Goal: Task Accomplishment & Management: Complete application form

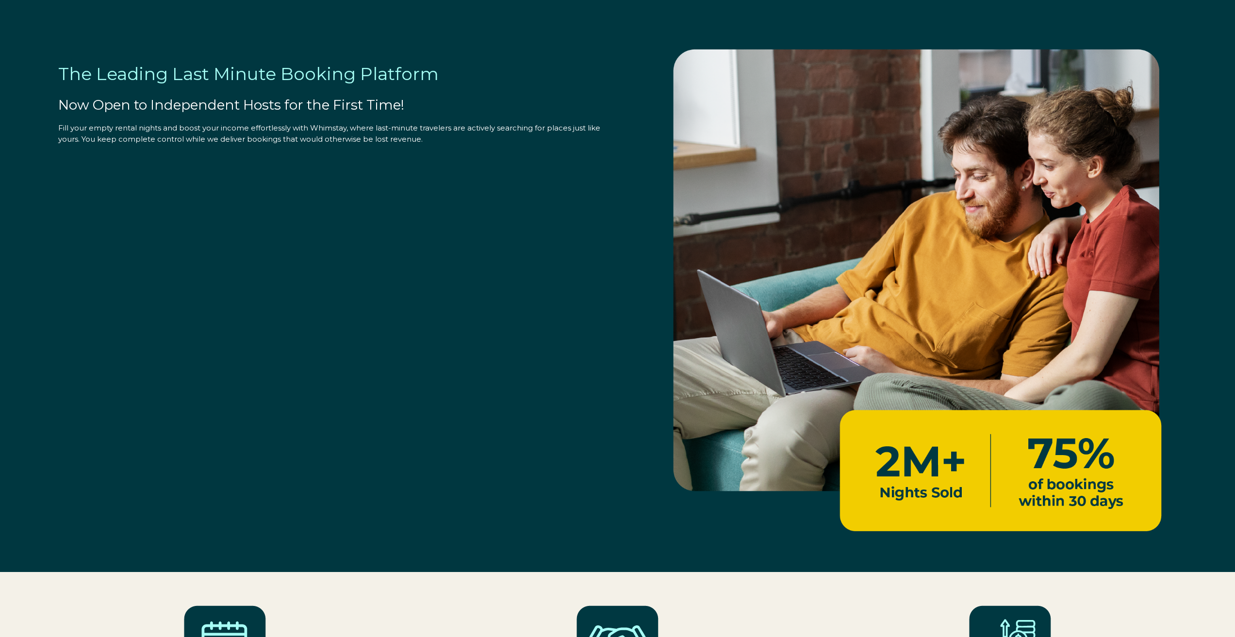
select select "US"
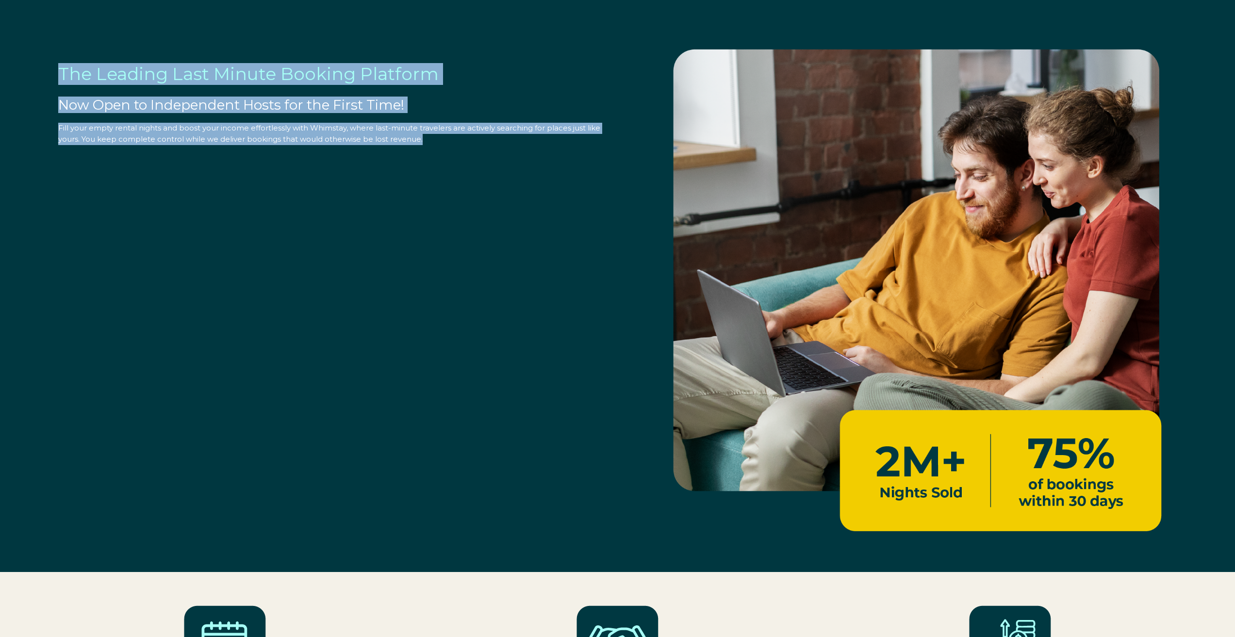
drag, startPoint x: 48, startPoint y: 68, endPoint x: 418, endPoint y: 150, distance: 378.7
click at [418, 150] on div "The Leading Last Minute Booking Platform Now Open to Independent Hosts for the …" at bounding box center [618, 290] width 1158 height 543
copy div "The Leading Last Minute Booking Platform Now Open to Independent Hosts for the …"
click at [410, 340] on div "The Leading Last Minute Booking Platform Now Open to Independent Hosts for the …" at bounding box center [618, 290] width 1158 height 543
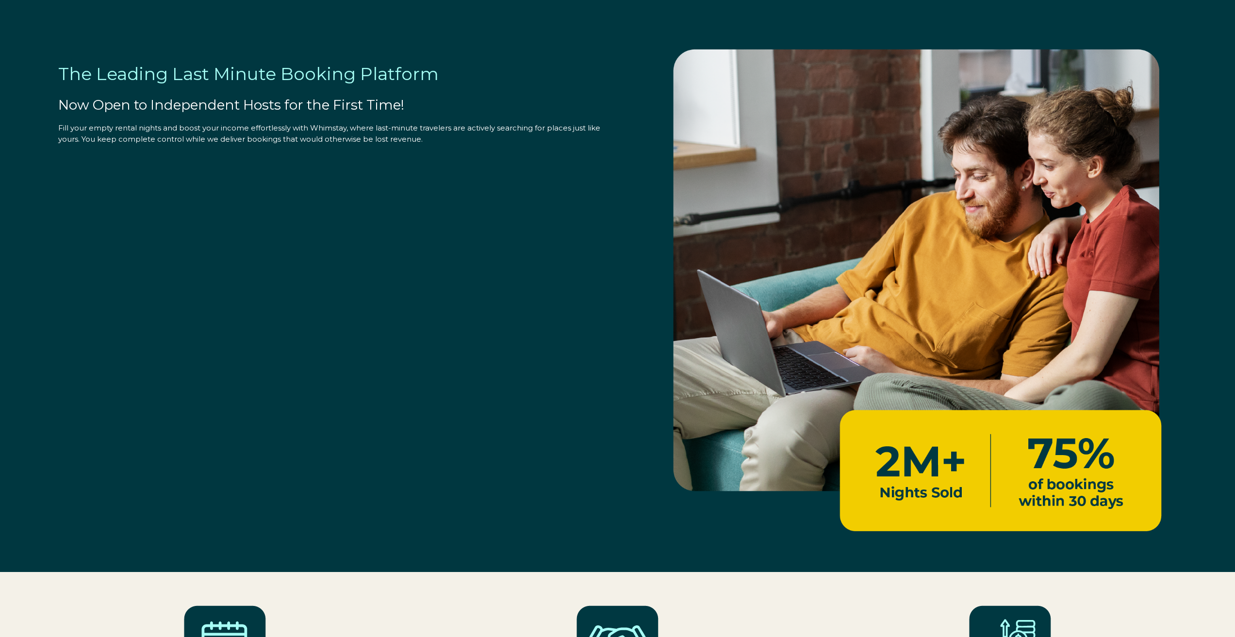
click at [297, 80] on span "The Leading Last Minute Booking Platform" at bounding box center [248, 73] width 381 height 21
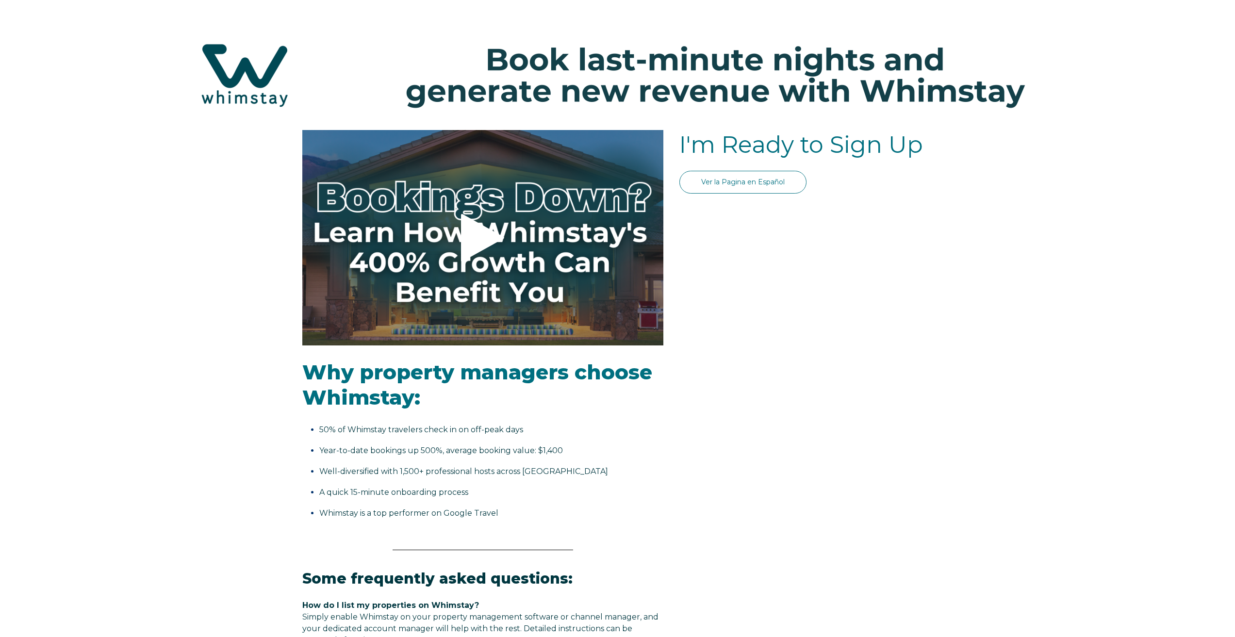
select select "US"
select select "Standard"
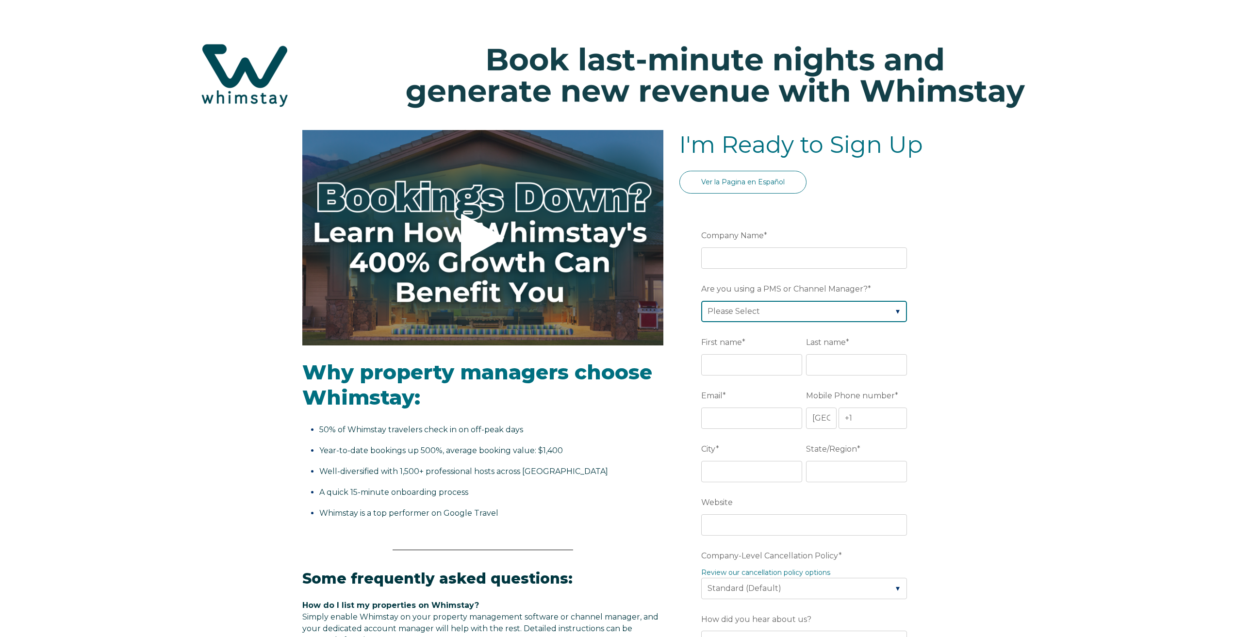
click at [760, 311] on select "Please Select Barefoot BookingPal Boost Brightside CiiRUS Escapia Guesty Hostaw…" at bounding box center [804, 311] width 206 height 21
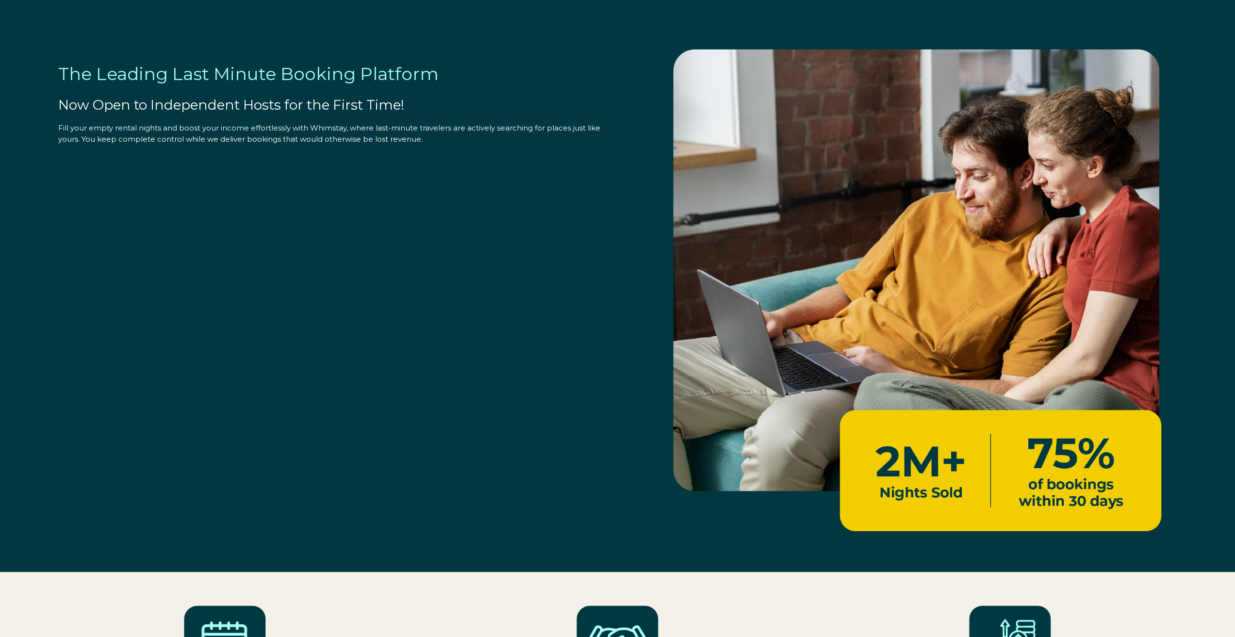
click at [338, 171] on div "The Leading Last Minute Booking Platform Now Open to Independent Hosts for the …" at bounding box center [618, 290] width 1158 height 543
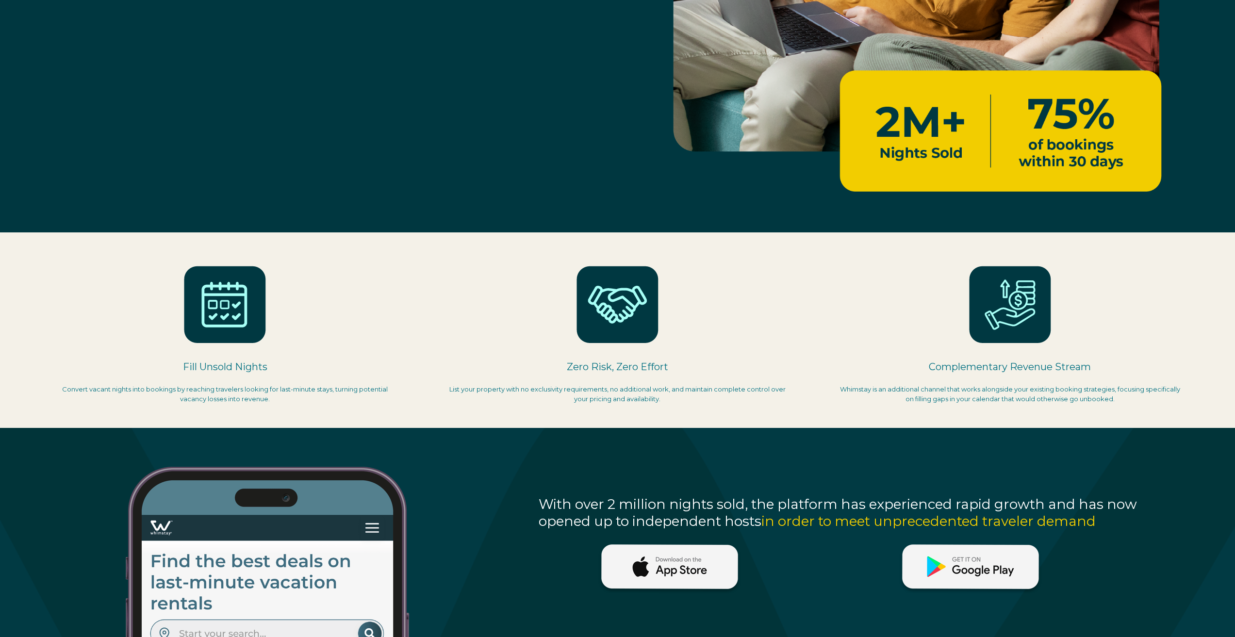
select select "US"
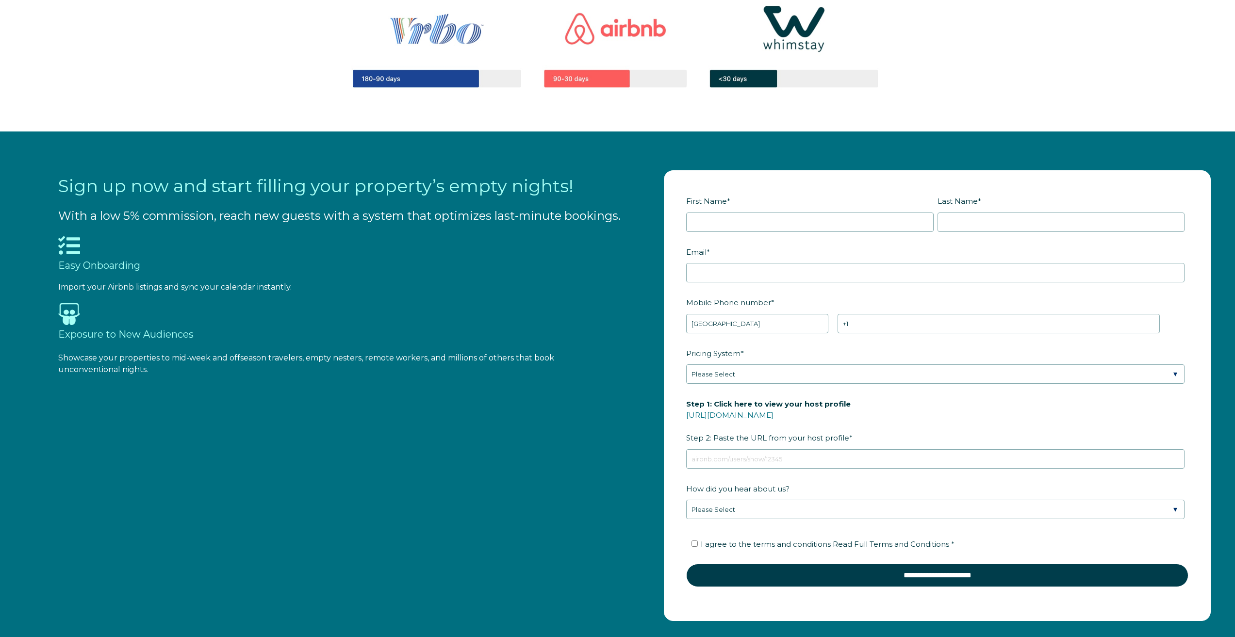
scroll to position [1359, 0]
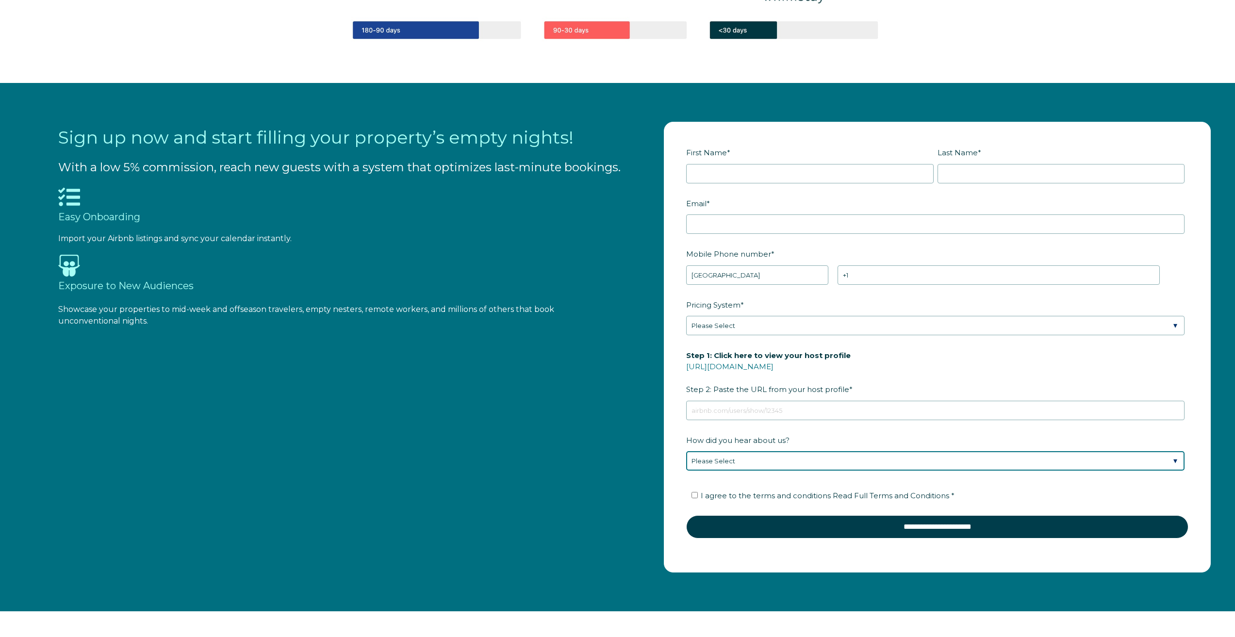
click at [746, 460] on select "Please Select Found Whimstay through a Google search Direct outreach from a Whi…" at bounding box center [935, 460] width 499 height 19
click at [686, 451] on select "Please Select Found Whimstay through a Google search Direct outreach from a Whi…" at bounding box center [935, 460] width 499 height 19
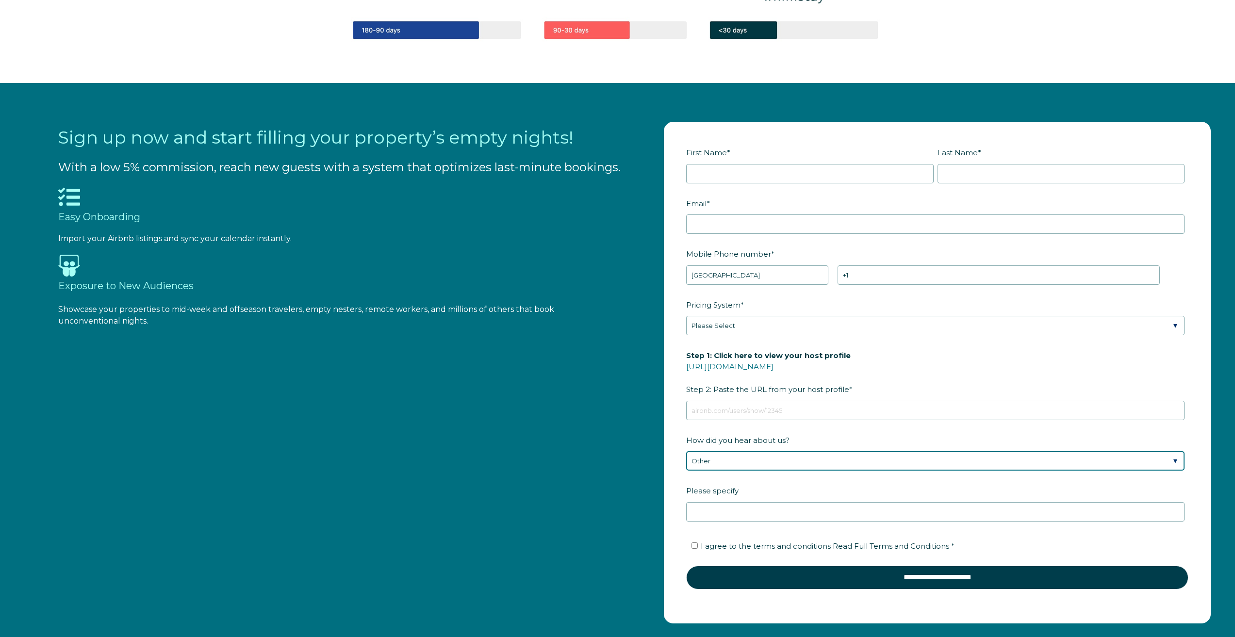
click at [729, 463] on select "Please Select Found Whimstay through a Google search Direct outreach from a Whi…" at bounding box center [935, 460] width 499 height 19
select select "Google Search"
click at [686, 451] on select "Please Select Found Whimstay through a Google search Direct outreach from a Whi…" at bounding box center [935, 460] width 499 height 19
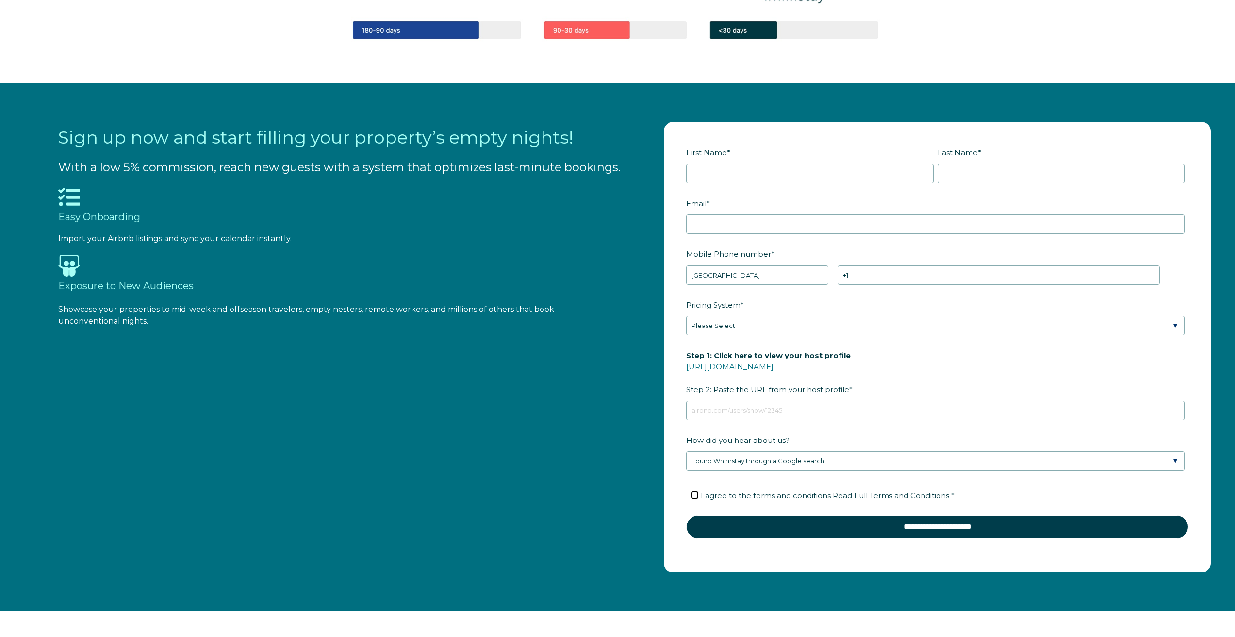
click at [694, 498] on input "I agree to the terms and conditions Read Full Terms and Conditions *" at bounding box center [695, 495] width 6 height 6
checkbox input "true"
click at [728, 177] on input "First Name *" at bounding box center [809, 173] width 247 height 19
type input "alex"
click at [940, 176] on input "Last Name *" at bounding box center [1061, 173] width 247 height 19
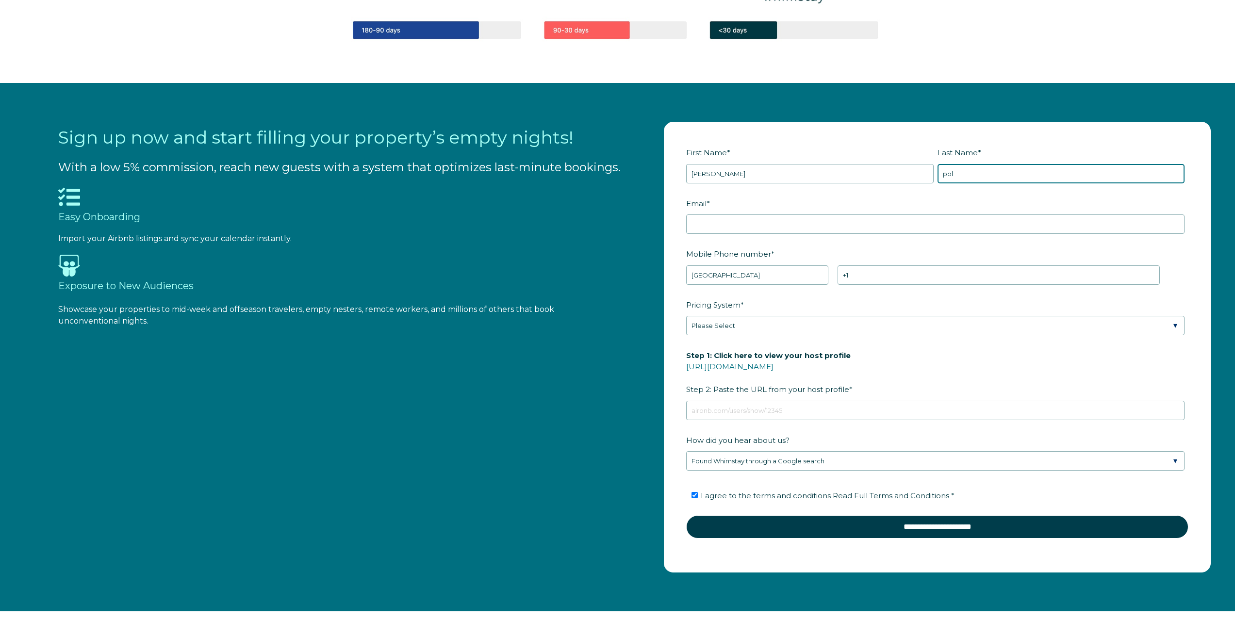
type input "pol"
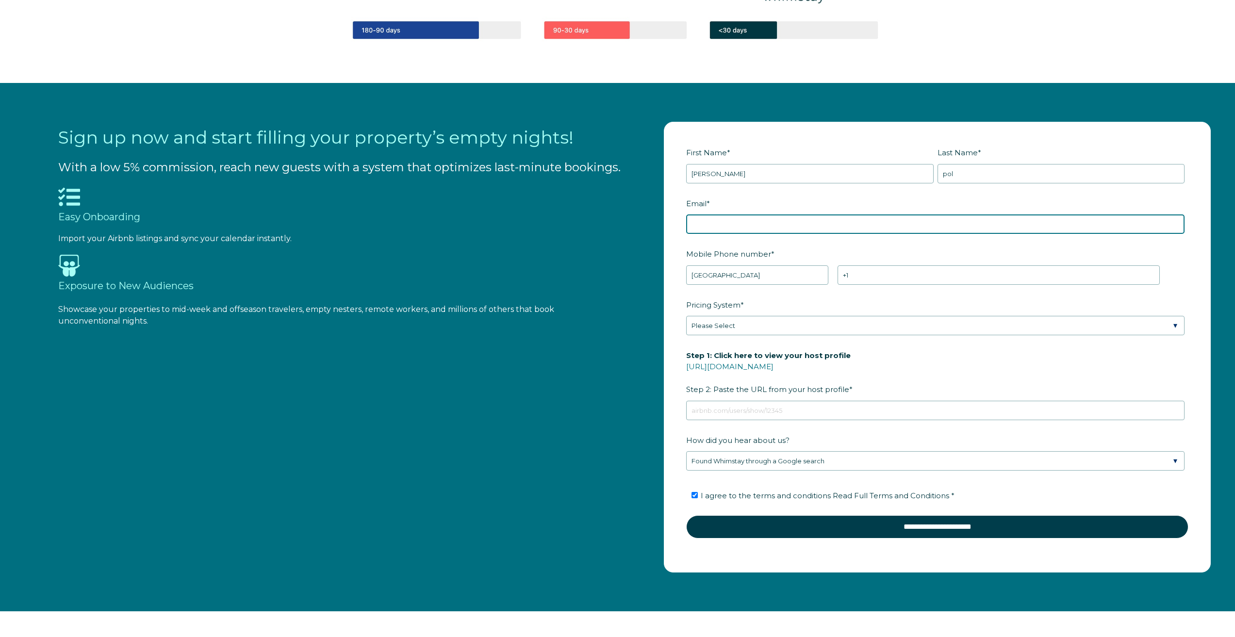
click at [720, 226] on input "Email *" at bounding box center [935, 224] width 499 height 19
type input "AmyTyler5322@outlook.com"
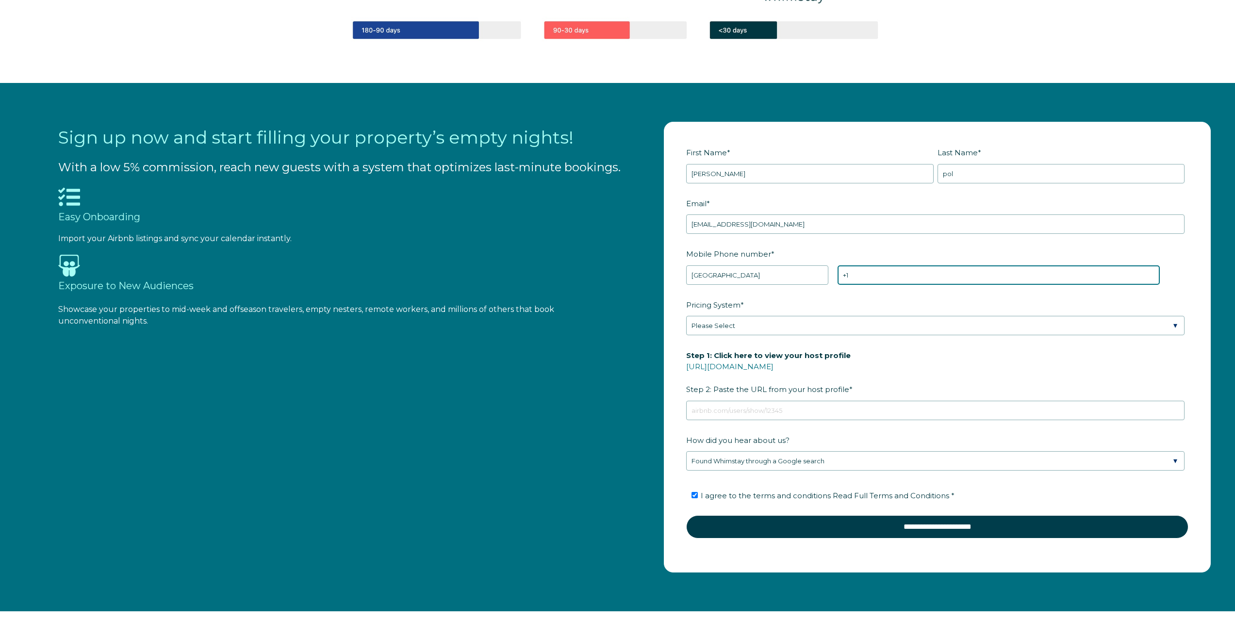
click at [885, 280] on input "+1" at bounding box center [999, 275] width 322 height 19
click at [704, 330] on div "Pricing System * Please Select Manual Airbnb Smart Pricing PriceLabs Wheelhouse…" at bounding box center [937, 316] width 502 height 39
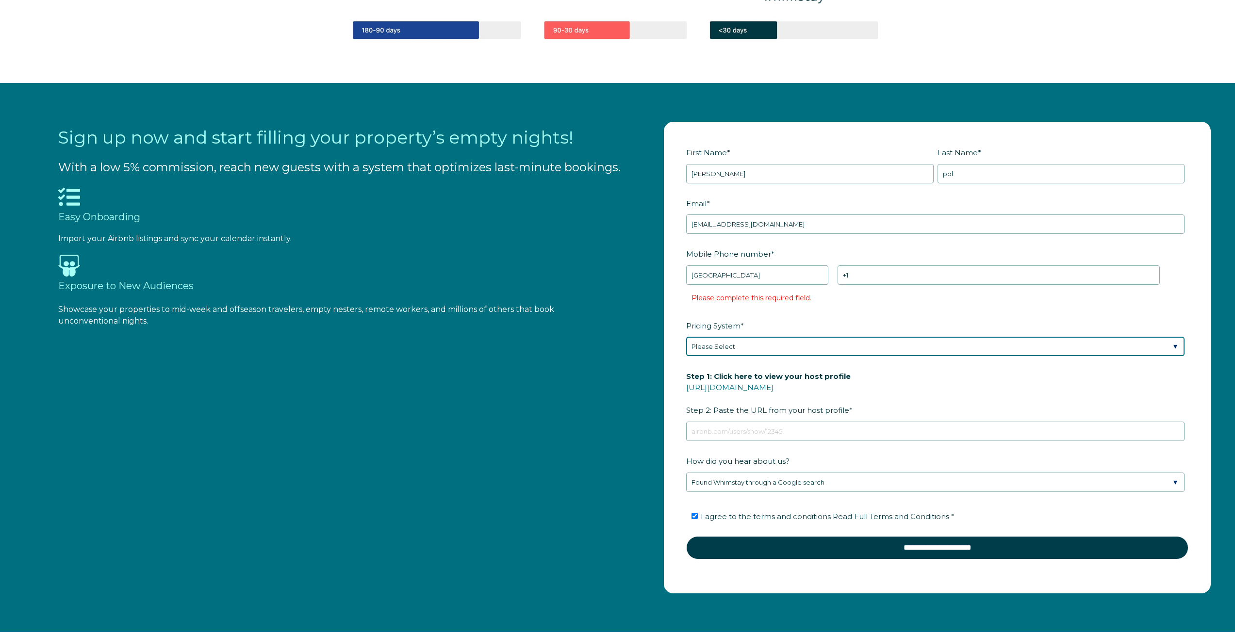
select select "Manual"
click at [686, 337] on select "Please Select Manual Airbnb Smart Pricing PriceLabs Wheelhouse Beyond Pricing 3…" at bounding box center [935, 346] width 499 height 19
click at [869, 277] on input "+1" at bounding box center [999, 275] width 322 height 19
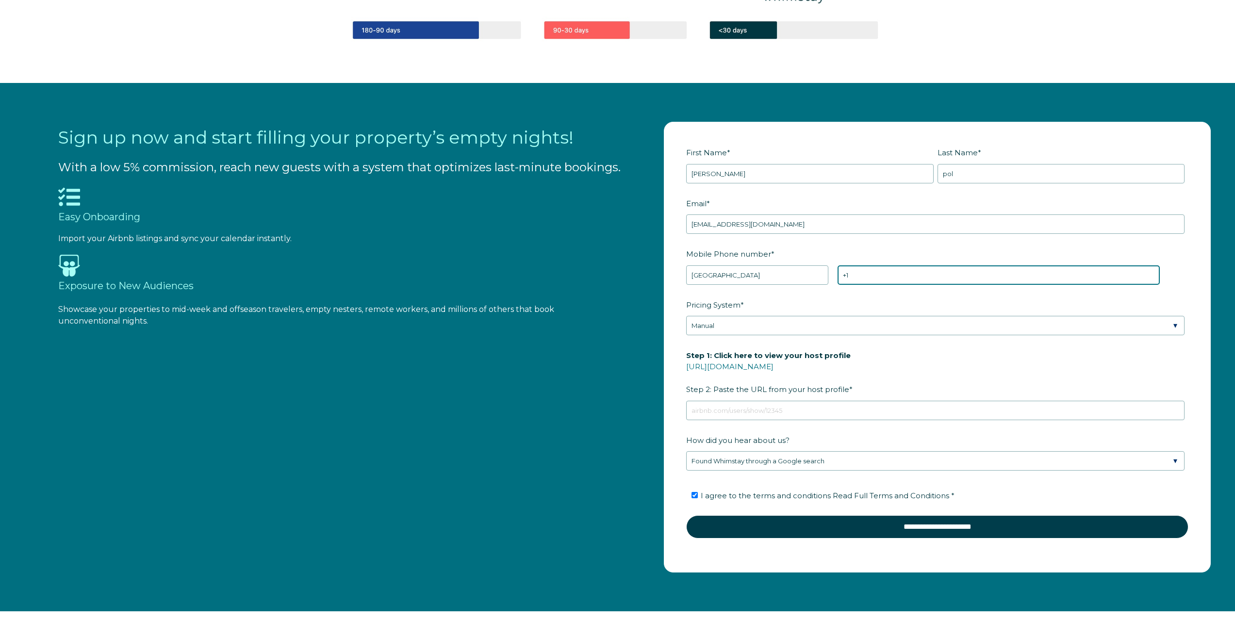
paste input "205-672-4411"
type input "+1 205-672-4411"
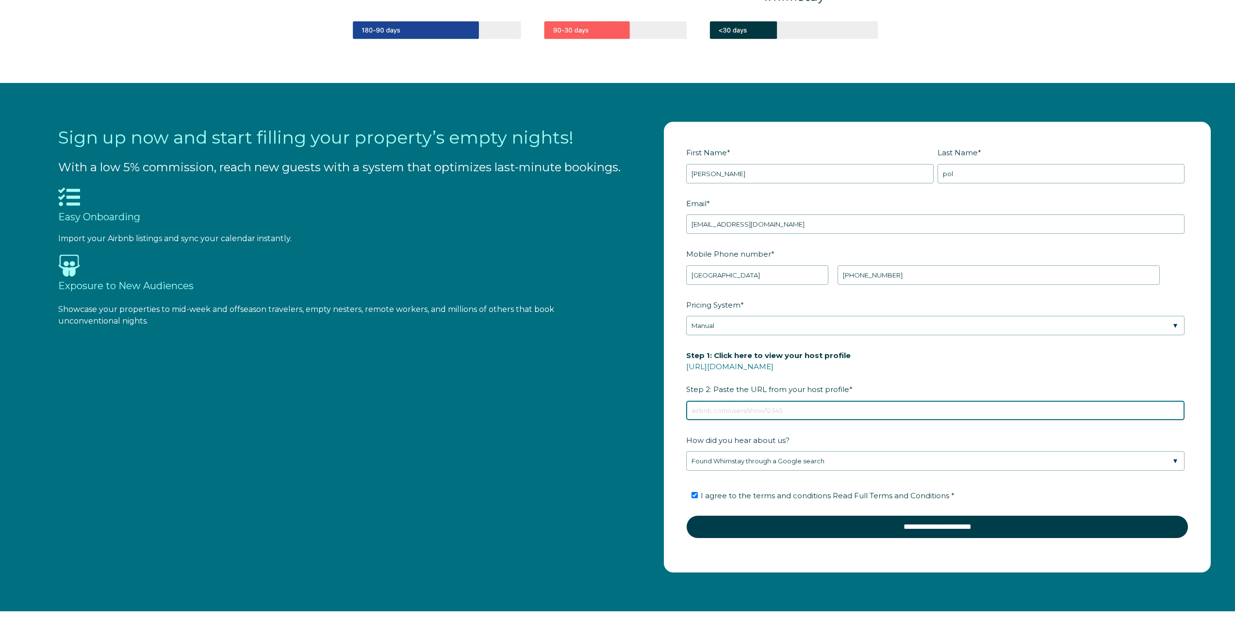
click at [795, 406] on input "Step 1: Click here to view your host profile https://www.airbnb.com/users/show/…" at bounding box center [935, 410] width 499 height 19
paste input "https://www.airbnb.com/users/show/550453780"
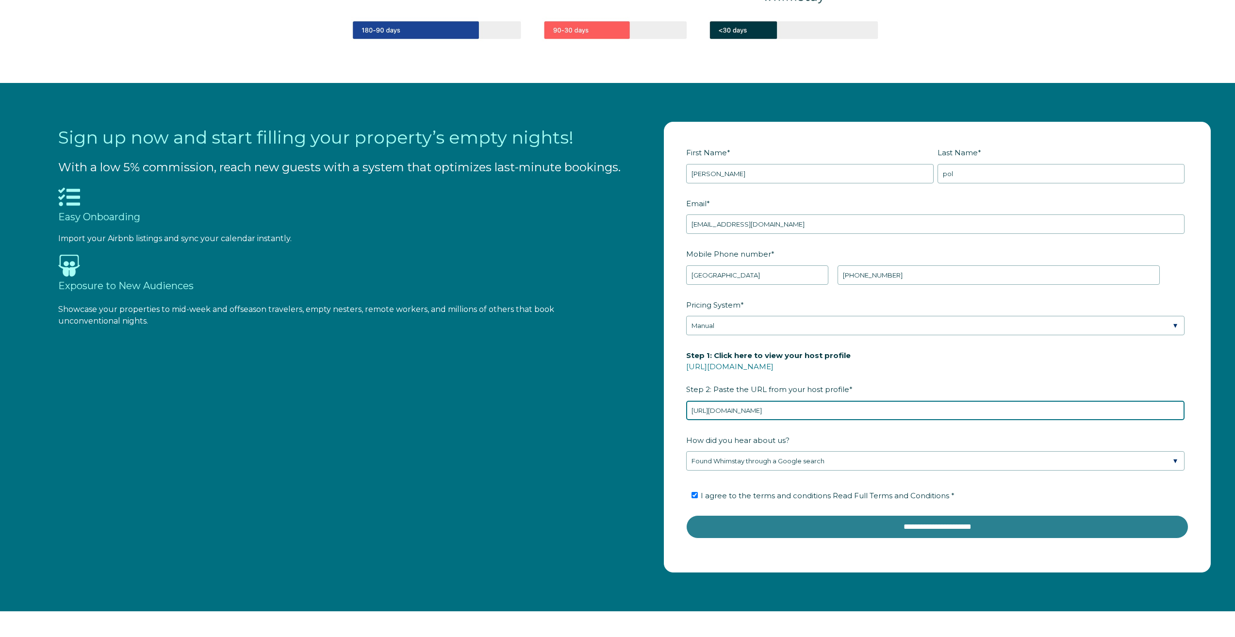
type input "https://www.airbnb.com/users/show/550453780"
click at [917, 531] on input "**********" at bounding box center [937, 527] width 502 height 23
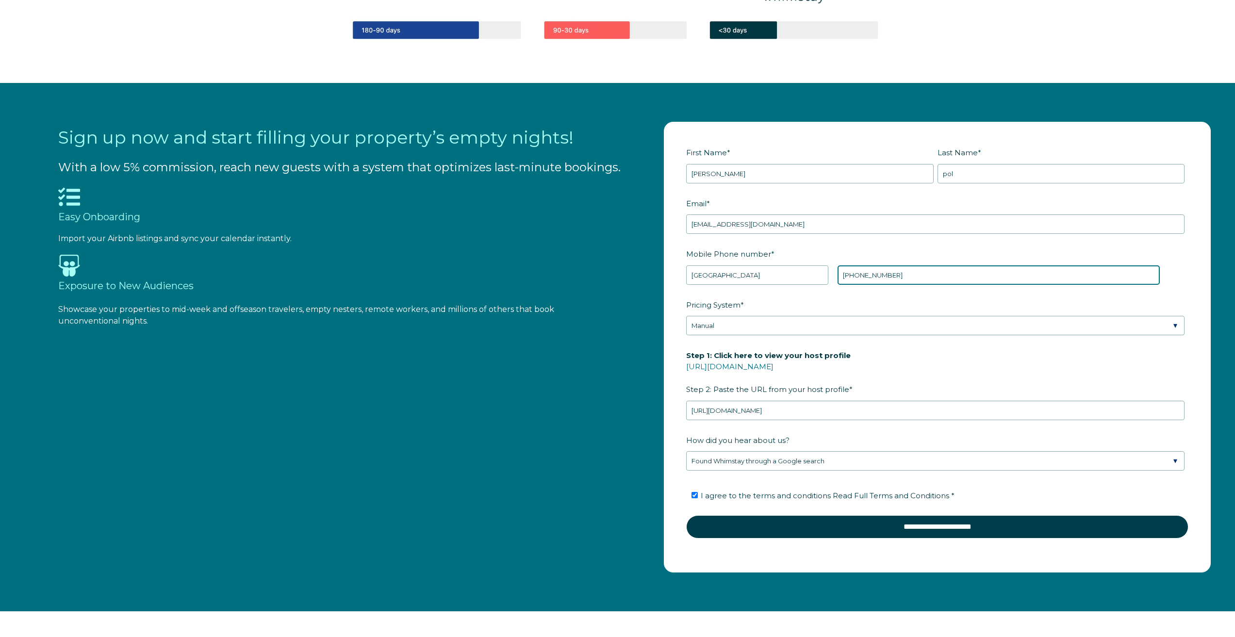
click at [850, 279] on input "[PHONE_NUMBER]" at bounding box center [999, 275] width 322 height 19
click at [878, 276] on input "[PHONE_NUMBER]" at bounding box center [999, 275] width 322 height 19
click at [864, 278] on input "+1 205-6724411" at bounding box center [999, 275] width 322 height 19
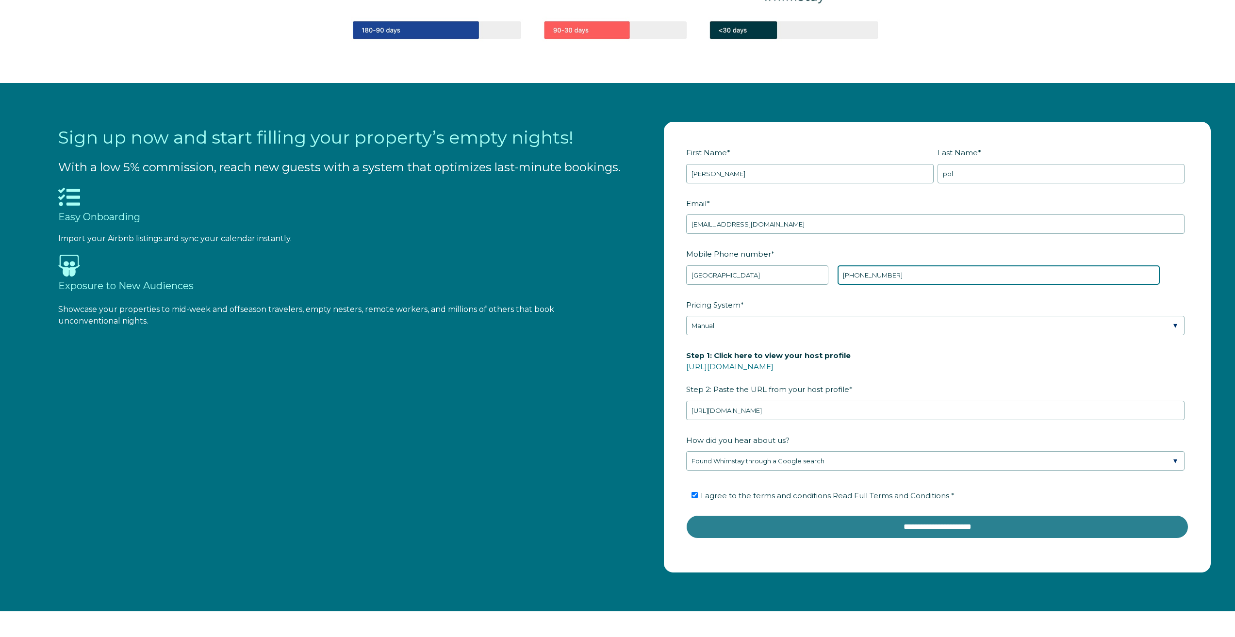
type input "+1 2056724411"
click at [901, 533] on input "**********" at bounding box center [937, 527] width 502 height 23
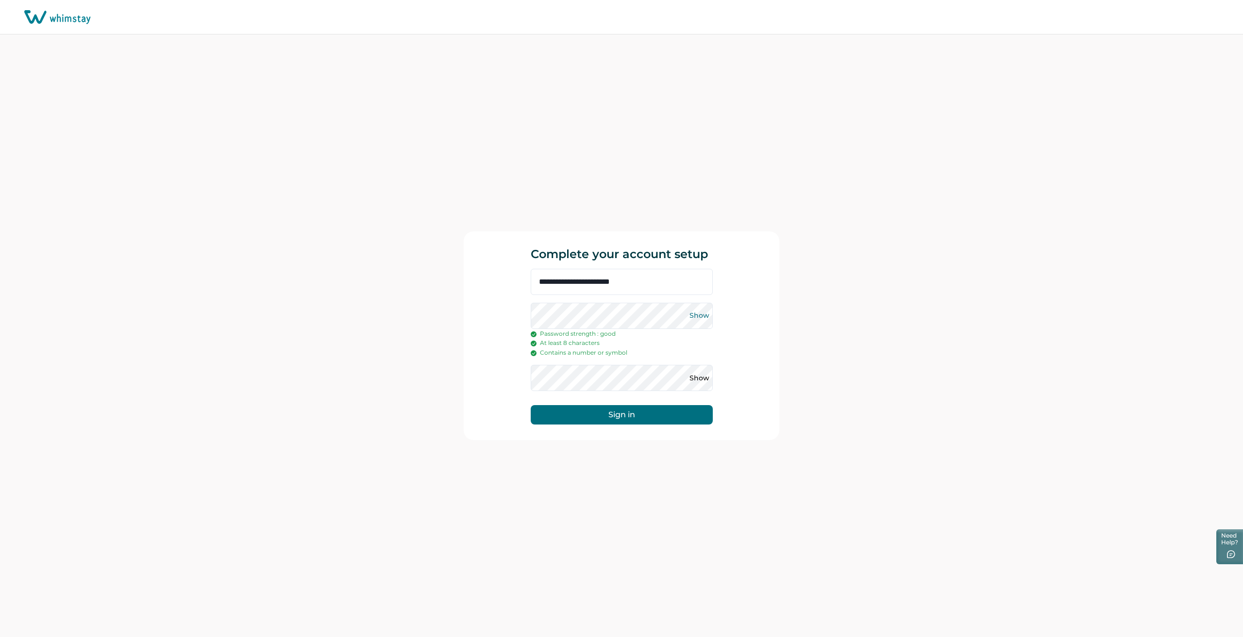
click at [703, 314] on button "Show" at bounding box center [700, 316] width 16 height 16
click at [638, 417] on button "Sign in" at bounding box center [622, 414] width 182 height 19
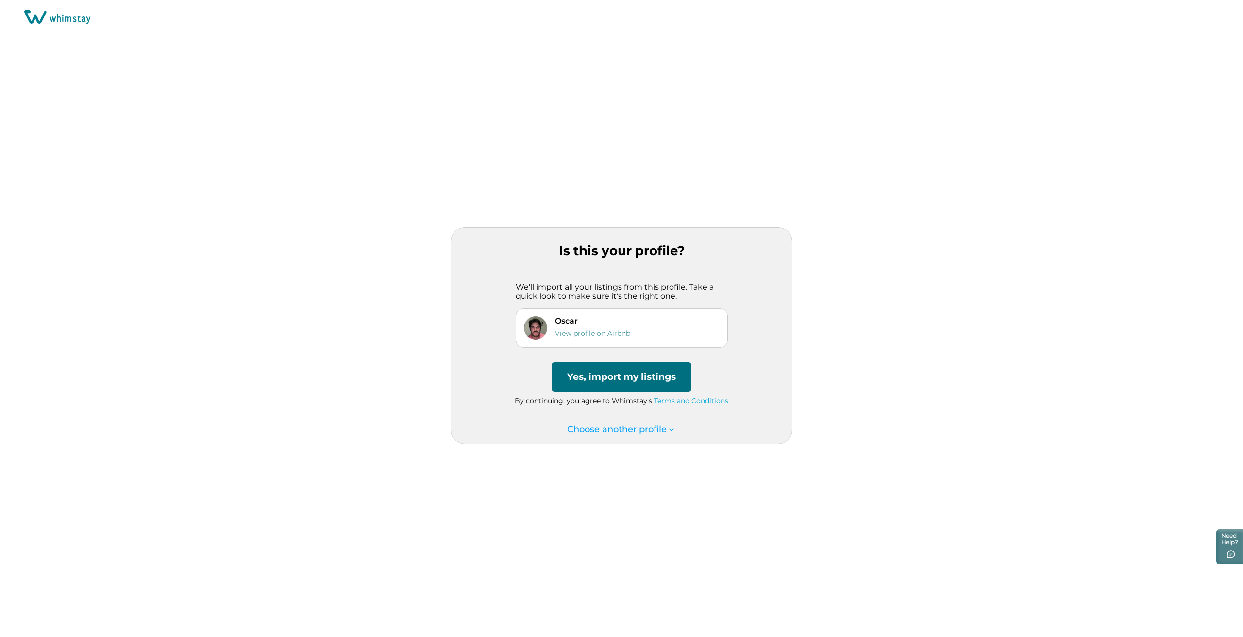
click at [621, 383] on button "Yes, import my listings" at bounding box center [621, 377] width 140 height 29
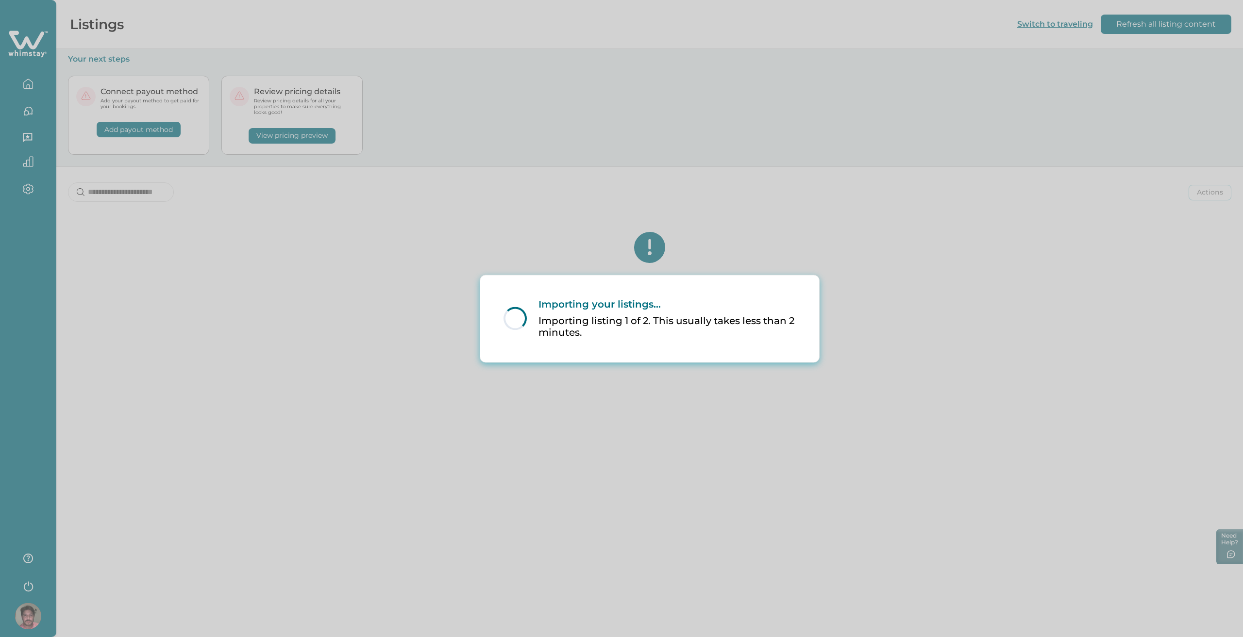
click at [735, 327] on p "Importing listing 1 of 2. This usually takes less than 2 minutes." at bounding box center [666, 327] width 257 height 24
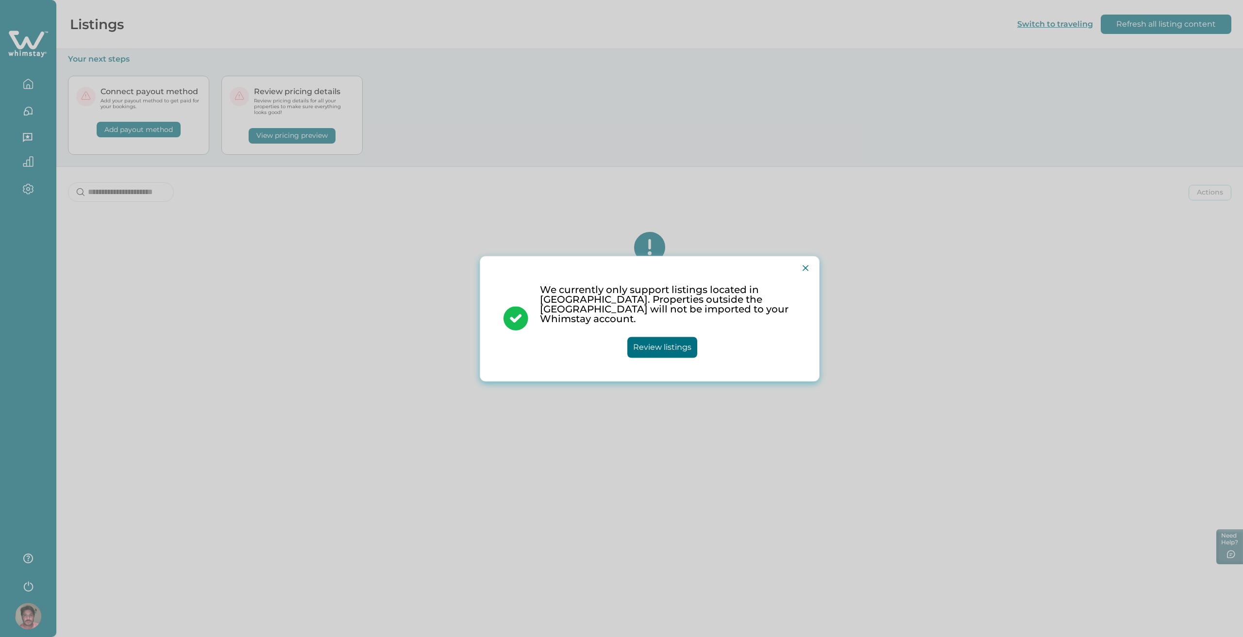
click at [671, 343] on button "Review listings" at bounding box center [662, 347] width 70 height 21
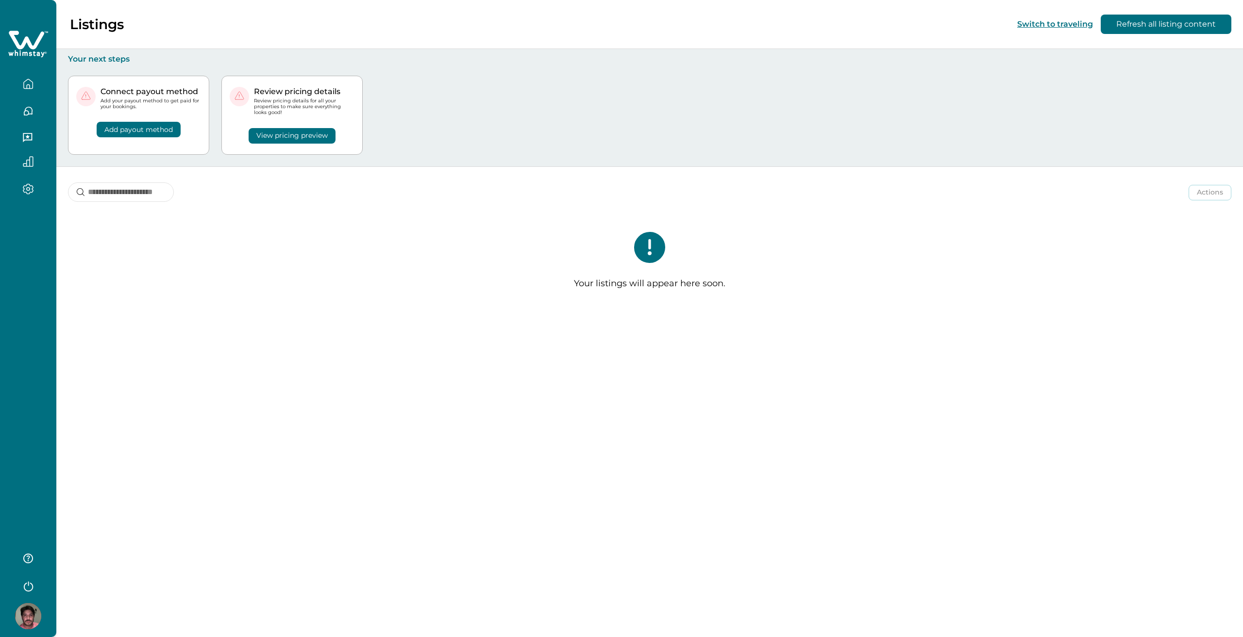
click at [31, 111] on icon "button" at bounding box center [28, 111] width 11 height 11
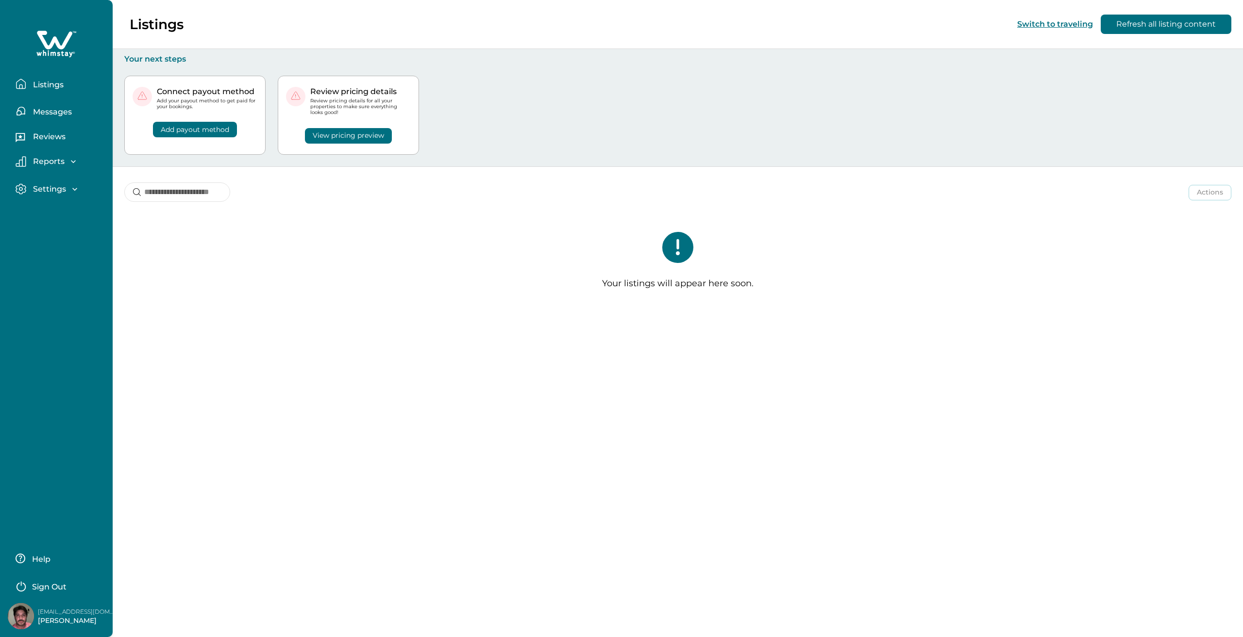
click at [56, 108] on p "Messages" at bounding box center [51, 112] width 42 height 10
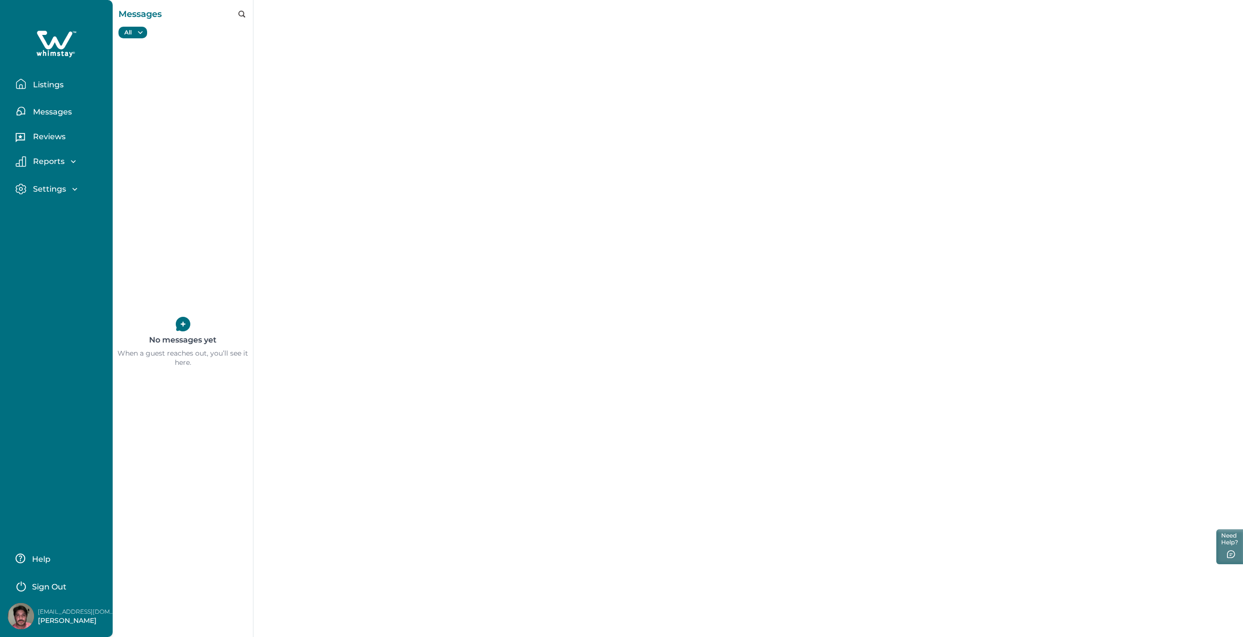
click at [45, 85] on p "Listings" at bounding box center [46, 85] width 33 height 10
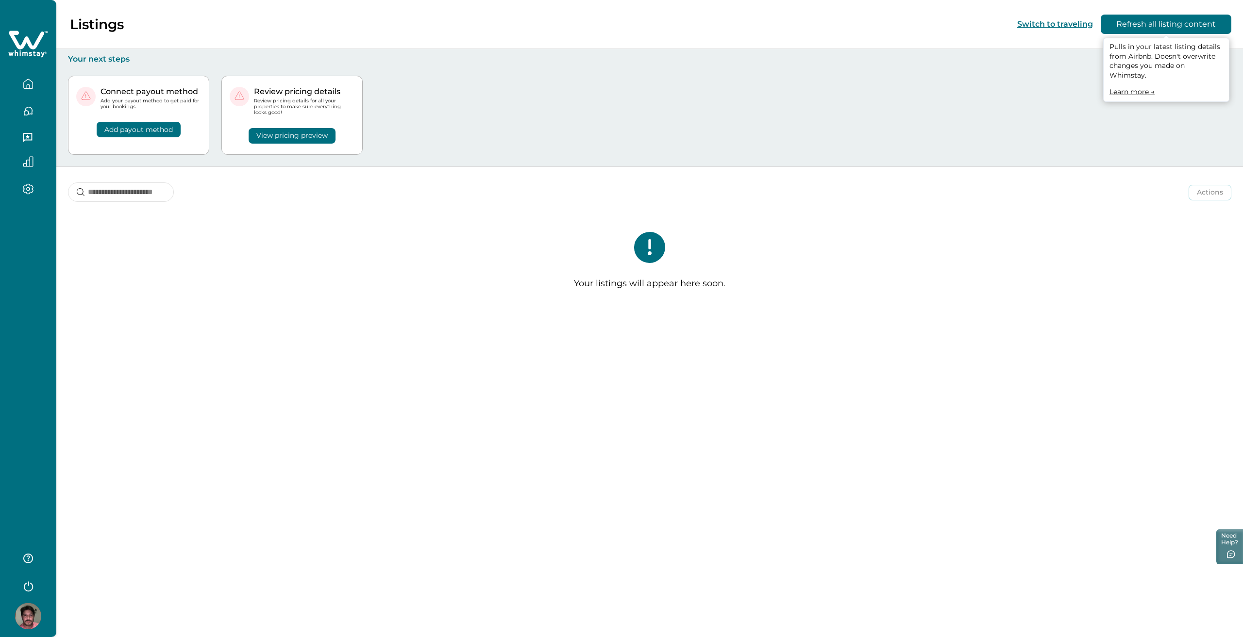
click at [1137, 22] on button "Refresh all listing content" at bounding box center [1165, 24] width 131 height 19
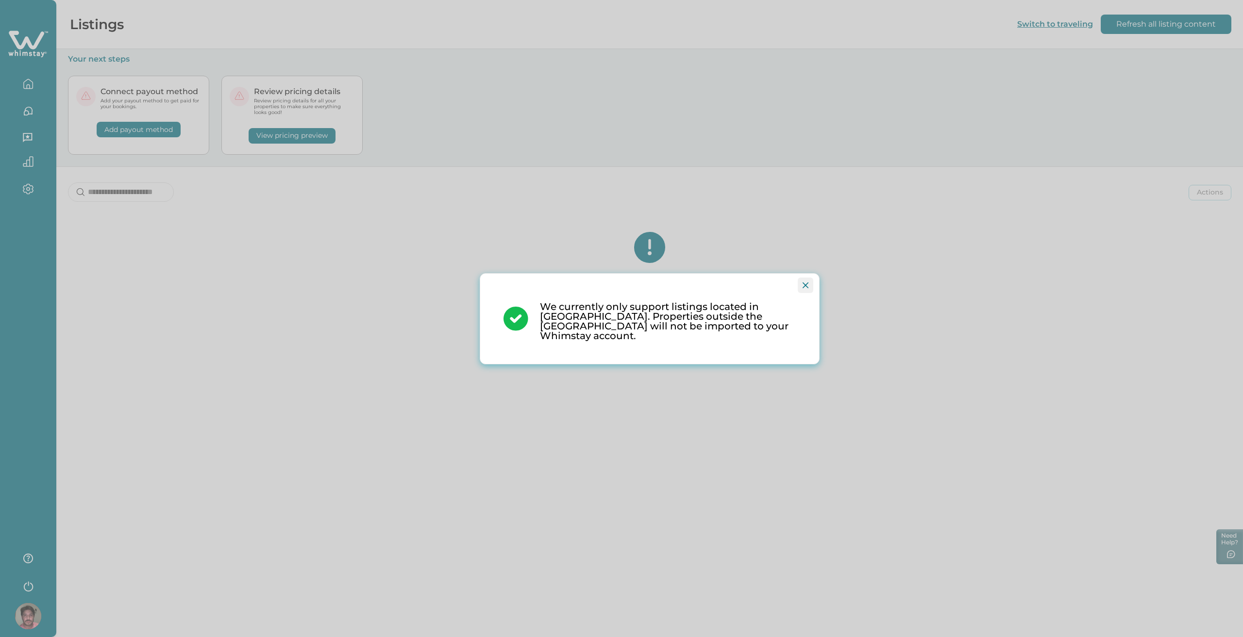
click at [802, 288] on icon "Close" at bounding box center [805, 286] width 6 height 6
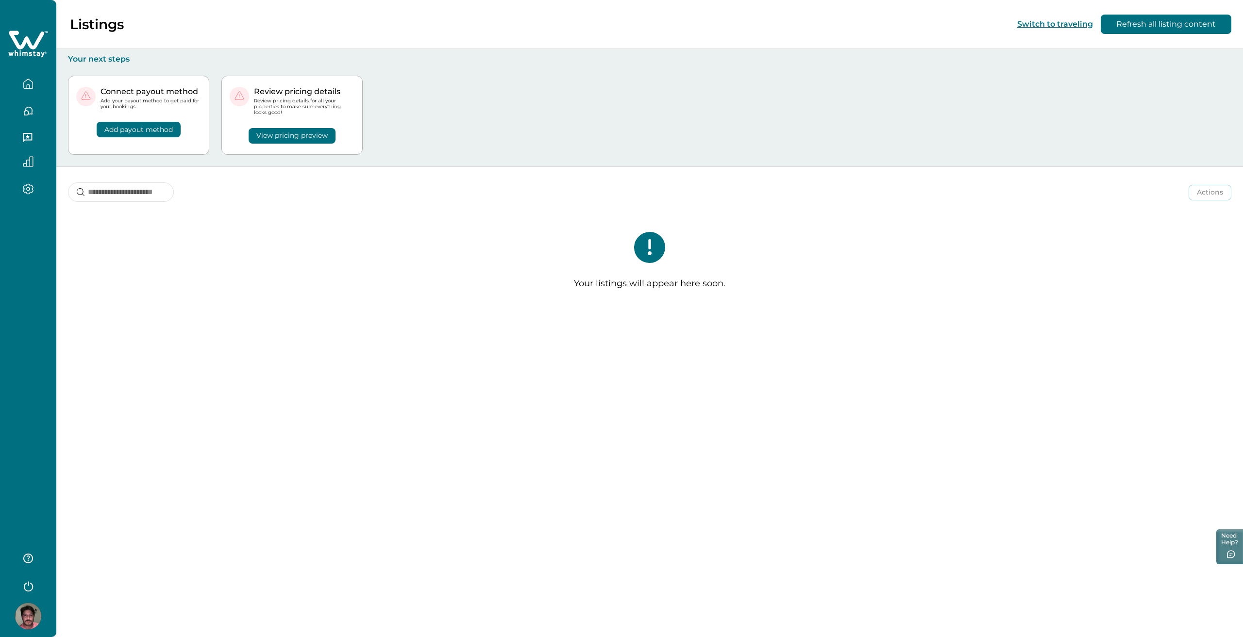
click at [1137, 16] on button "Refresh all listing content" at bounding box center [1165, 24] width 131 height 19
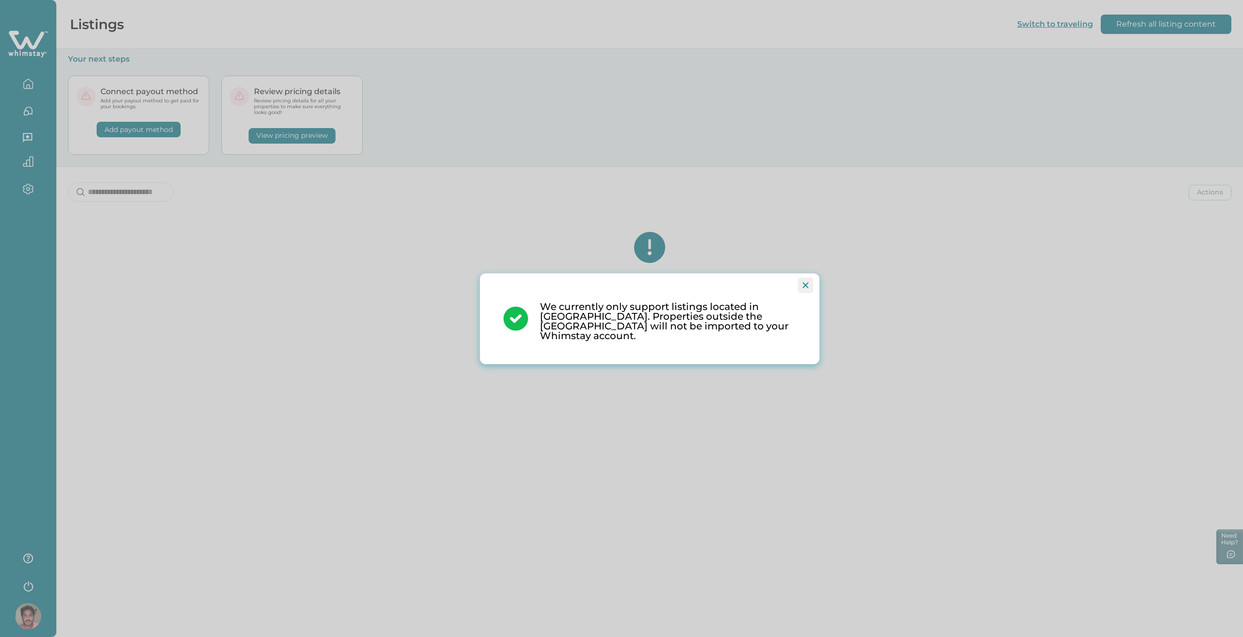
click at [808, 283] on button "Close" at bounding box center [806, 286] width 16 height 16
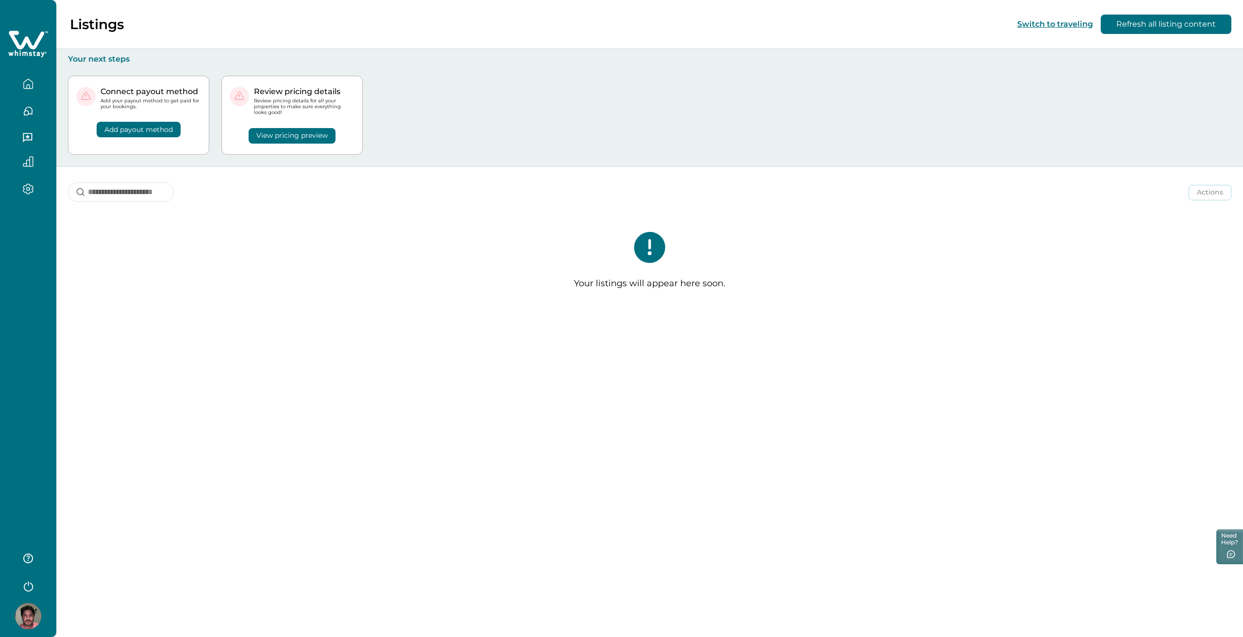
click at [26, 617] on img at bounding box center [28, 616] width 26 height 26
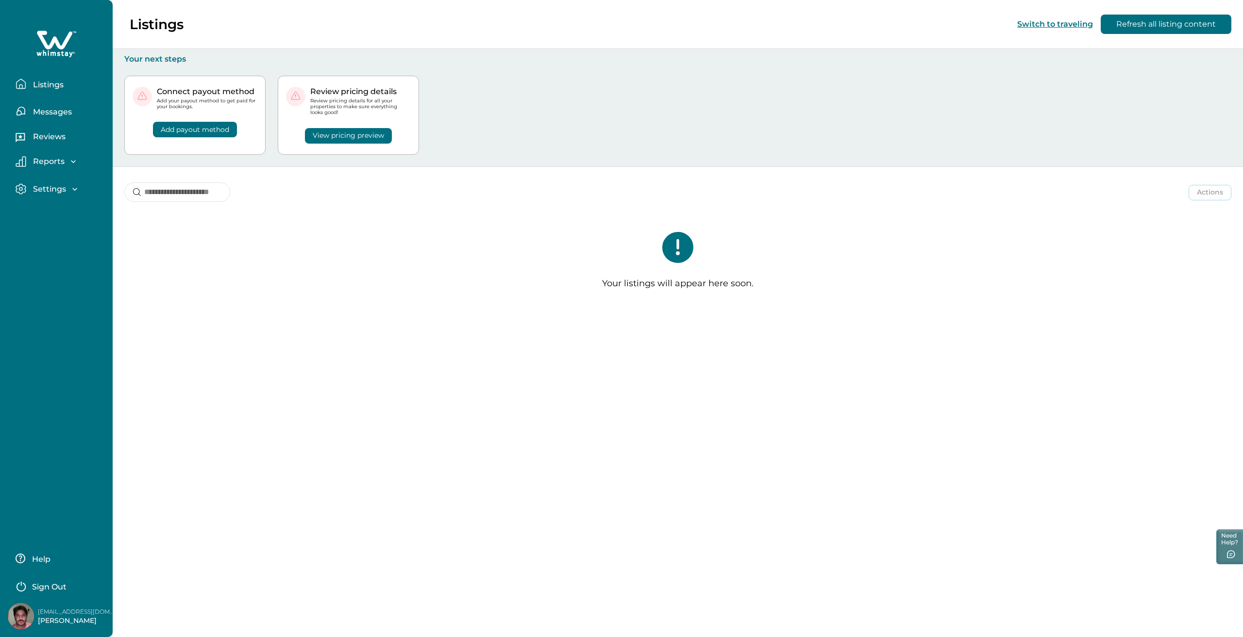
click at [65, 188] on p "Settings" at bounding box center [48, 189] width 36 height 10
click at [70, 208] on p "Profile details" at bounding box center [58, 210] width 57 height 10
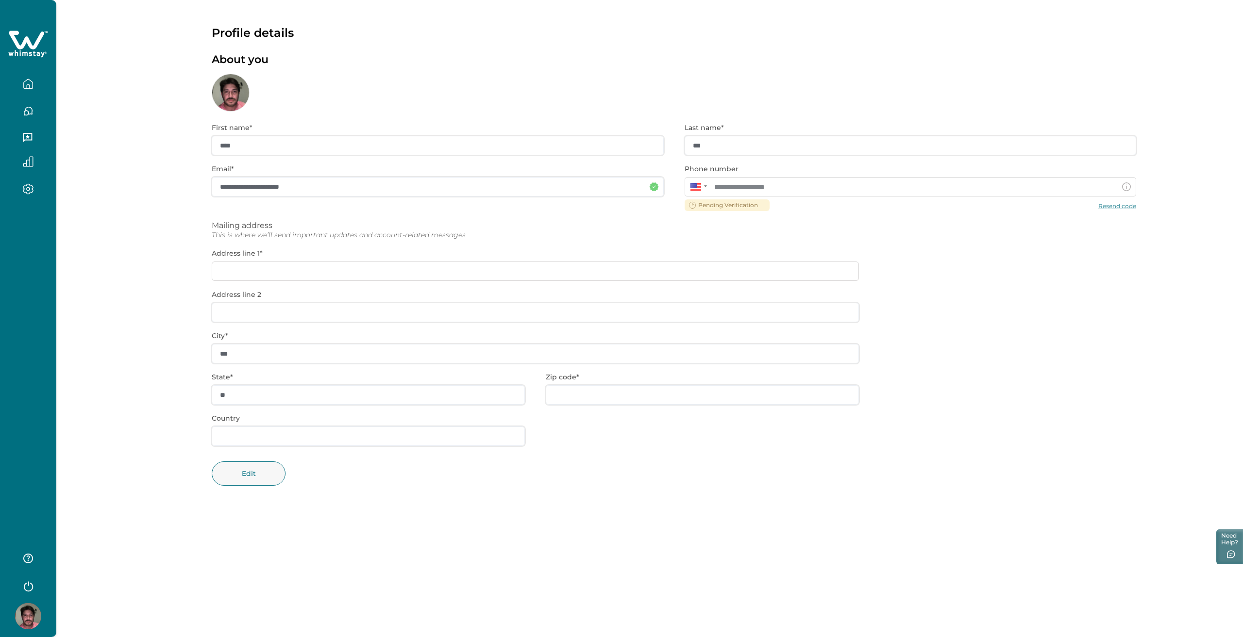
click at [1110, 208] on div "**********" at bounding box center [674, 312] width 924 height 400
click at [1112, 206] on div "**********" at bounding box center [674, 312] width 924 height 400
click at [266, 399] on div "**********" at bounding box center [674, 312] width 924 height 400
click at [263, 445] on div "**********" at bounding box center [674, 312] width 924 height 400
click at [264, 442] on div "**********" at bounding box center [674, 312] width 924 height 400
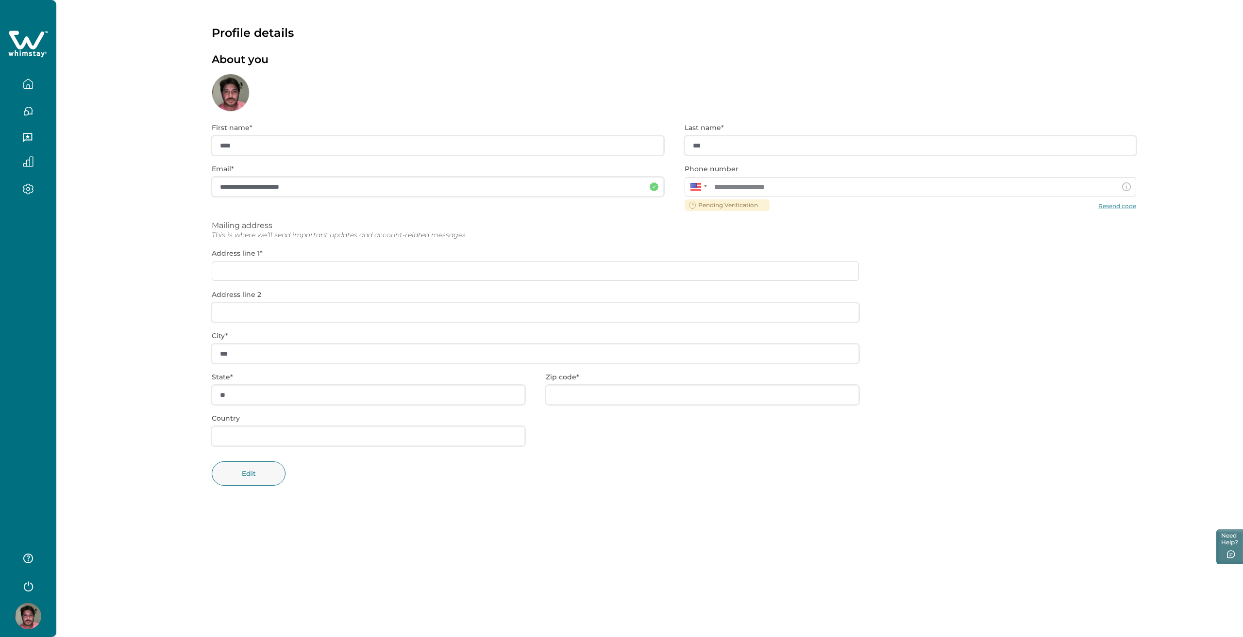
click at [261, 312] on div "**********" at bounding box center [674, 312] width 924 height 400
click at [267, 258] on div "**********" at bounding box center [674, 312] width 924 height 400
click at [719, 201] on div "**********" at bounding box center [674, 312] width 924 height 400
click at [24, 76] on button "button" at bounding box center [28, 83] width 41 height 19
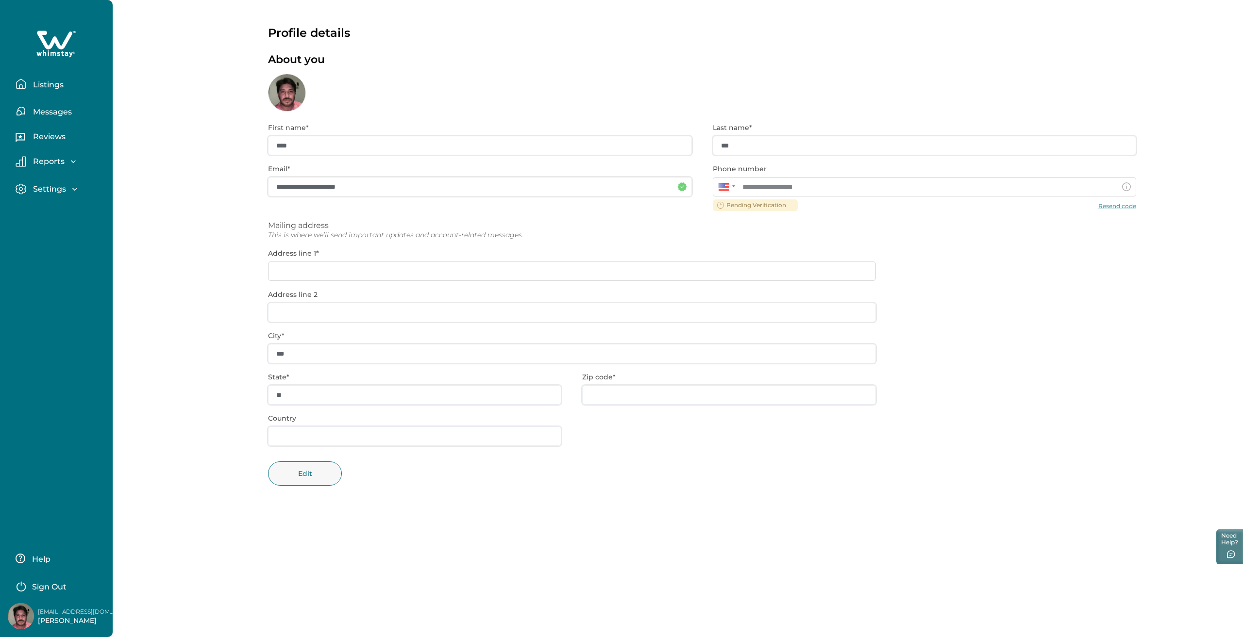
click at [40, 83] on p "Listings" at bounding box center [46, 85] width 33 height 10
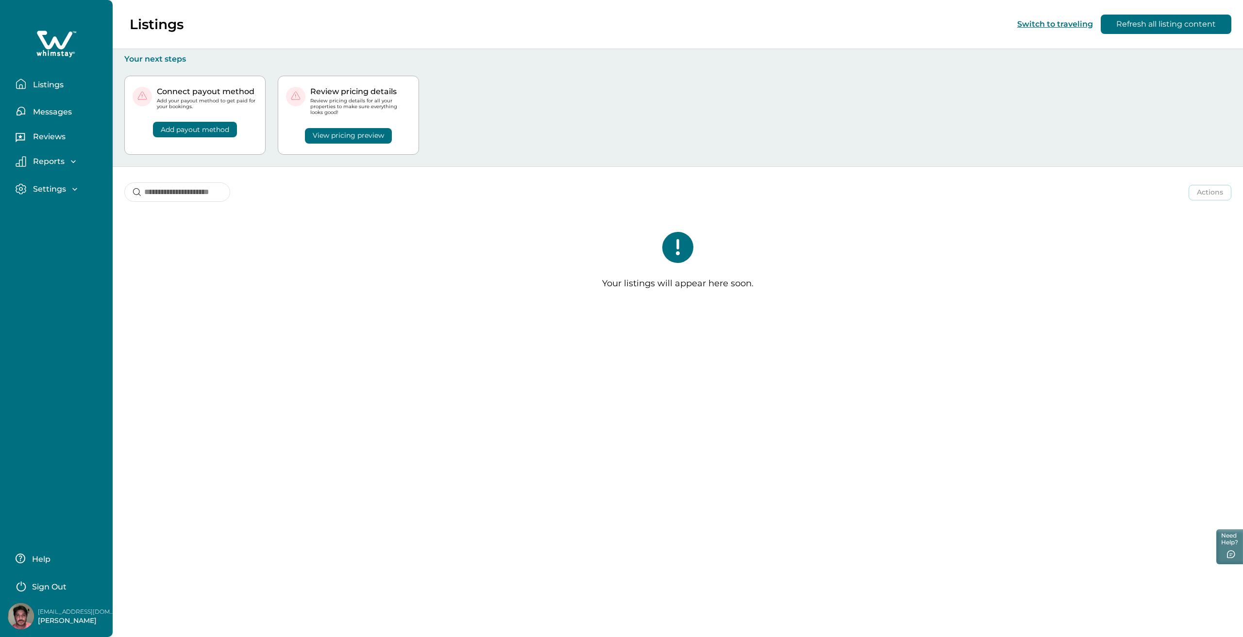
click at [210, 130] on button "Add payout method" at bounding box center [195, 130] width 84 height 16
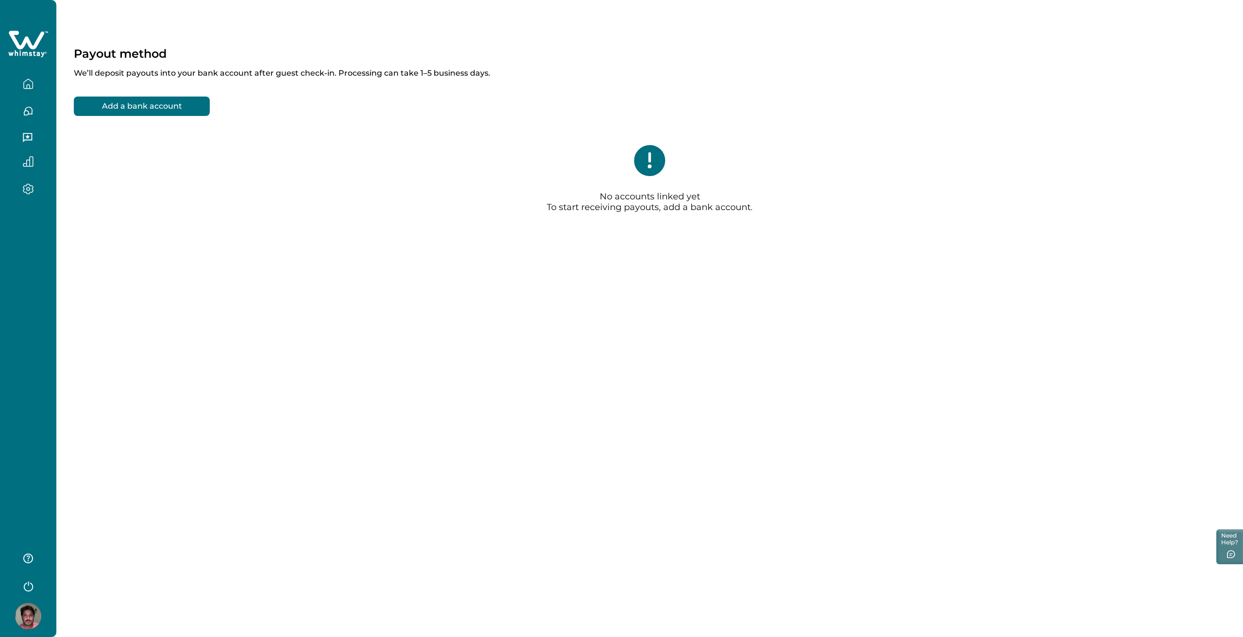
click at [121, 111] on button "Add a bank account" at bounding box center [142, 106] width 136 height 19
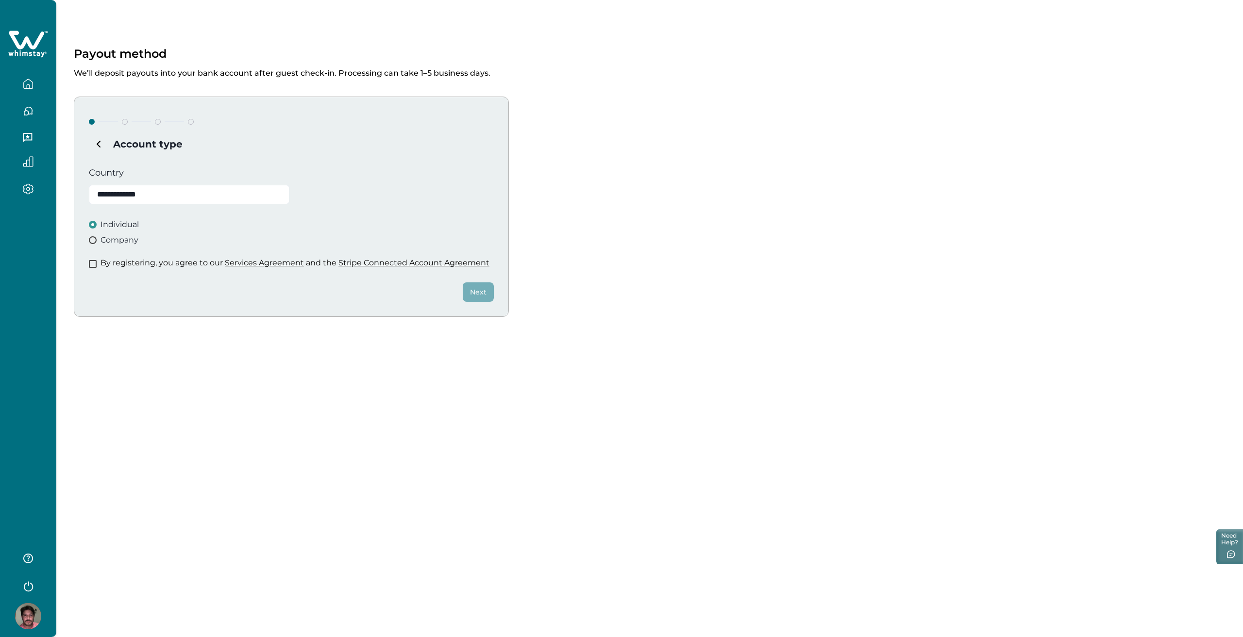
click at [91, 265] on span at bounding box center [93, 264] width 8 height 8
click at [483, 291] on button "Next" at bounding box center [478, 292] width 31 height 19
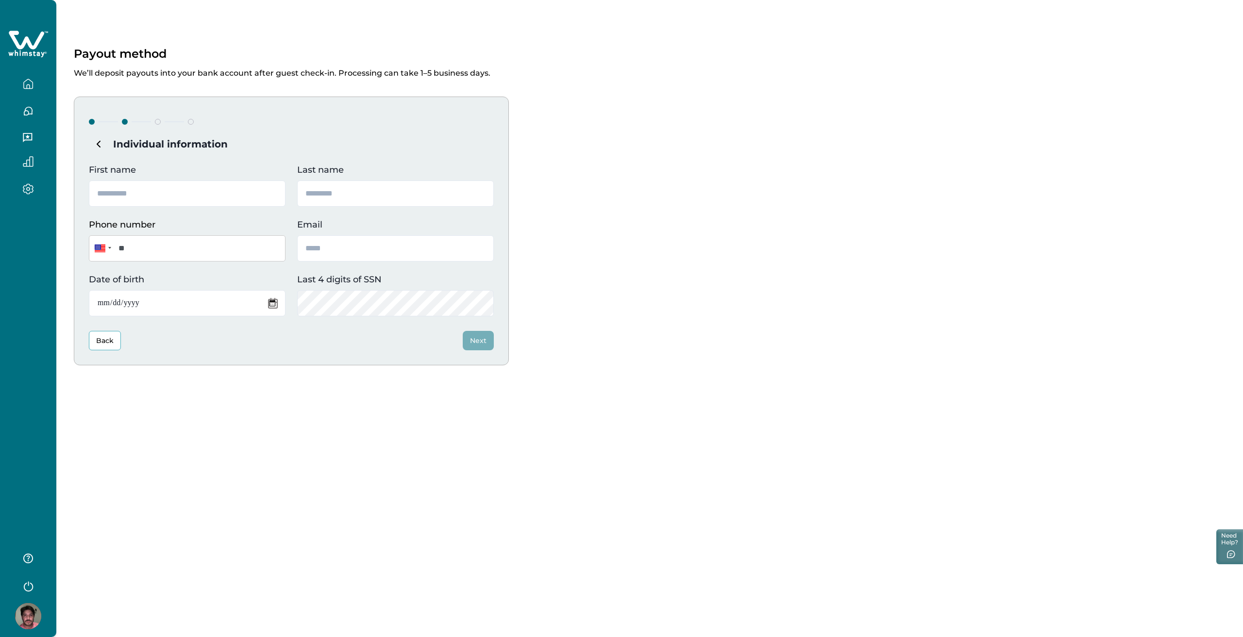
click at [22, 82] on button "button" at bounding box center [28, 83] width 41 height 19
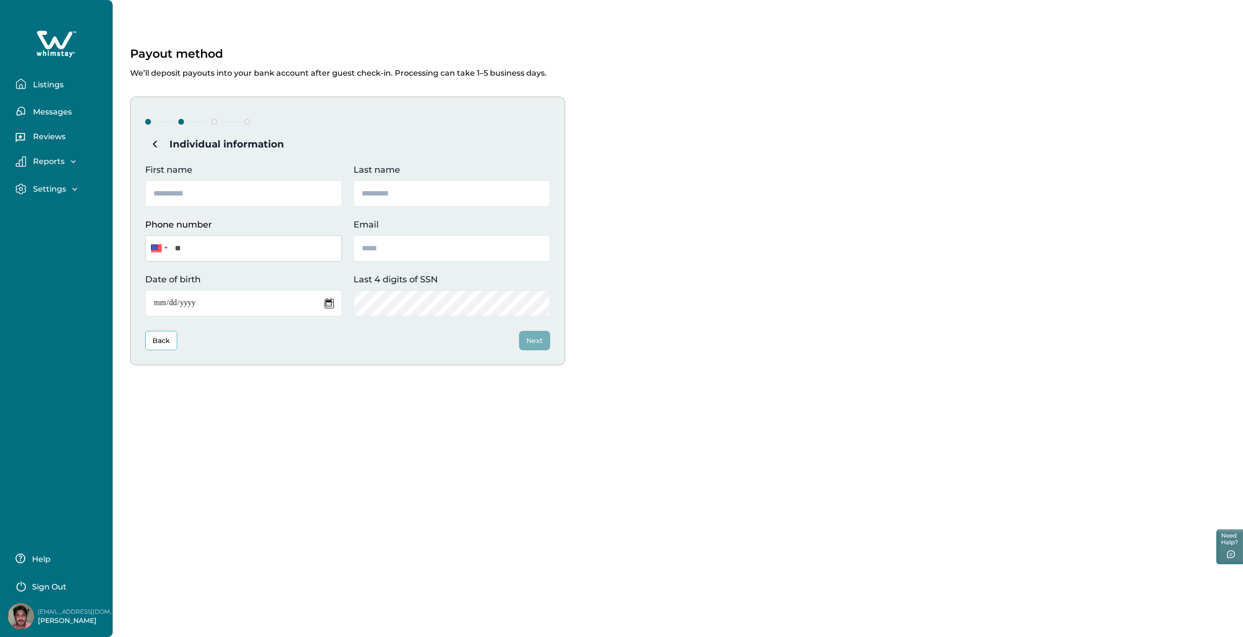
click at [30, 84] on p "Listings" at bounding box center [46, 85] width 33 height 10
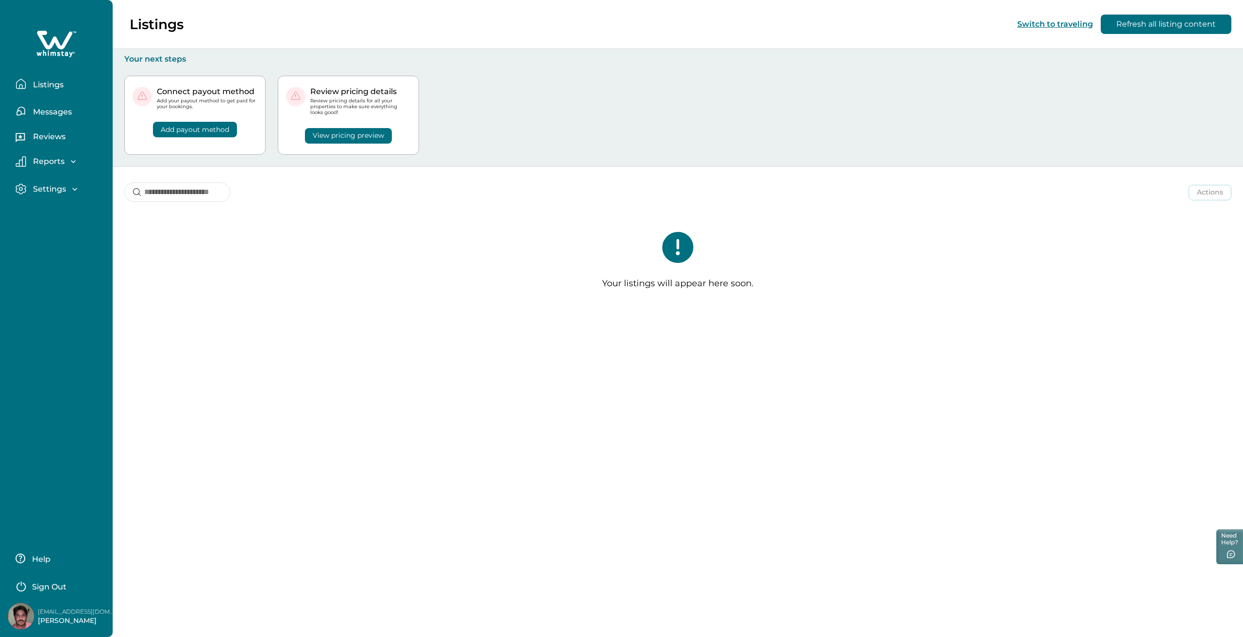
click at [363, 133] on button "View pricing preview" at bounding box center [348, 136] width 87 height 16
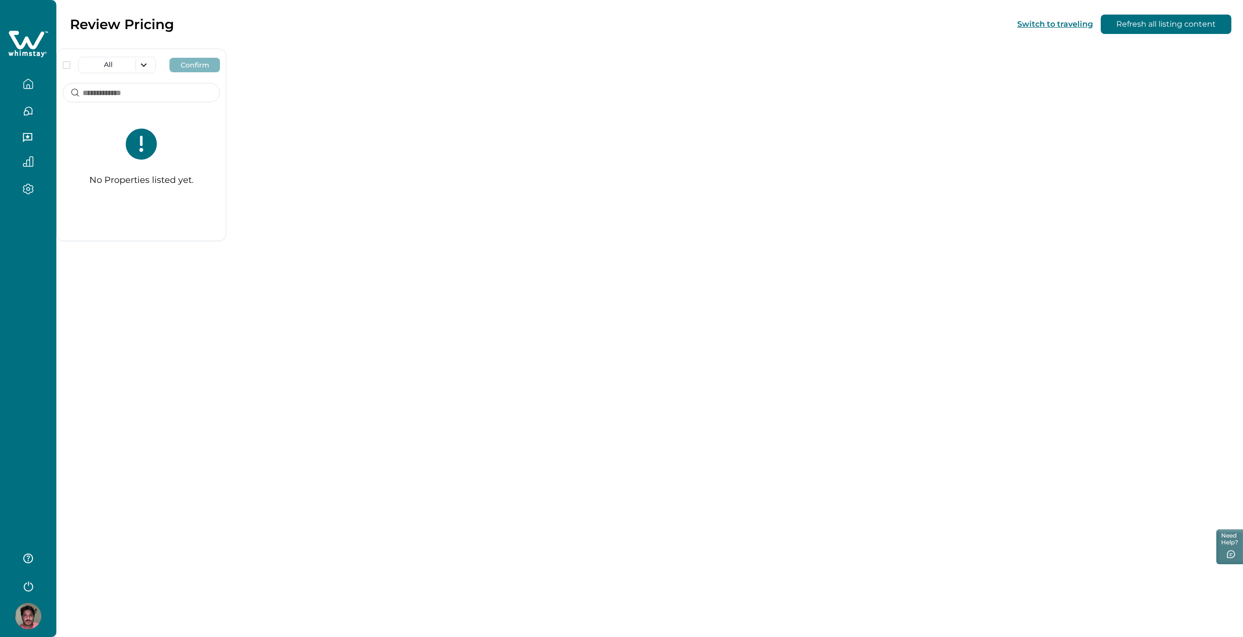
click at [29, 80] on icon "button" at bounding box center [28, 84] width 11 height 11
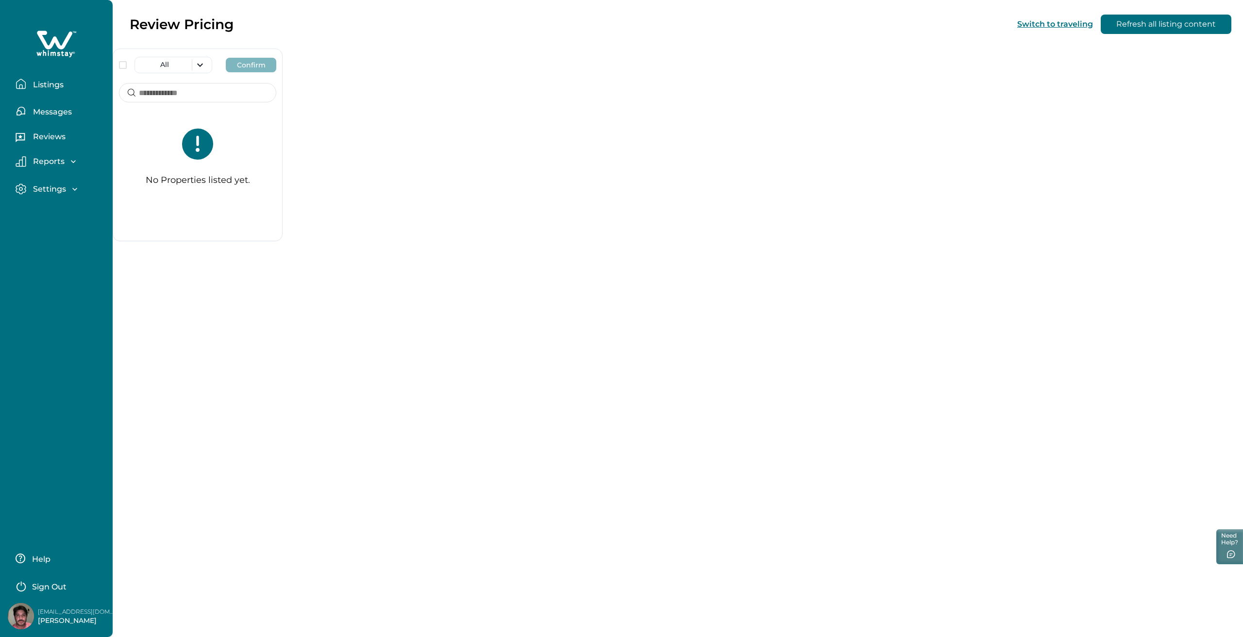
click at [68, 117] on button "Messages" at bounding box center [60, 110] width 89 height 19
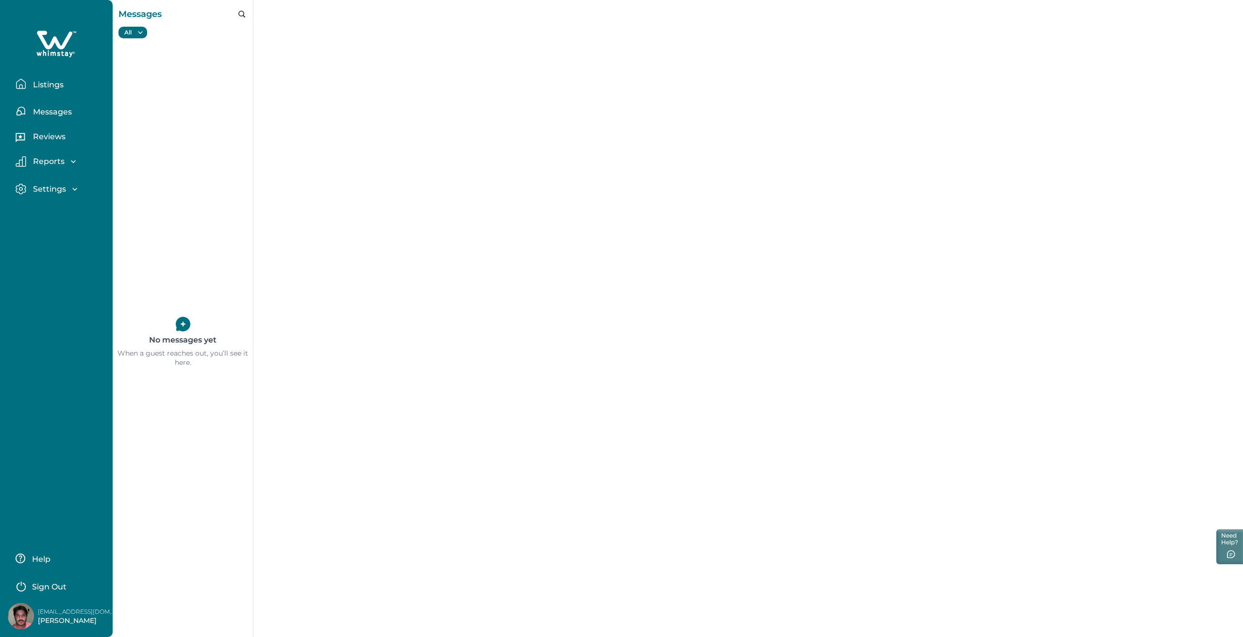
click at [46, 89] on p "Listings" at bounding box center [46, 85] width 33 height 10
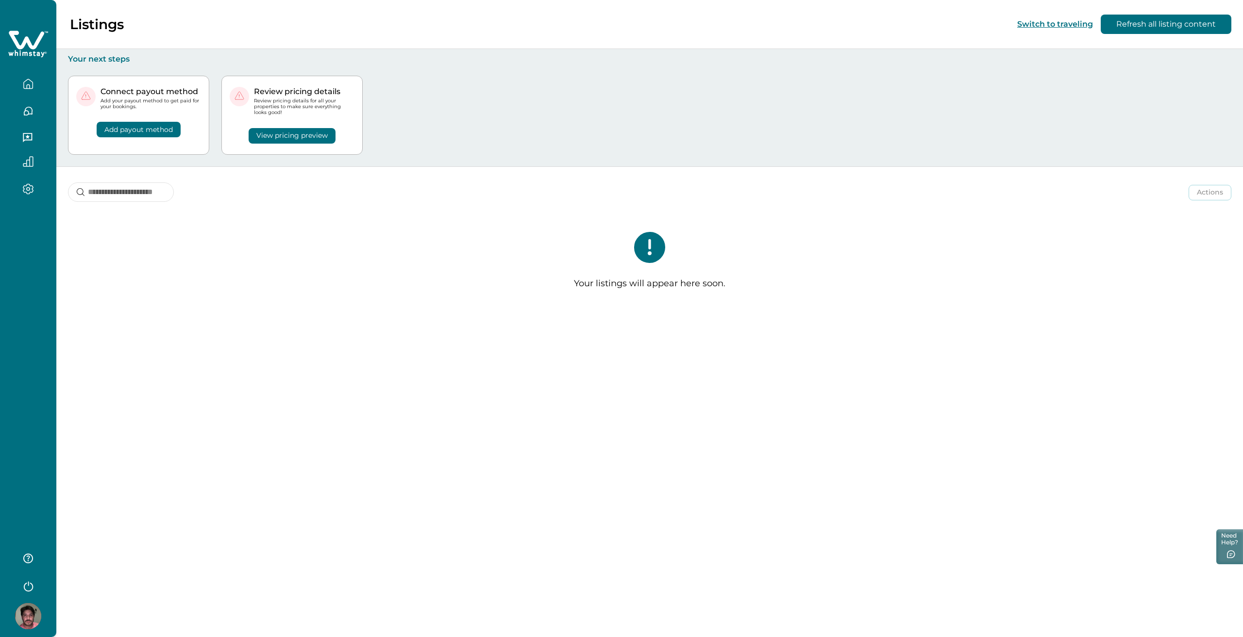
click at [31, 583] on icon "button" at bounding box center [28, 587] width 9 height 10
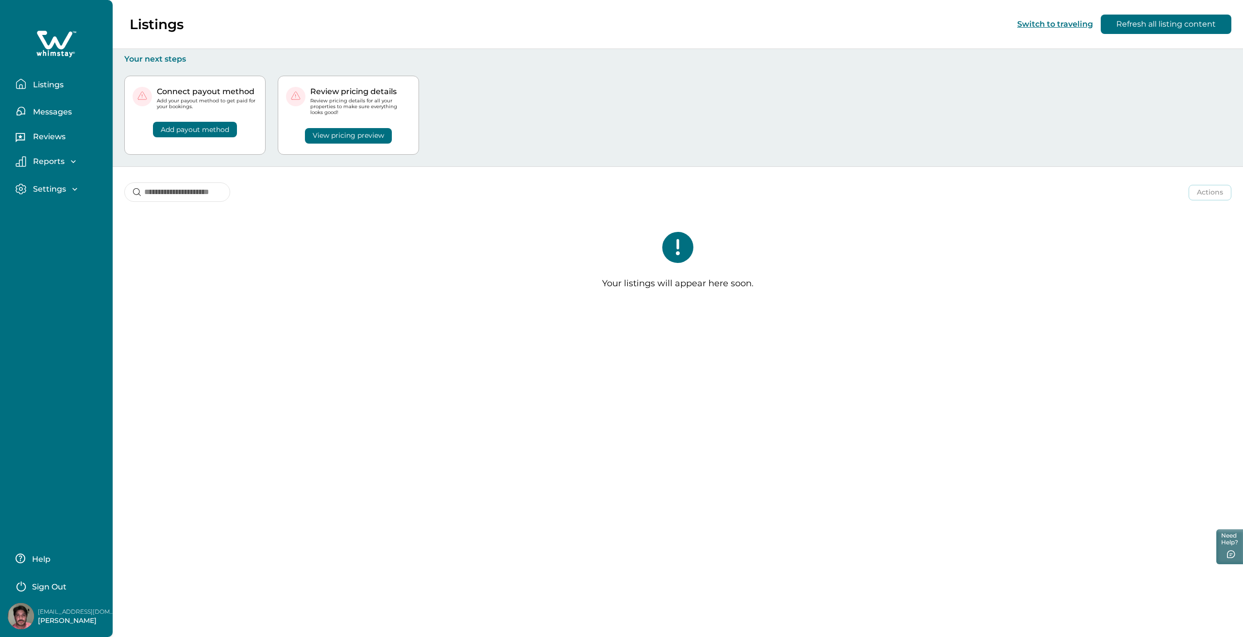
click at [41, 584] on p "Sign Out" at bounding box center [49, 588] width 34 height 10
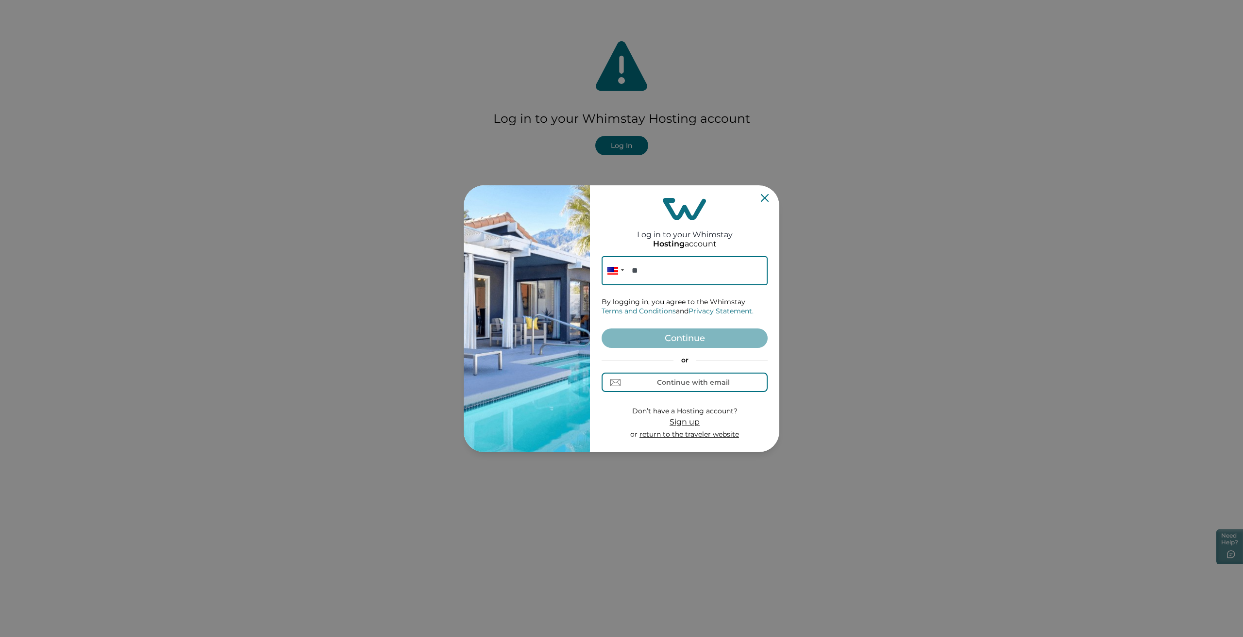
click at [679, 421] on span "Sign up" at bounding box center [684, 421] width 30 height 9
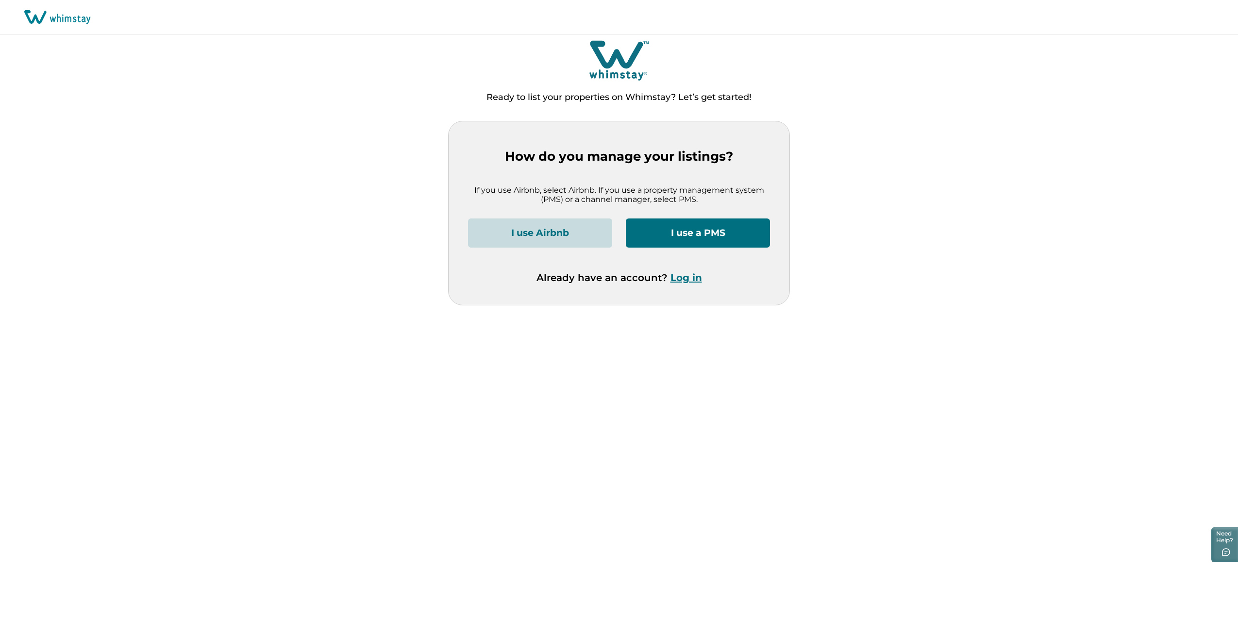
click at [572, 232] on button "I use Airbnb" at bounding box center [540, 232] width 144 height 29
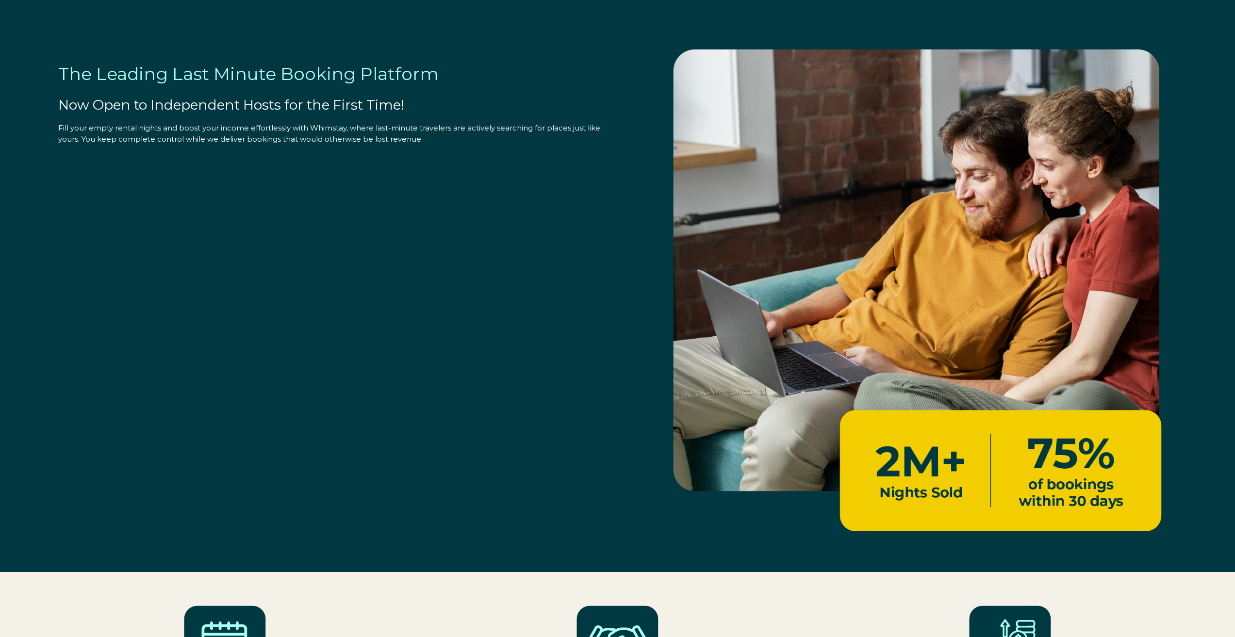
select select "US"
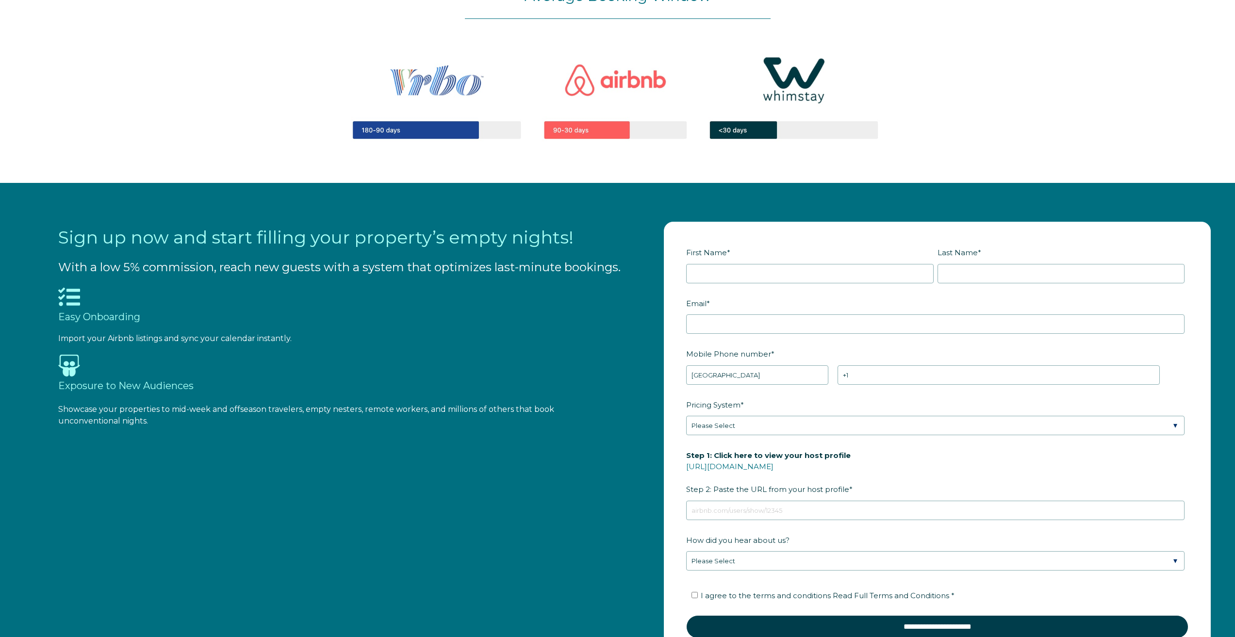
scroll to position [1262, 0]
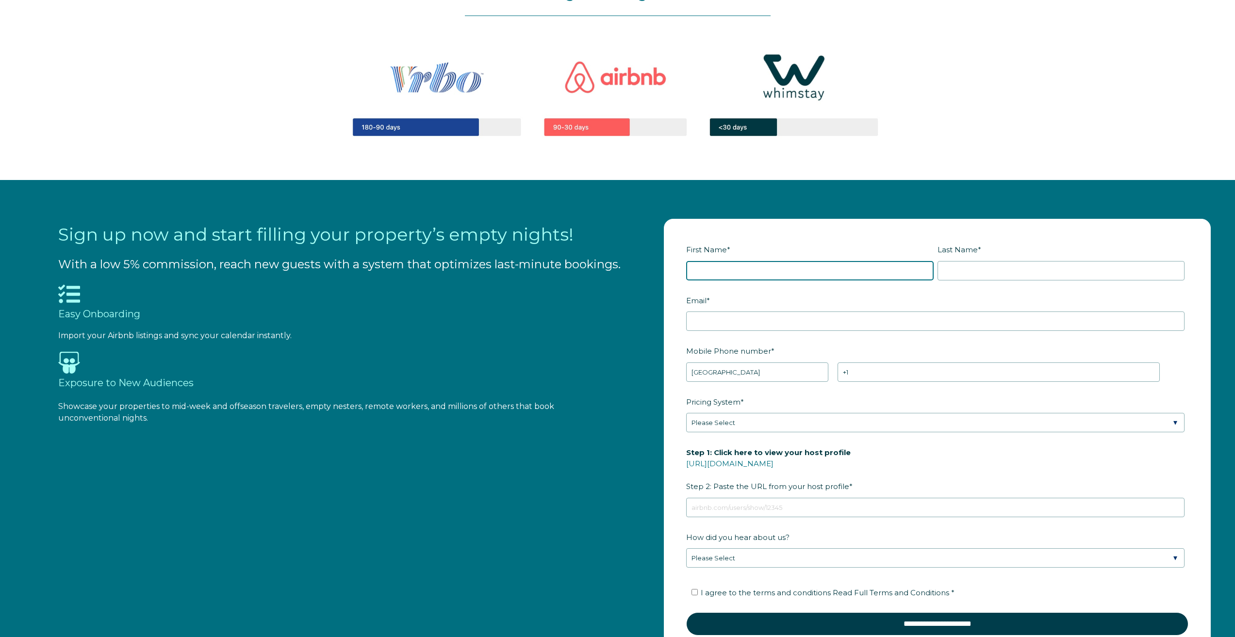
click at [722, 275] on input "First Name *" at bounding box center [809, 270] width 247 height 19
type input "[PERSON_NAME]"
click at [944, 266] on input "Last Name *" at bounding box center [1061, 270] width 247 height 19
type input "pol"
click at [749, 319] on input "Email *" at bounding box center [935, 321] width 499 height 19
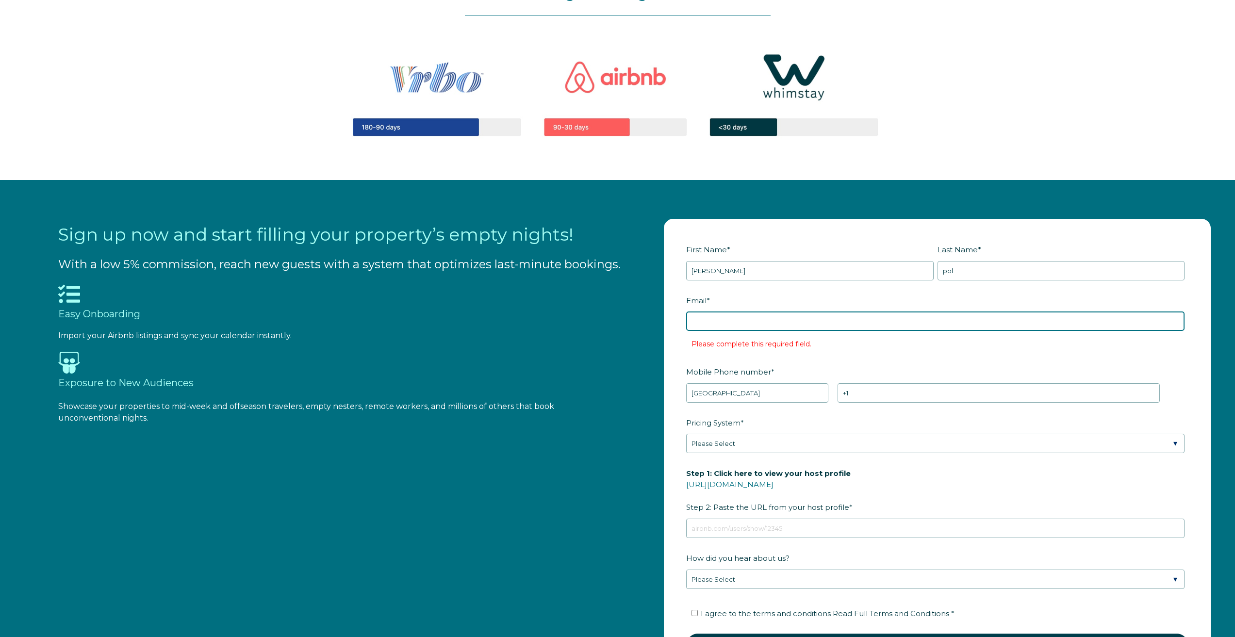
click at [734, 318] on input "Email *" at bounding box center [935, 321] width 499 height 19
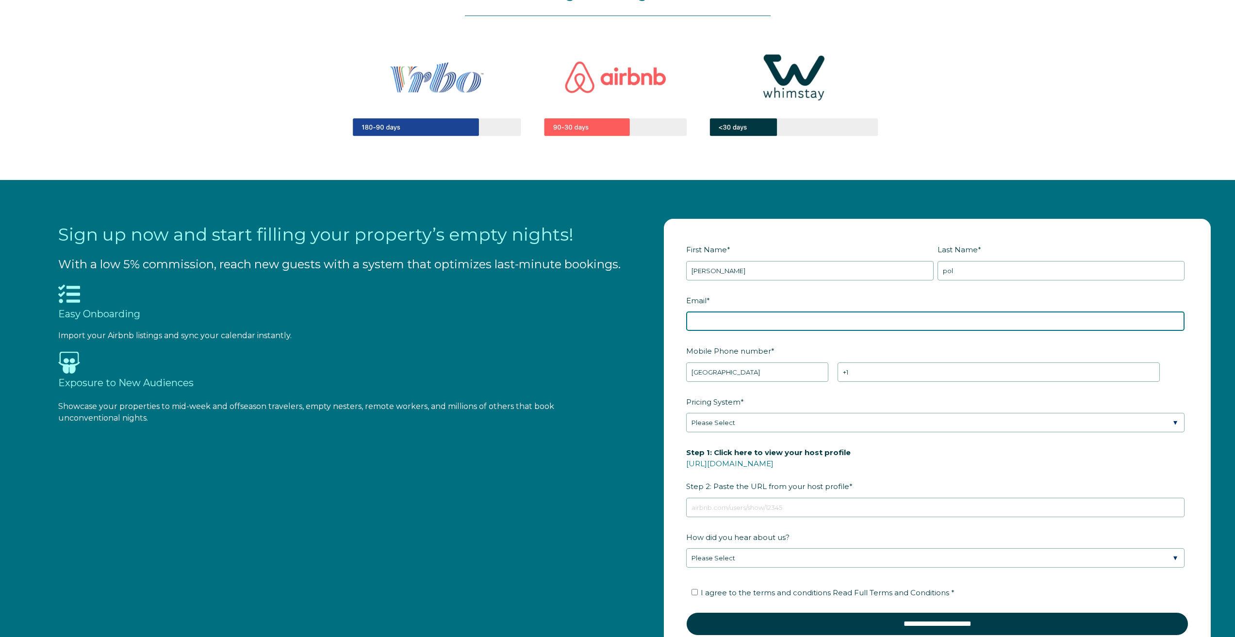
paste input "layahi3637@futebr.com"
type input "layahi3637@futebr.com"
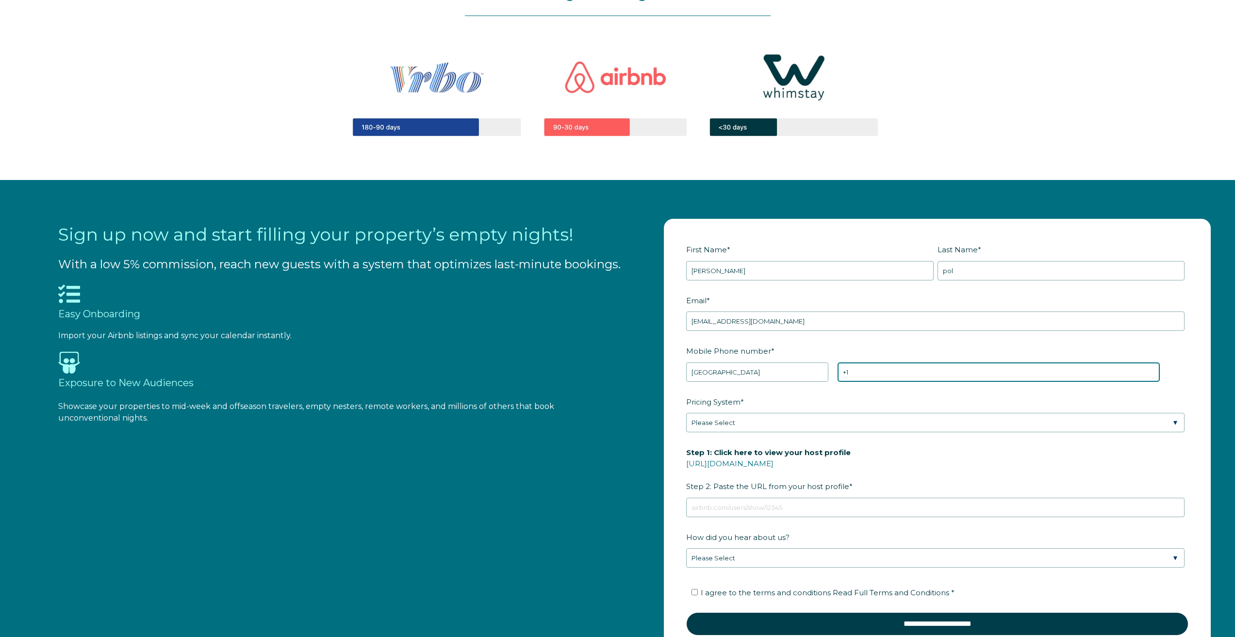
click at [873, 374] on input "+1" at bounding box center [999, 372] width 322 height 19
paste input "205-672-4411"
type input "+1 205-672-4411"
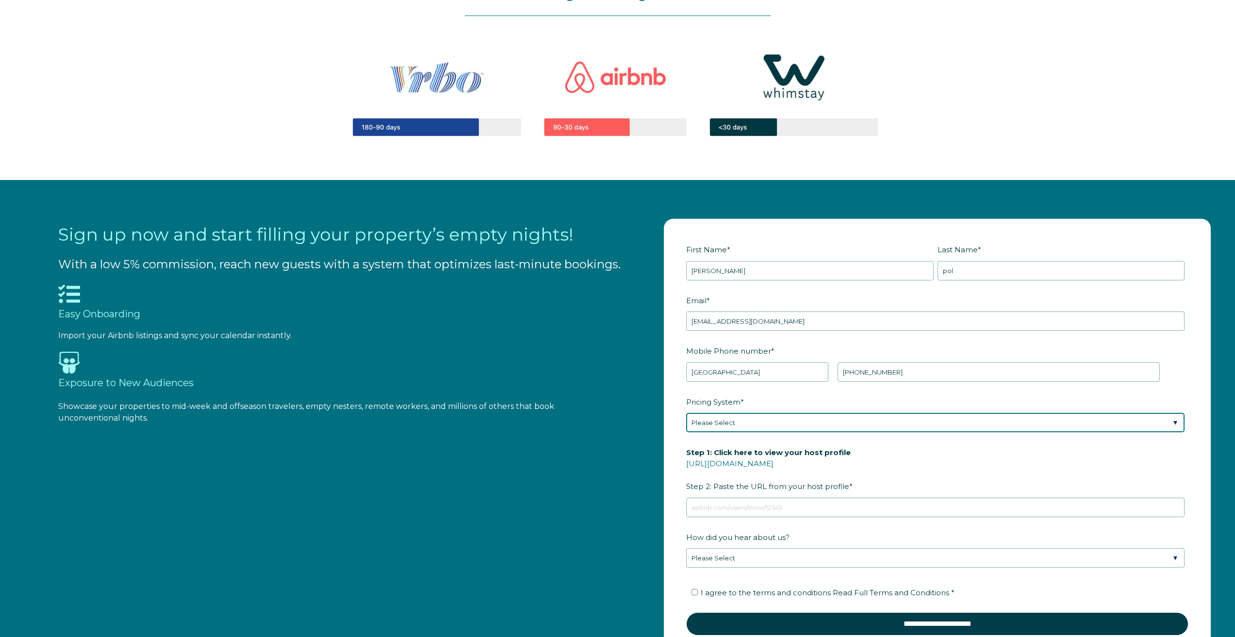
click at [777, 424] on select "Please Select Manual Airbnb Smart Pricing PriceLabs Wheelhouse Beyond Pricing 3…" at bounding box center [935, 422] width 499 height 19
select select "Manual"
click at [686, 413] on select "Please Select Manual Airbnb Smart Pricing PriceLabs Wheelhouse Beyond Pricing 3…" at bounding box center [935, 422] width 499 height 19
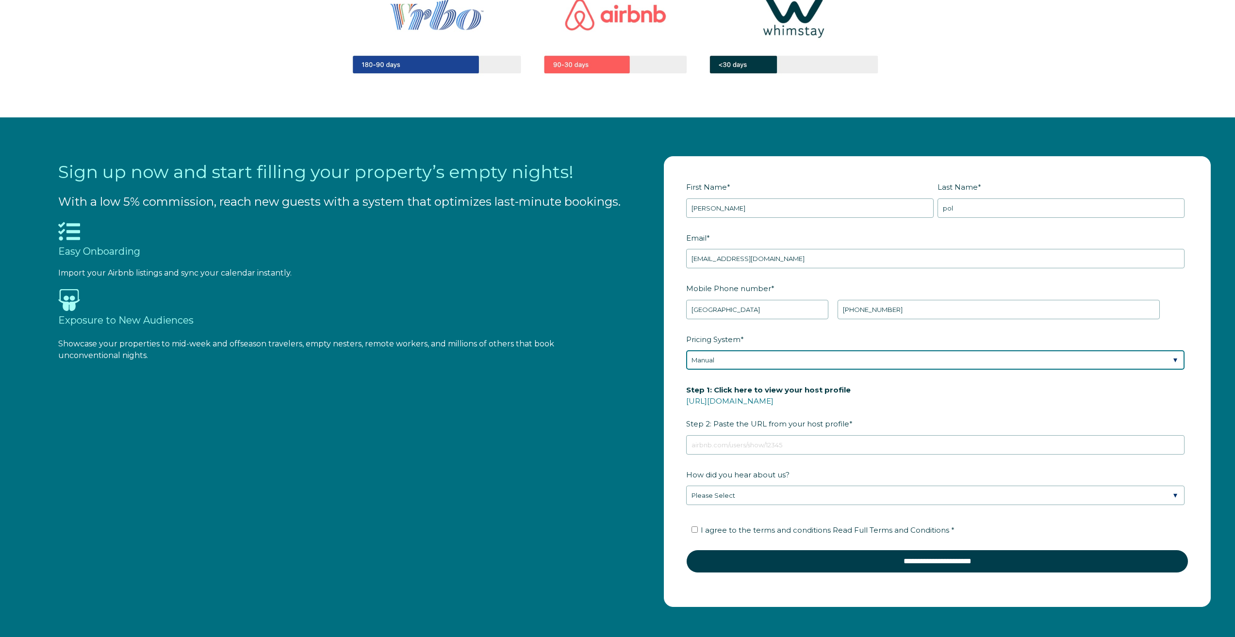
scroll to position [1359, 0]
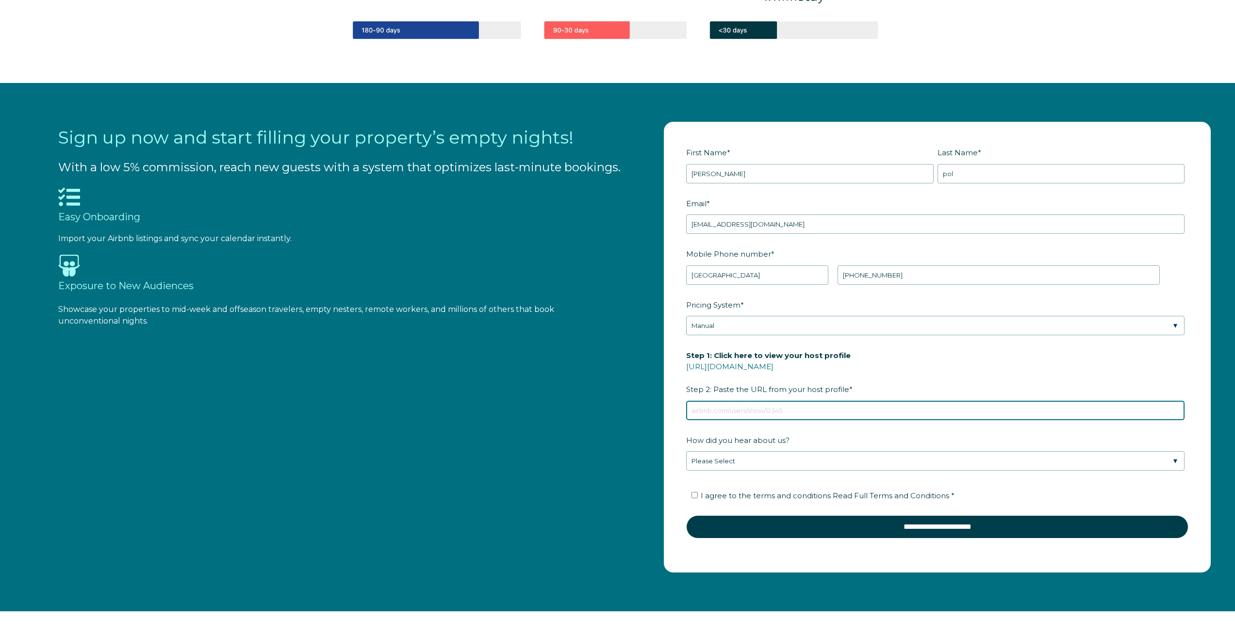
click at [754, 414] on input "Step 1: Click here to view your host profile https://www.airbnb.com/users/show/…" at bounding box center [935, 410] width 499 height 19
paste input "https://www.airbnb.com/users/show/140939135"
type input "https://www.airbnb.com/users/show/140939135"
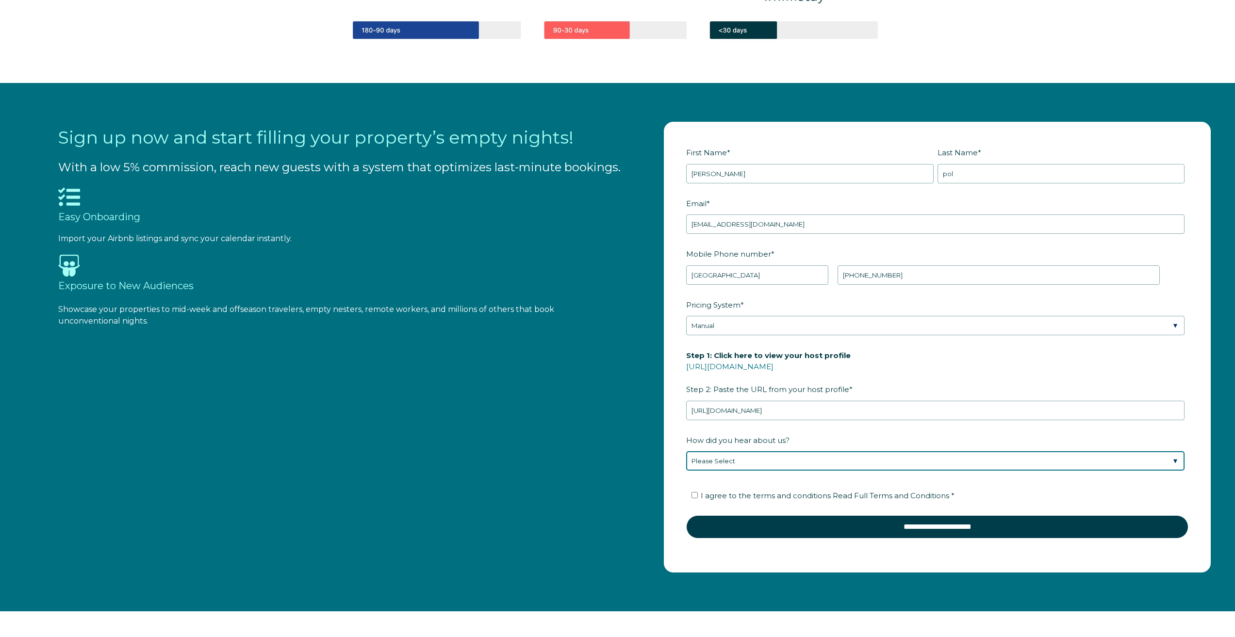
click at [736, 461] on select "Please Select Found Whimstay through a Google search Direct outreach from a Whi…" at bounding box center [935, 460] width 499 height 19
select select "Google Search"
click at [686, 451] on select "Please Select Found Whimstay through a Google search Direct outreach from a Whi…" at bounding box center [935, 460] width 499 height 19
click at [697, 496] on input "I agree to the terms and conditions Read Full Terms and Conditions *" at bounding box center [695, 495] width 6 height 6
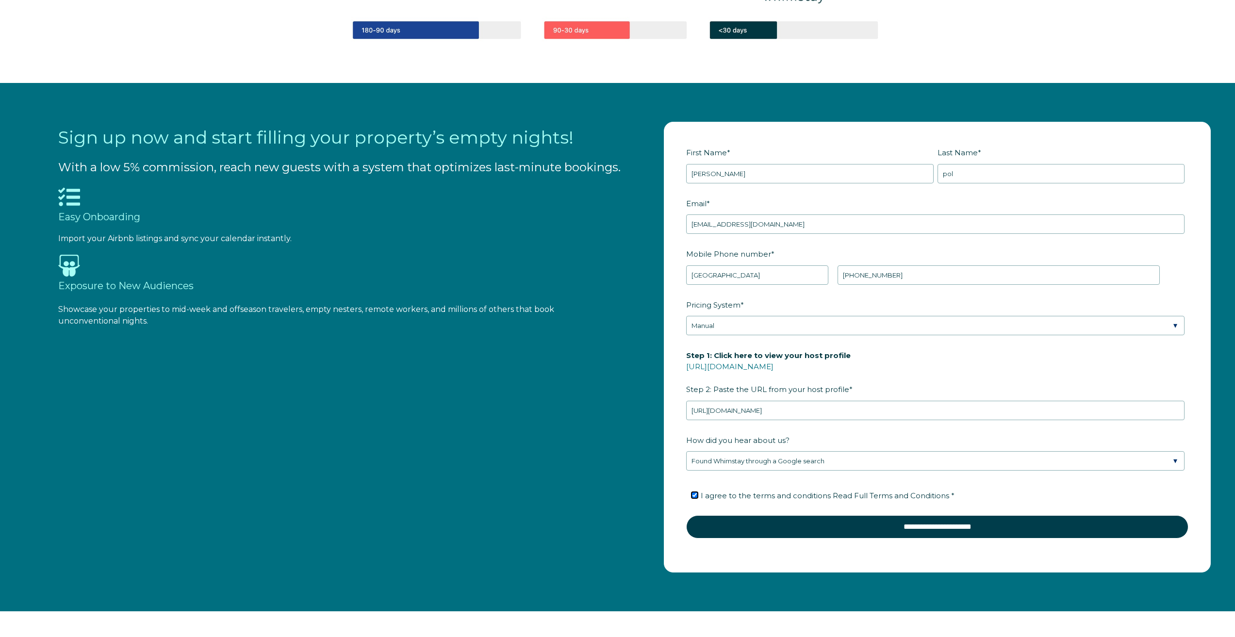
checkbox input "true"
click at [878, 279] on input "+1 205-672-4411" at bounding box center [999, 275] width 322 height 19
click at [866, 277] on input "+1 205-6724411" at bounding box center [999, 275] width 322 height 19
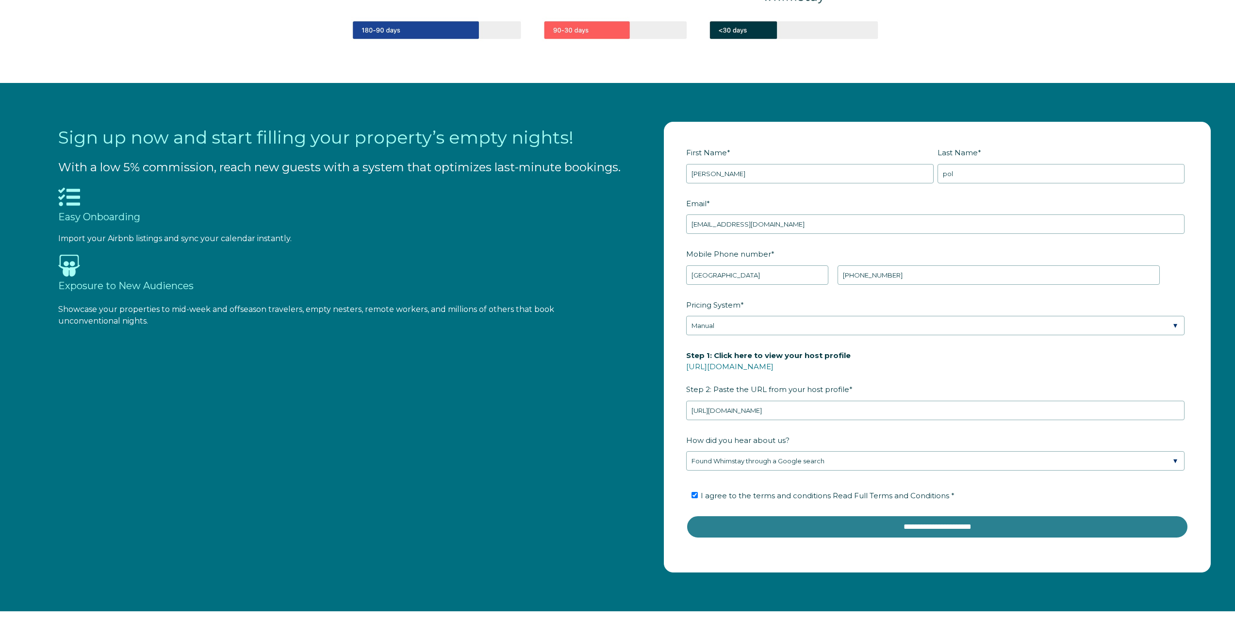
click at [936, 533] on input "**********" at bounding box center [937, 527] width 502 height 23
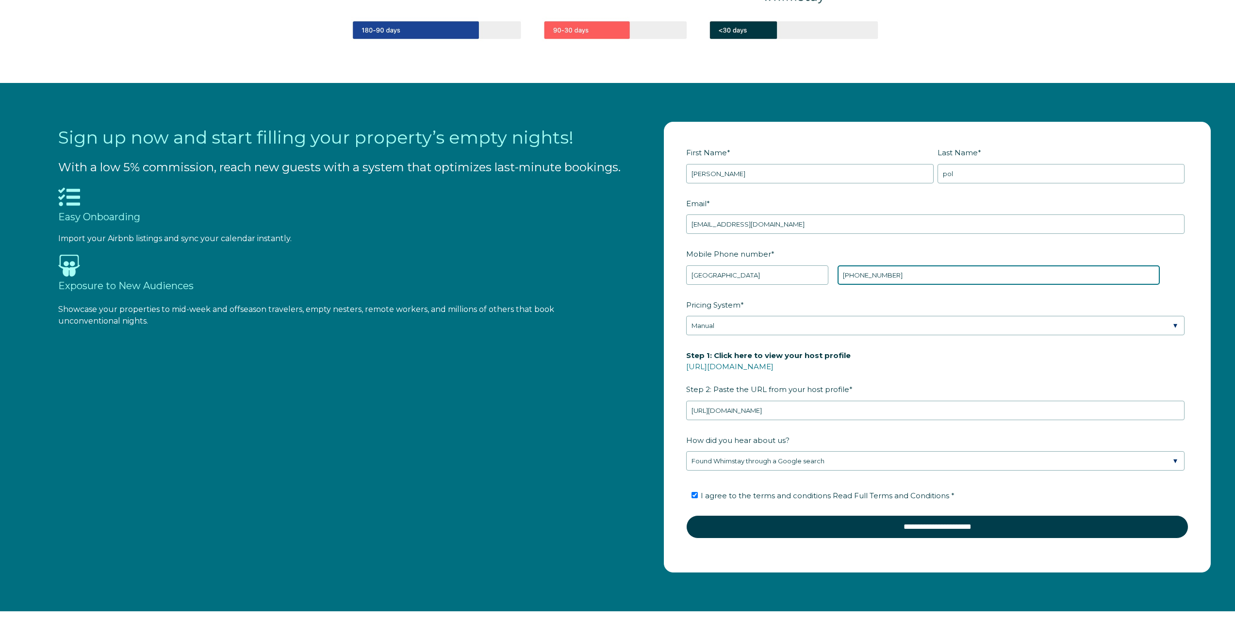
click at [890, 275] on input "+1 2056724411" at bounding box center [999, 275] width 322 height 19
paste input "4014489636"
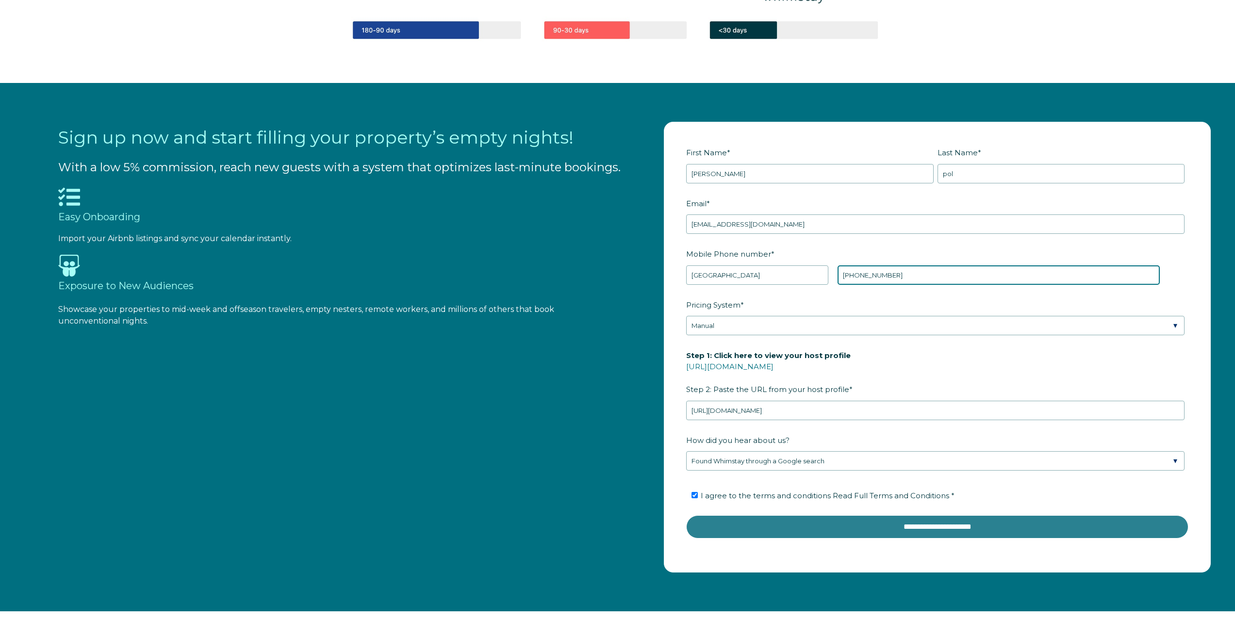
type input "+1 4014489636"
click at [905, 527] on input "**********" at bounding box center [937, 527] width 502 height 23
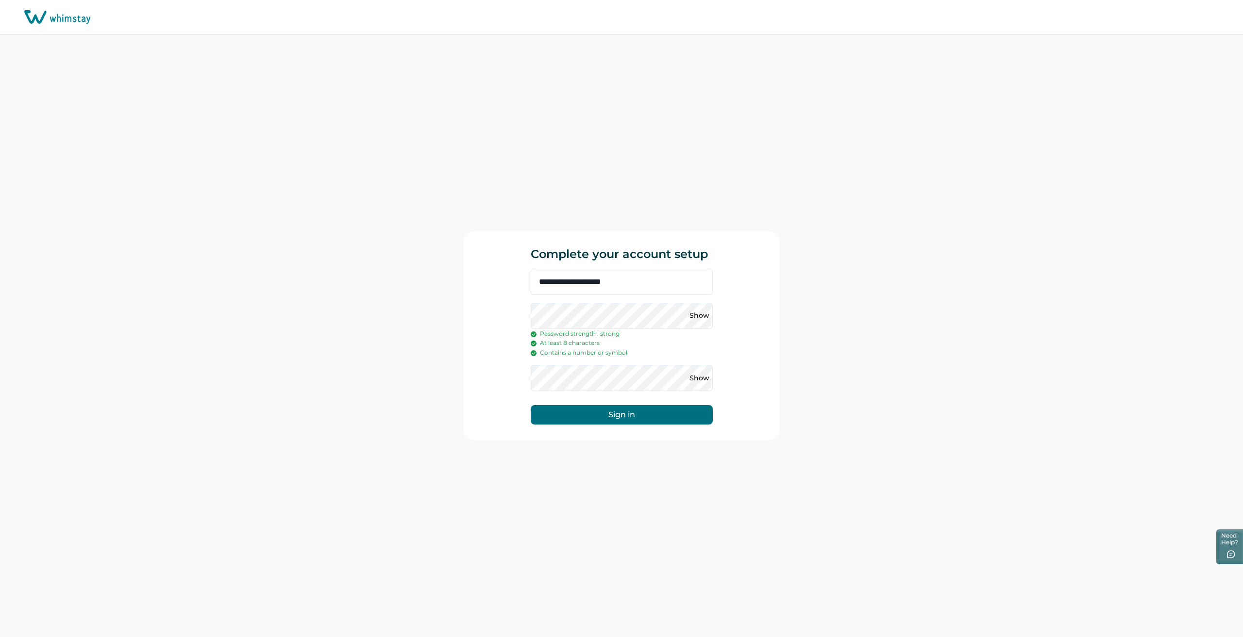
click at [531, 405] on button "Sign in" at bounding box center [622, 414] width 182 height 19
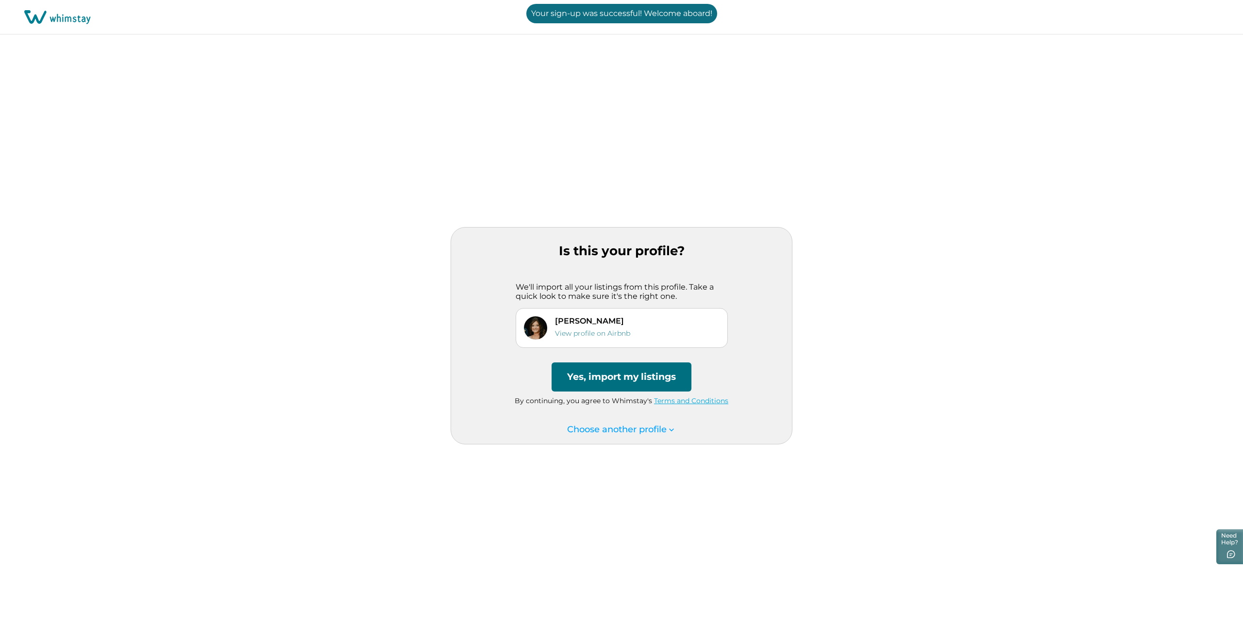
click at [625, 384] on button "Yes, import my listings" at bounding box center [621, 377] width 140 height 29
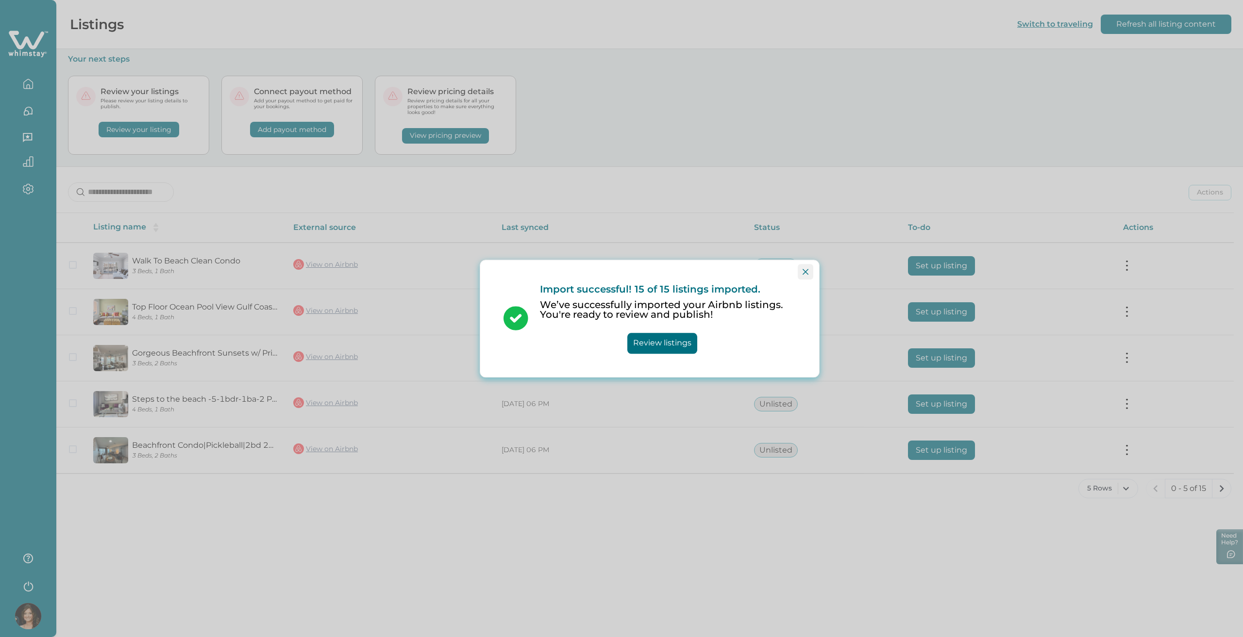
click at [805, 274] on icon "Close" at bounding box center [805, 272] width 6 height 6
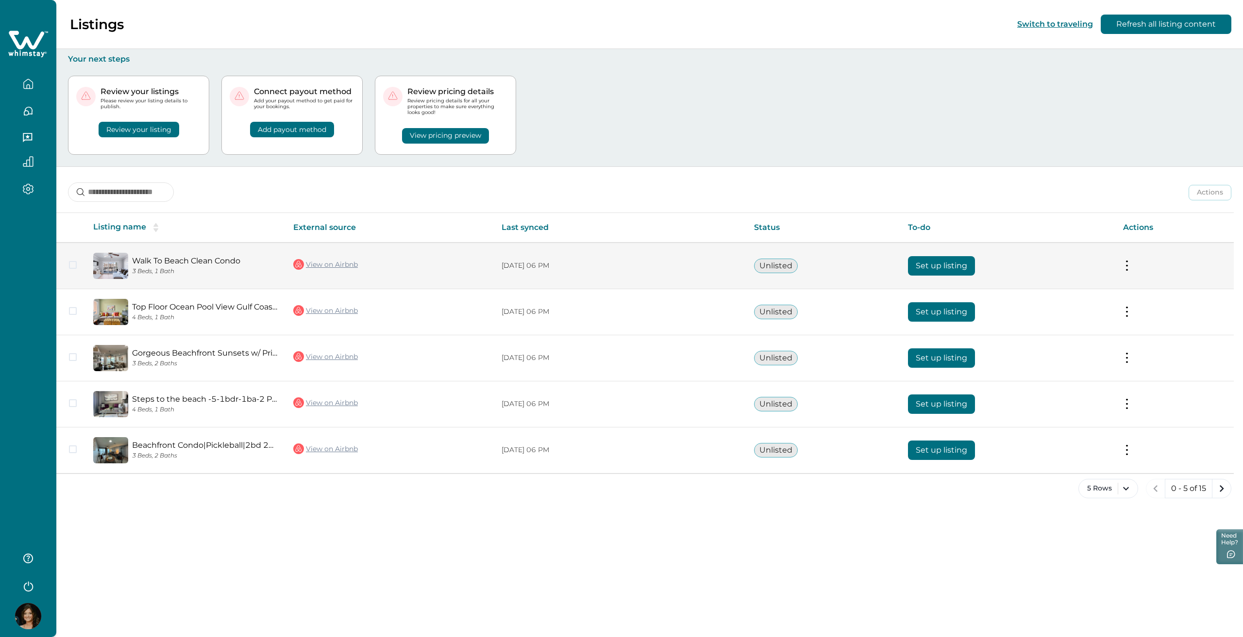
click at [920, 266] on button "Set up listing" at bounding box center [941, 265] width 67 height 19
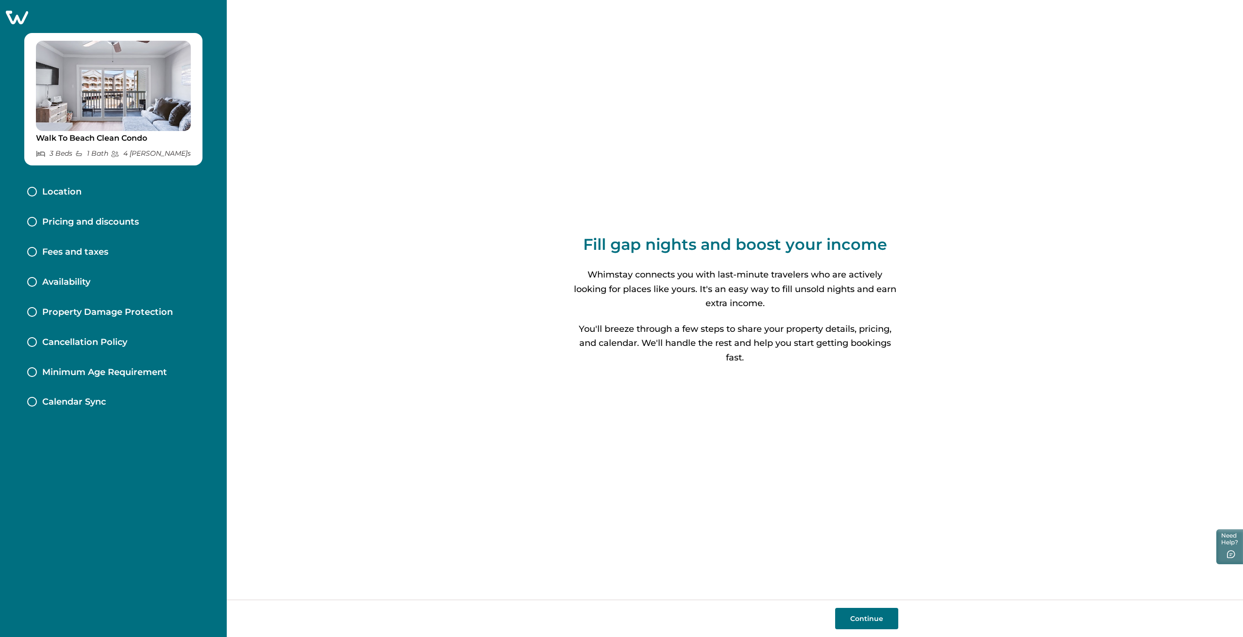
click at [853, 624] on button "Continue" at bounding box center [866, 618] width 63 height 21
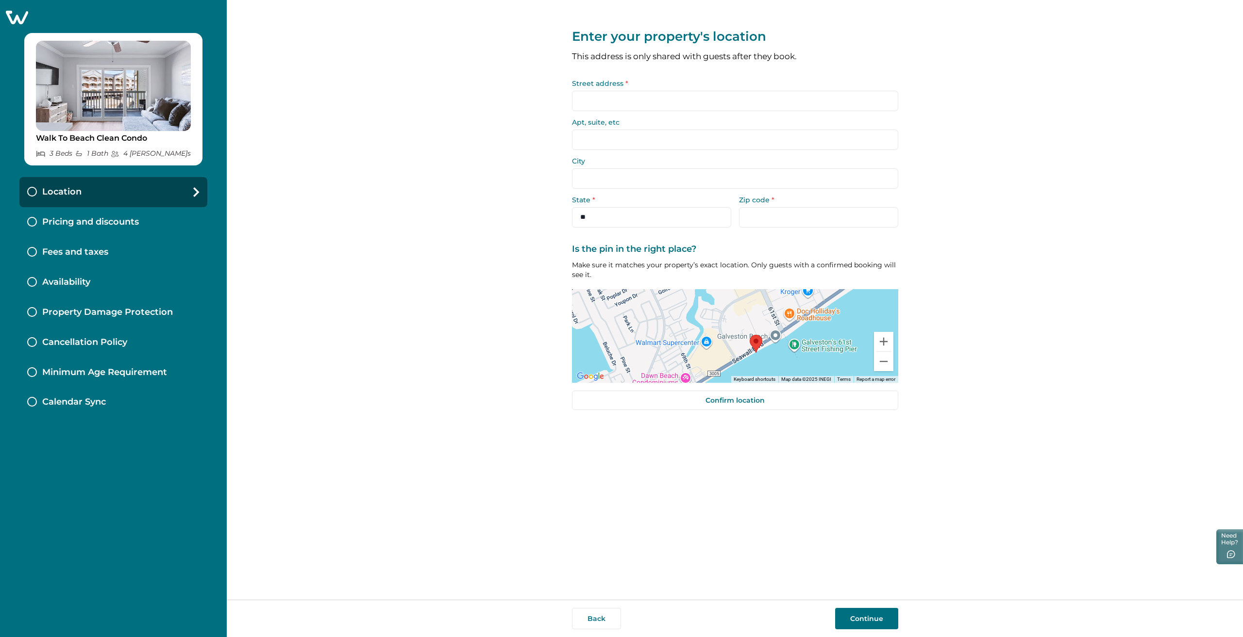
drag, startPoint x: 744, startPoint y: 342, endPoint x: 765, endPoint y: 359, distance: 27.3
click at [765, 359] on div at bounding box center [735, 336] width 326 height 94
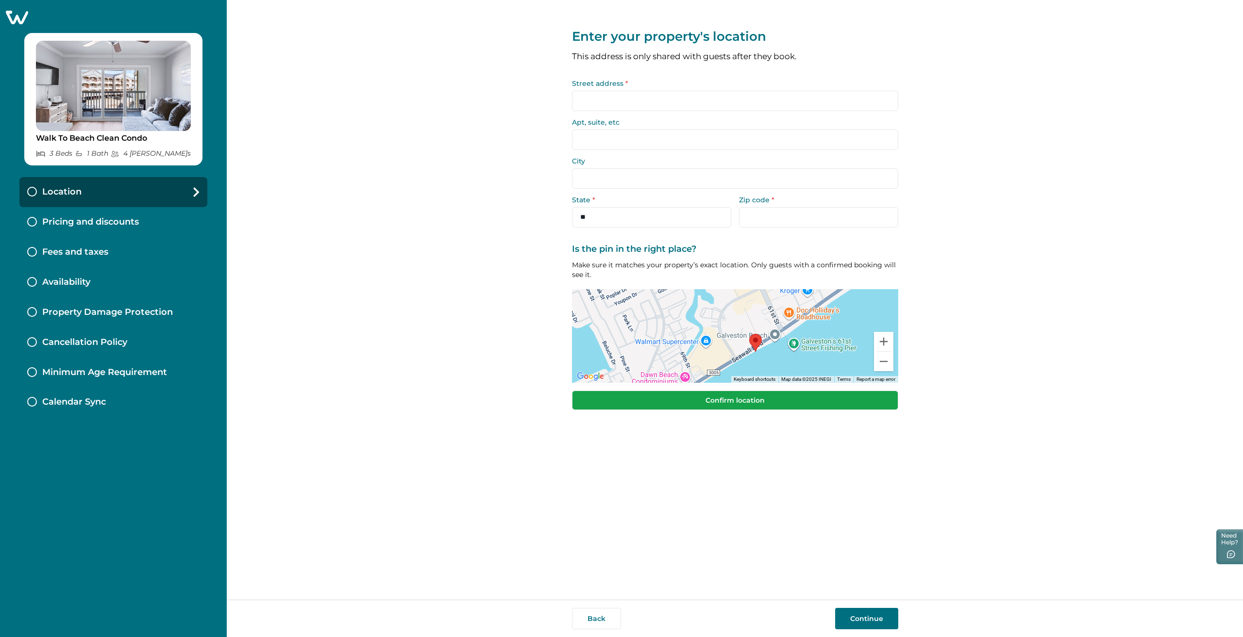
click at [767, 401] on button "Confirm location" at bounding box center [735, 400] width 326 height 19
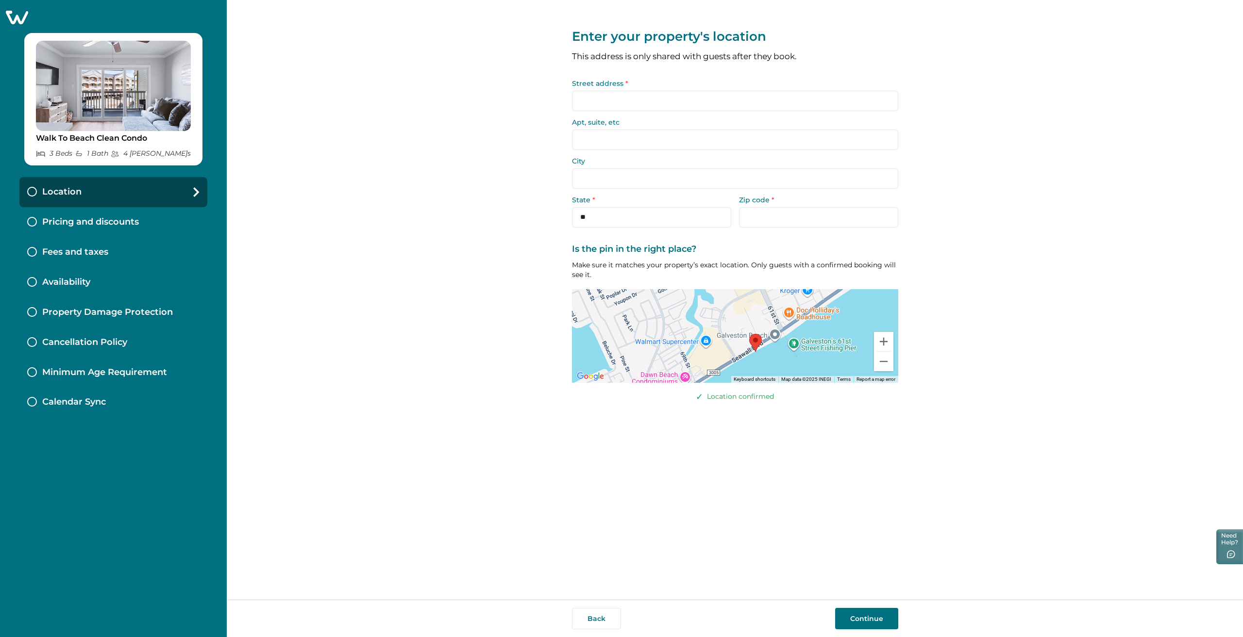
click at [865, 619] on button "Continue" at bounding box center [866, 618] width 63 height 21
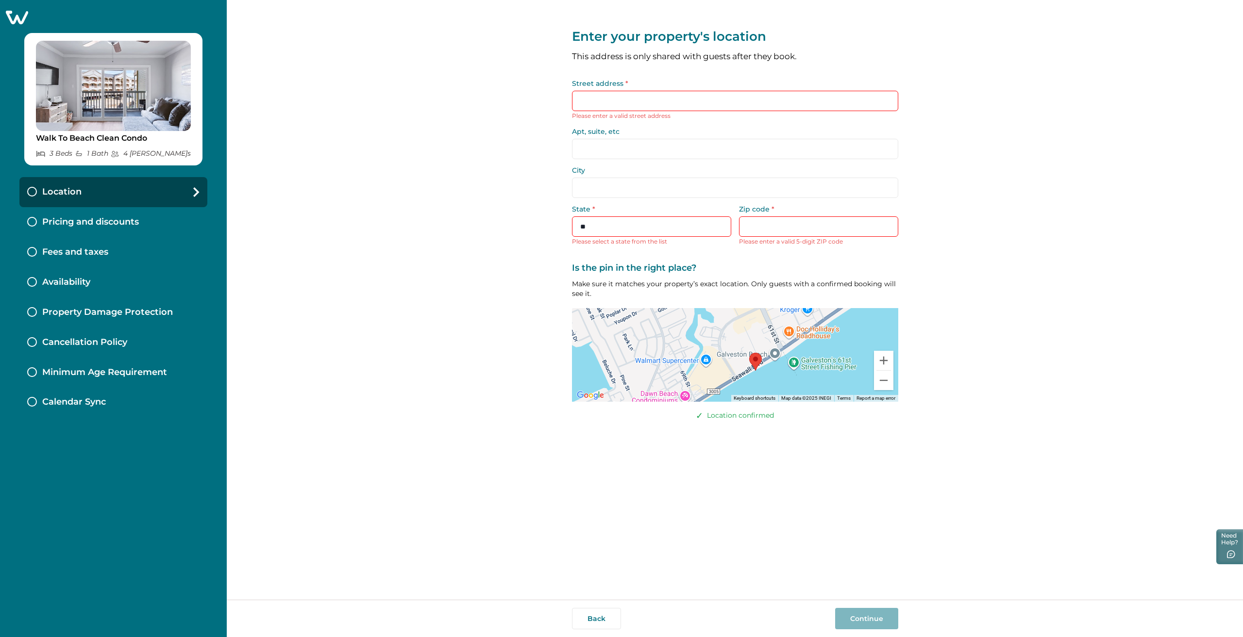
click at [694, 337] on div at bounding box center [735, 355] width 326 height 94
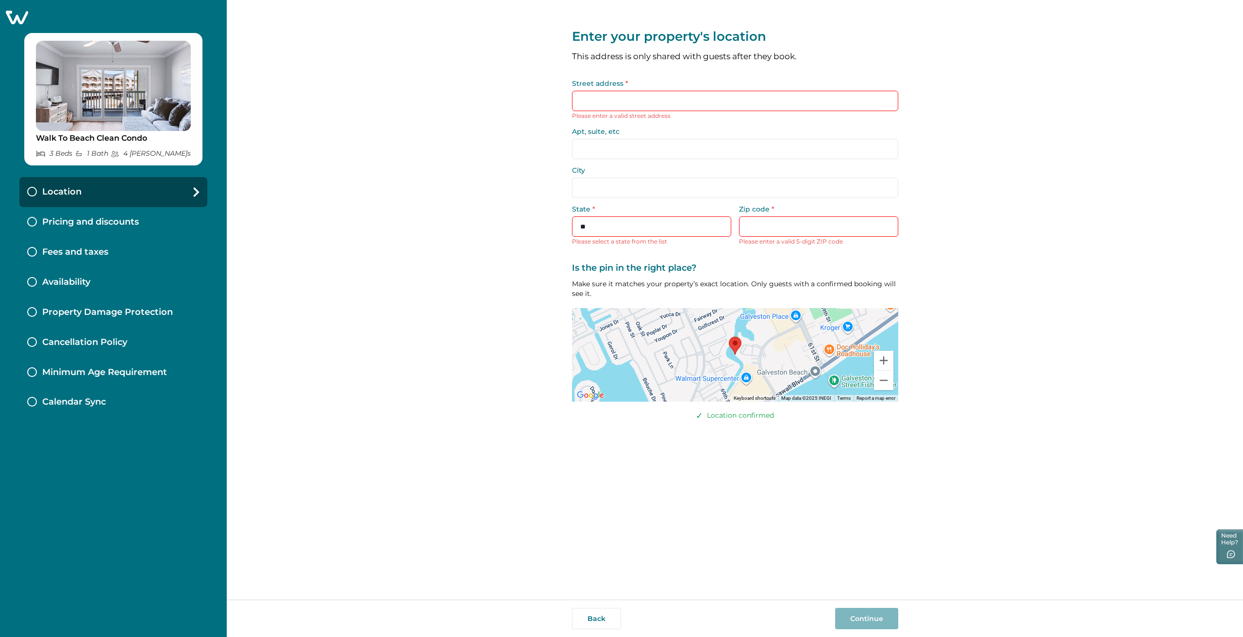
click at [741, 348] on img at bounding box center [735, 346] width 13 height 18
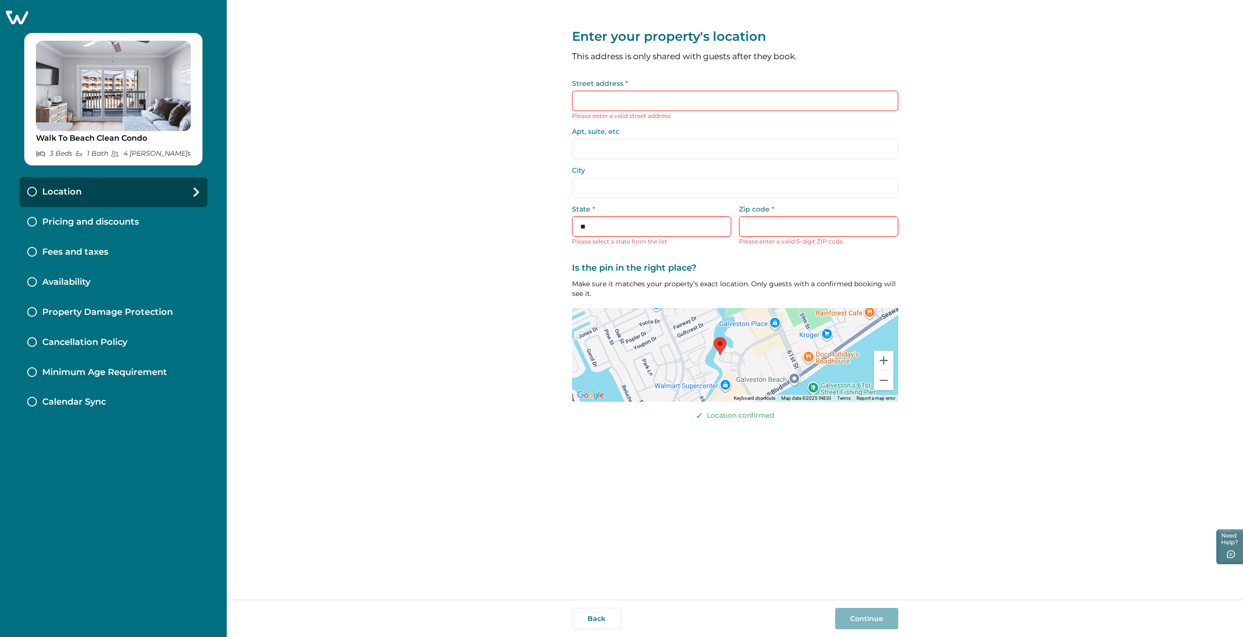
drag, startPoint x: 730, startPoint y: 344, endPoint x: 719, endPoint y: 345, distance: 11.3
click at [714, 337] on area at bounding box center [714, 337] width 0 height 0
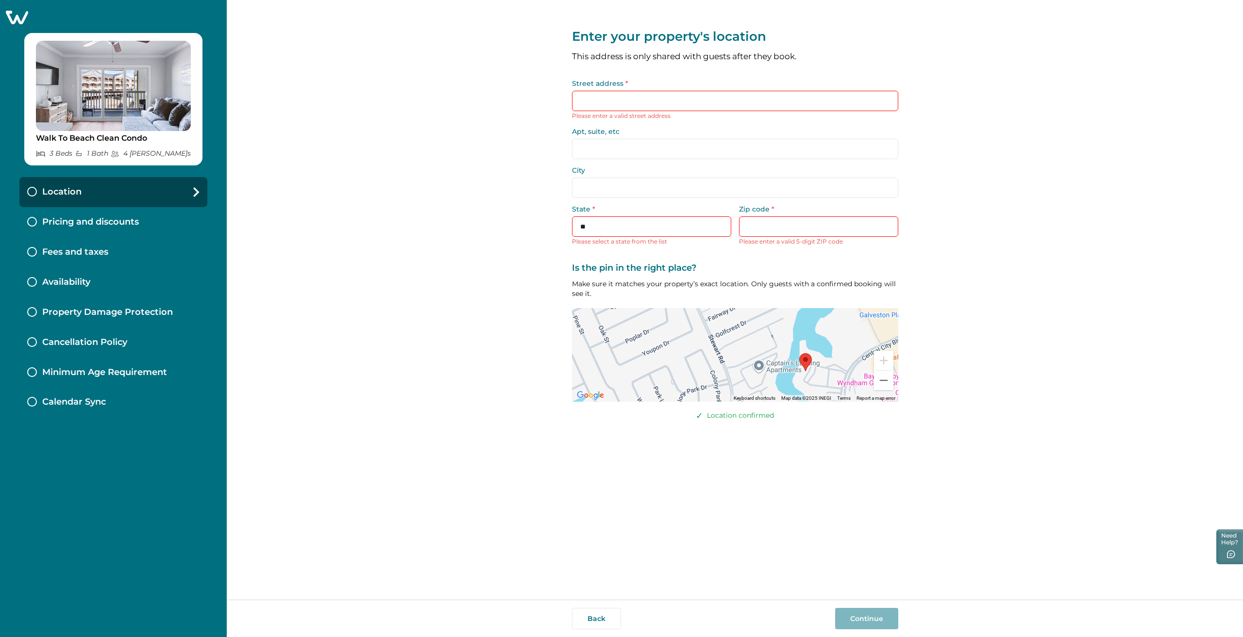
drag, startPoint x: 626, startPoint y: 329, endPoint x: 654, endPoint y: 357, distance: 39.8
click at [654, 357] on div at bounding box center [735, 355] width 326 height 94
click at [642, 334] on div at bounding box center [735, 355] width 326 height 94
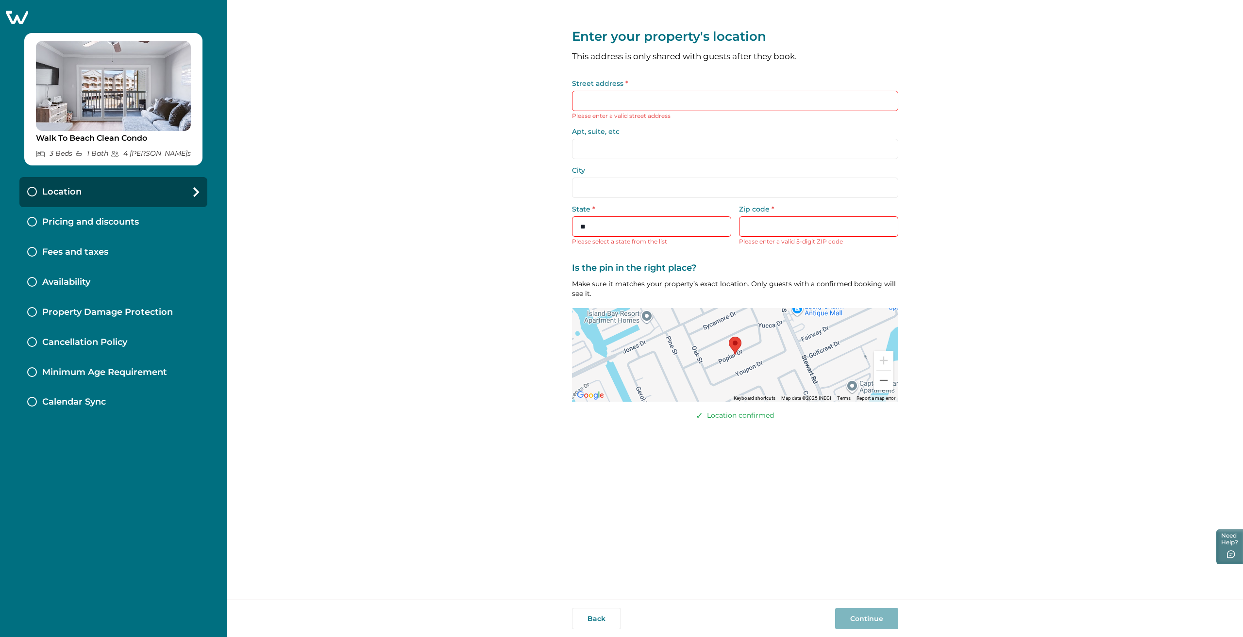
click at [625, 101] on input "Street address *" at bounding box center [735, 101] width 326 height 20
paste input "**********"
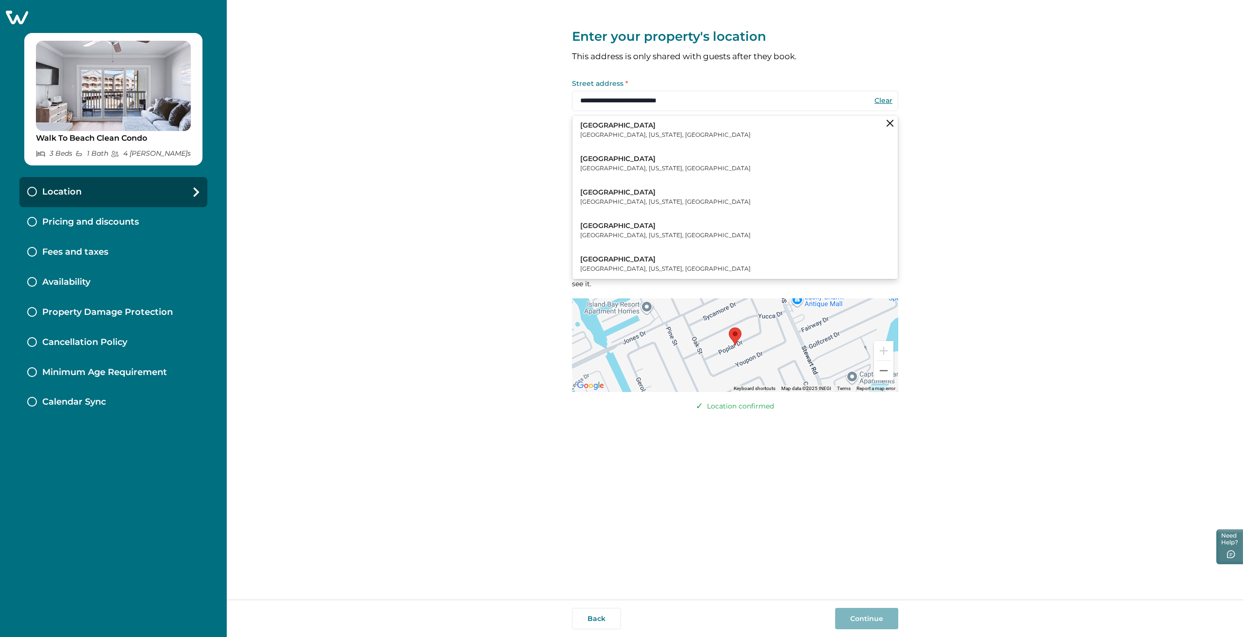
click at [615, 133] on p "Orchard, Texas, United States" at bounding box center [665, 135] width 170 height 10
click at [662, 128] on p "Galveston Street" at bounding box center [665, 126] width 170 height 10
type input "**********"
type input "*******"
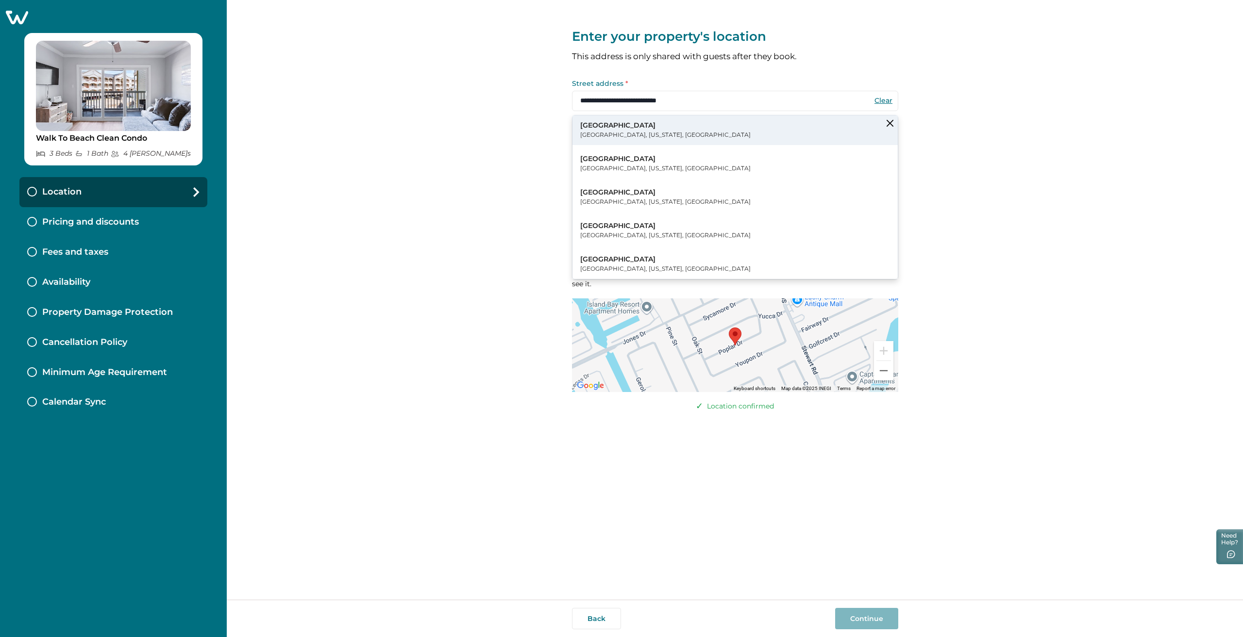
select select "**"
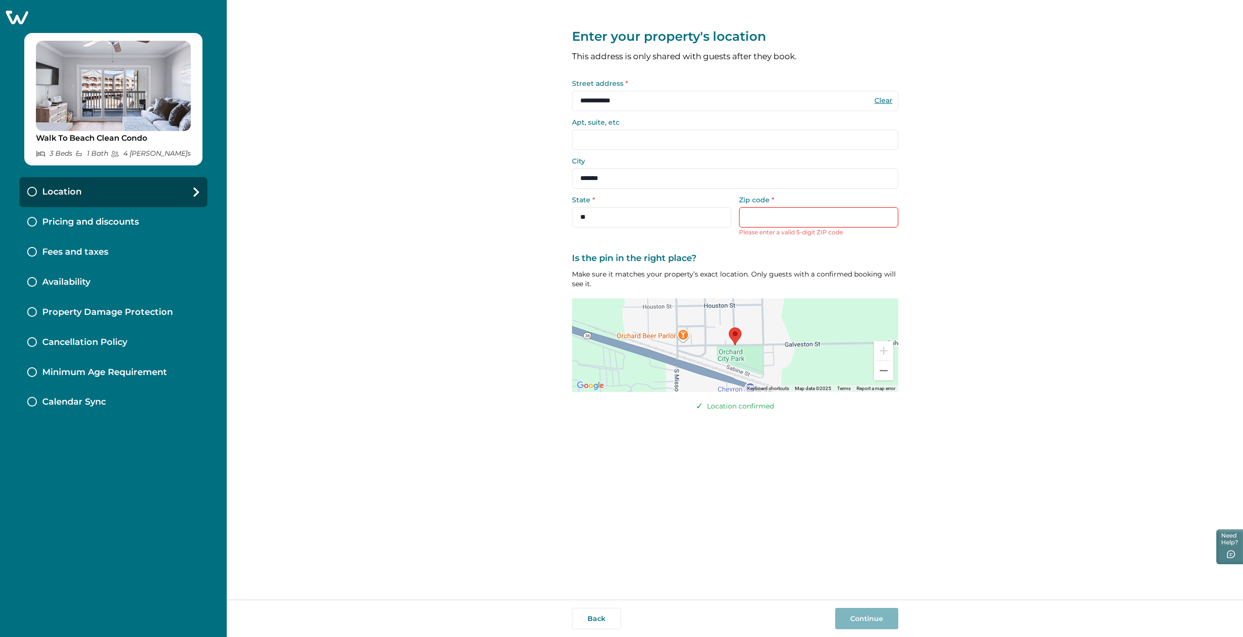
click at [756, 215] on input "Zip code *" at bounding box center [818, 217] width 159 height 20
click at [756, 216] on input "Zip code *" at bounding box center [818, 217] width 159 height 20
click at [793, 220] on input "Zip code *" at bounding box center [818, 217] width 159 height 20
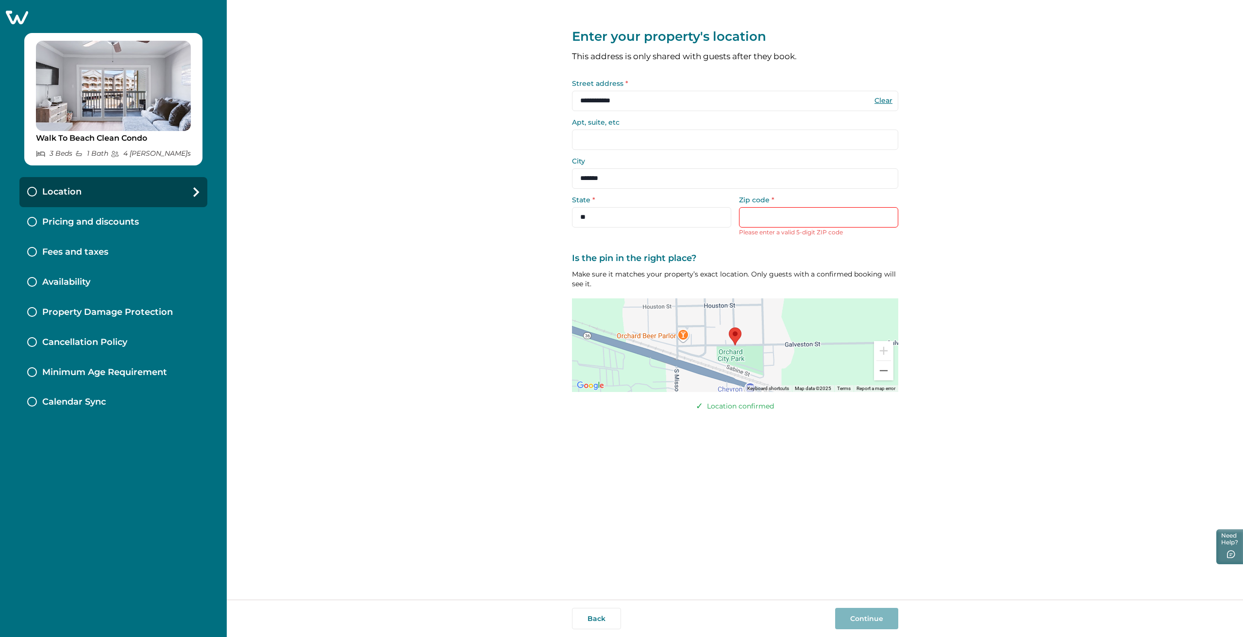
click at [750, 214] on input "Zip code *" at bounding box center [818, 217] width 159 height 20
drag, startPoint x: 616, startPoint y: 165, endPoint x: 609, endPoint y: 139, distance: 27.0
click at [616, 163] on div "City *******" at bounding box center [735, 173] width 326 height 31
click at [608, 133] on input "Apt, suite, etc" at bounding box center [735, 140] width 326 height 20
click at [749, 213] on input "Zip code *" at bounding box center [818, 217] width 159 height 20
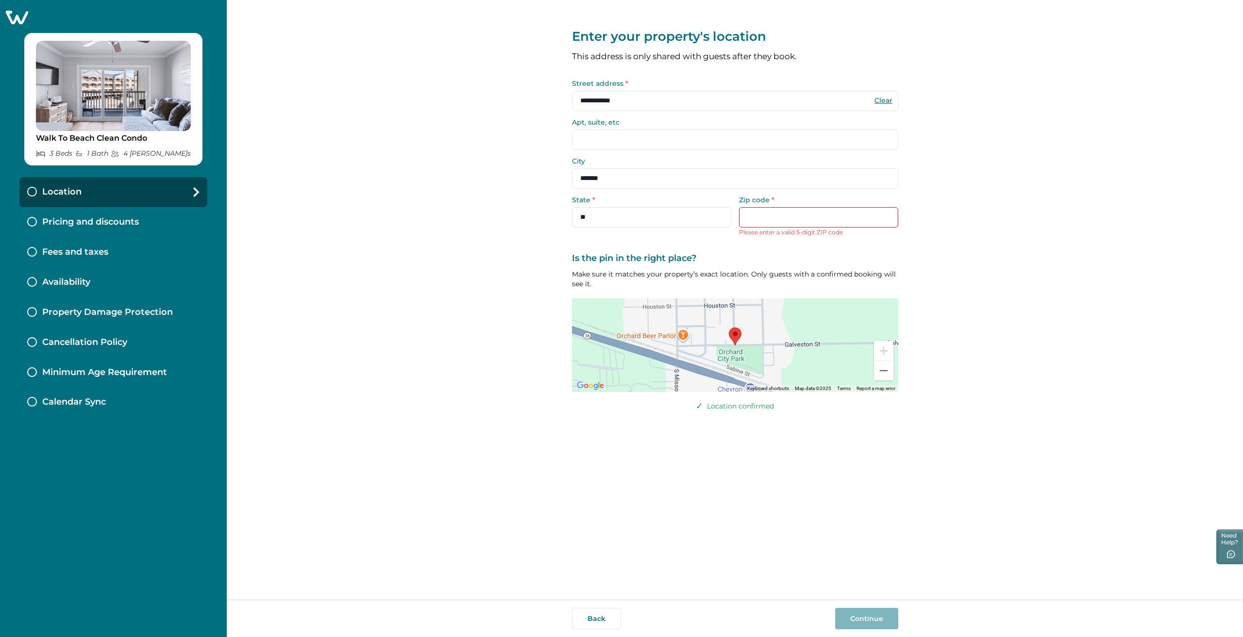
click at [749, 213] on input "Zip code *" at bounding box center [818, 217] width 159 height 20
click at [773, 200] on label "Zip code *" at bounding box center [815, 200] width 153 height 7
click at [773, 207] on input "Zip code *" at bounding box center [818, 217] width 159 height 20
drag, startPoint x: 879, startPoint y: 230, endPoint x: 880, endPoint y: 246, distance: 16.0
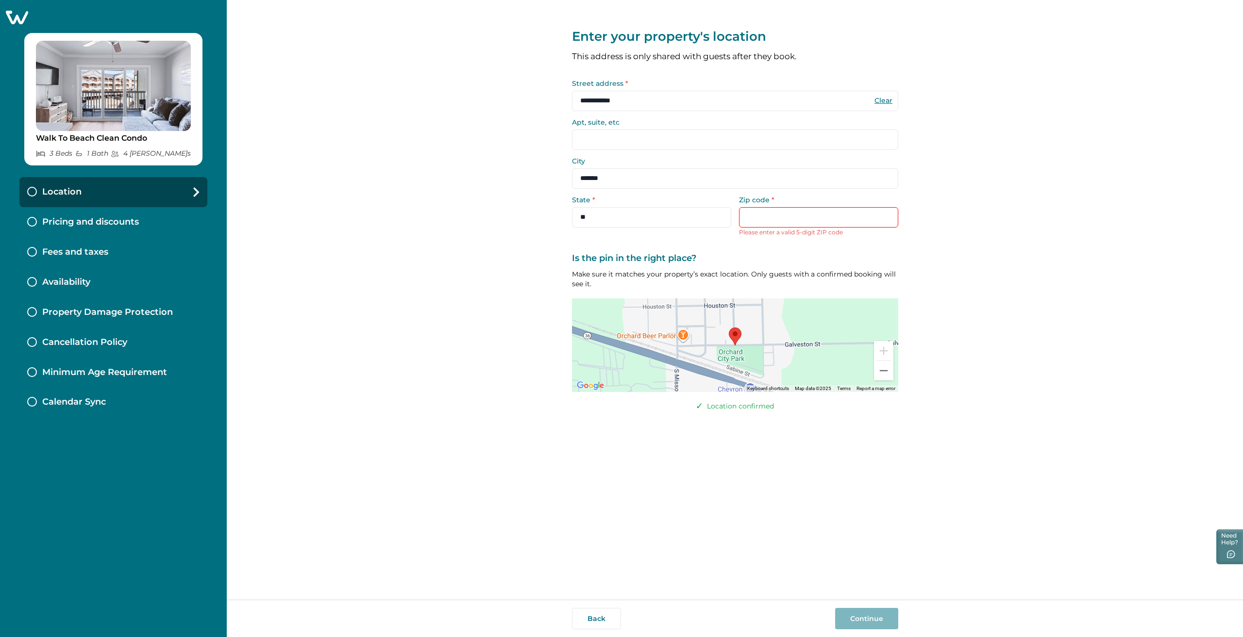
click at [879, 233] on p "Please enter a valid 5-digit ZIP code" at bounding box center [818, 233] width 159 height 10
click at [809, 218] on input "Zip code *" at bounding box center [818, 217] width 159 height 20
click at [626, 101] on input "**********" at bounding box center [735, 101] width 326 height 20
drag, startPoint x: 627, startPoint y: 101, endPoint x: 532, endPoint y: 104, distance: 95.2
click at [532, 104] on div "**********" at bounding box center [735, 300] width 1016 height 600
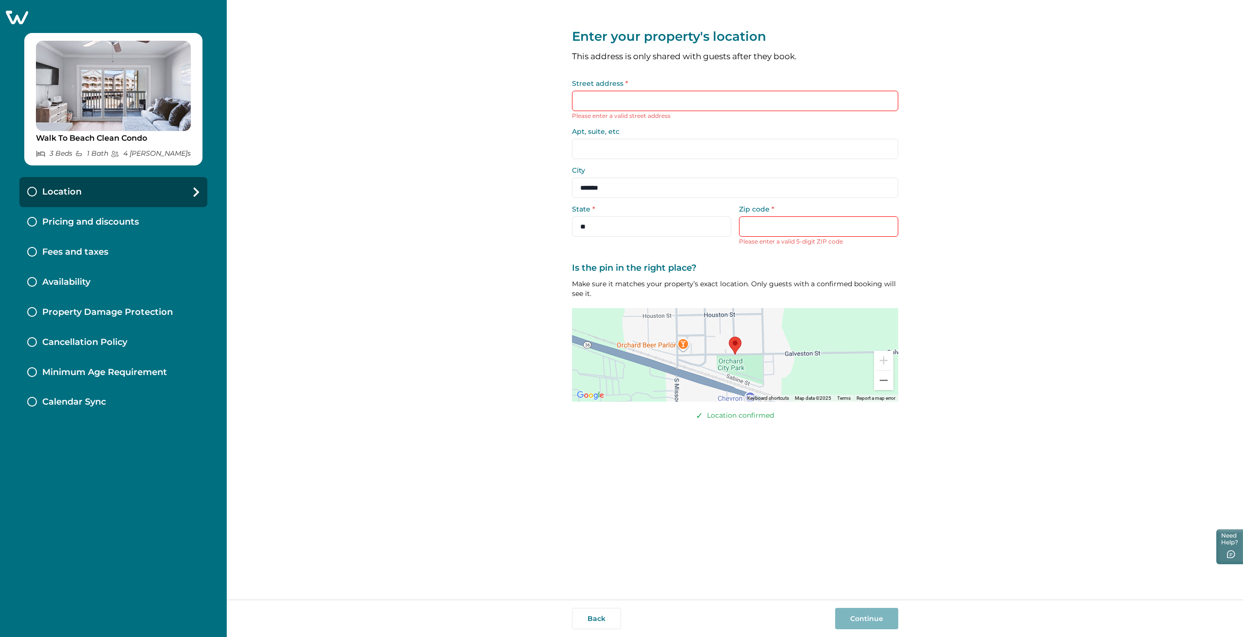
click at [621, 150] on input "Apt, suite, etc" at bounding box center [735, 149] width 326 height 20
click at [608, 95] on input "Street address *" at bounding box center [735, 101] width 326 height 20
paste input "**********"
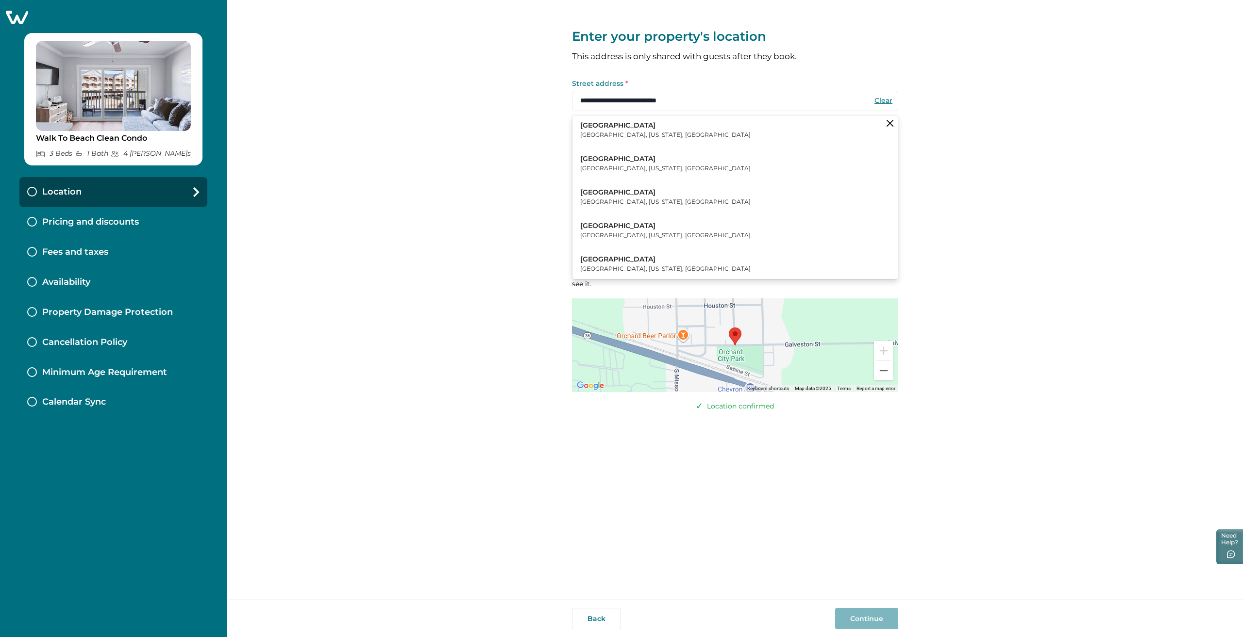
click at [651, 164] on p "Plainview, Texas, United States" at bounding box center [665, 169] width 170 height 10
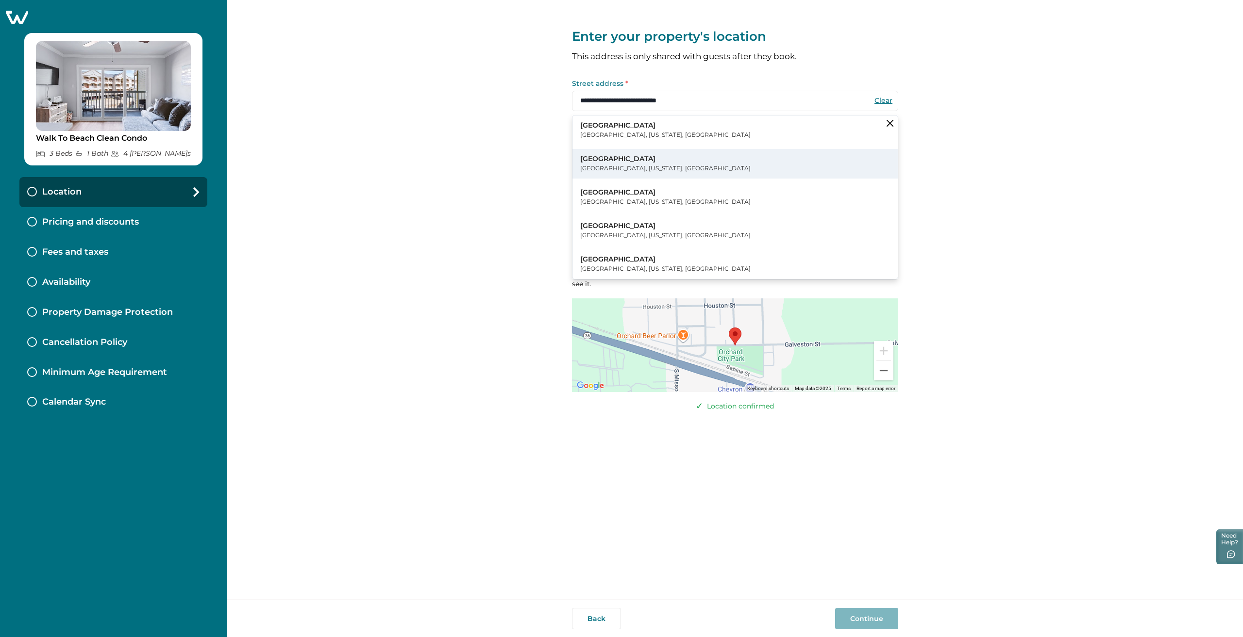
type input "*********"
type input "*****"
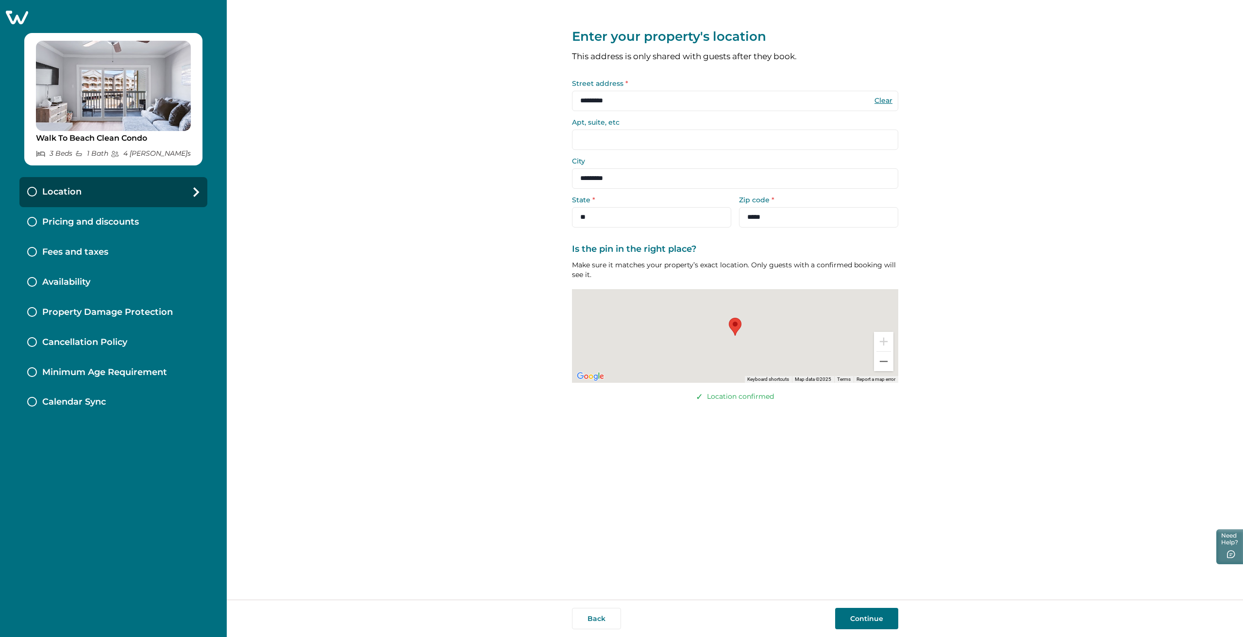
click at [867, 620] on button "Continue" at bounding box center [866, 618] width 63 height 21
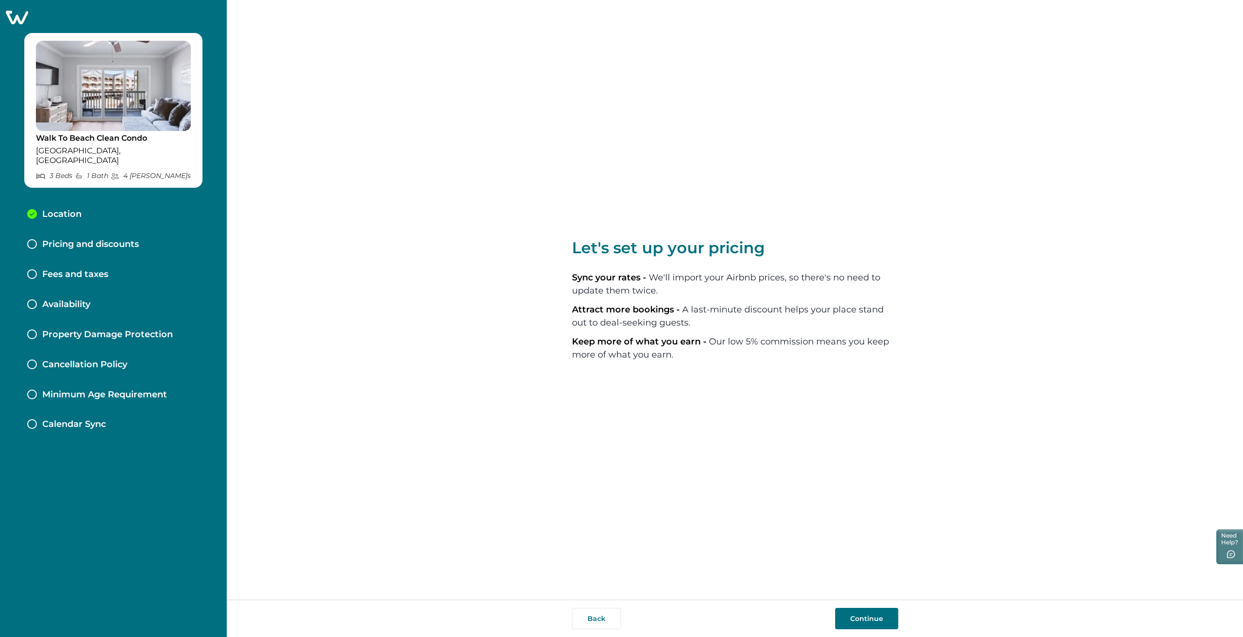
click at [880, 614] on button "Continue" at bounding box center [866, 618] width 63 height 21
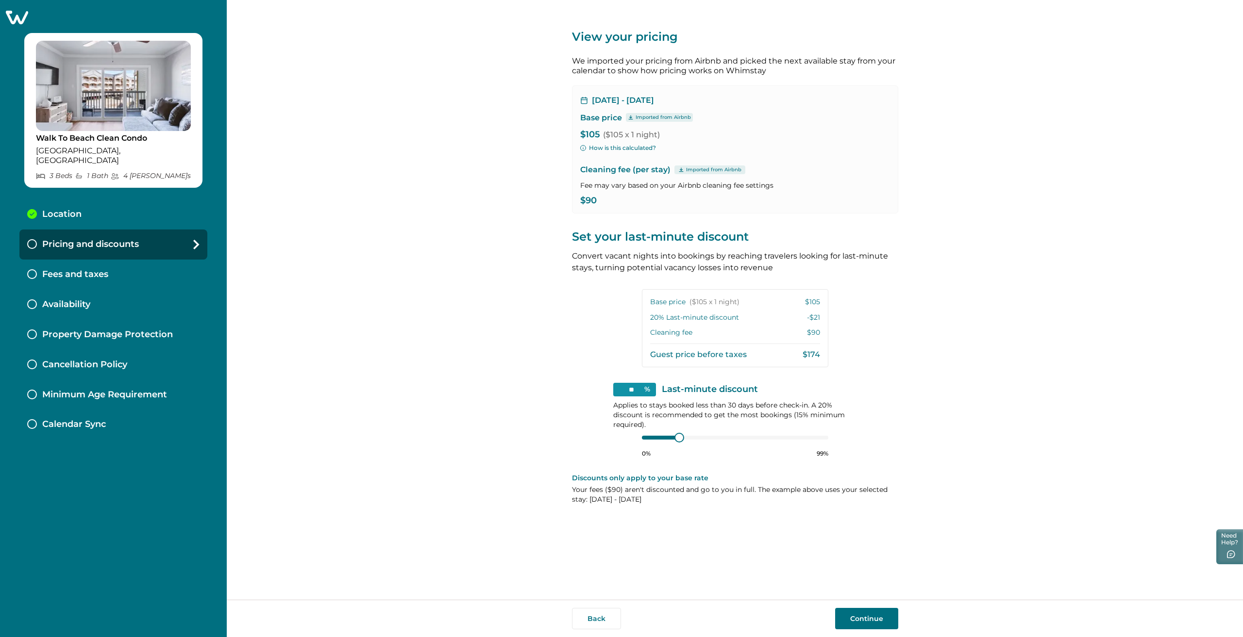
click at [858, 610] on button "Continue" at bounding box center [866, 618] width 63 height 21
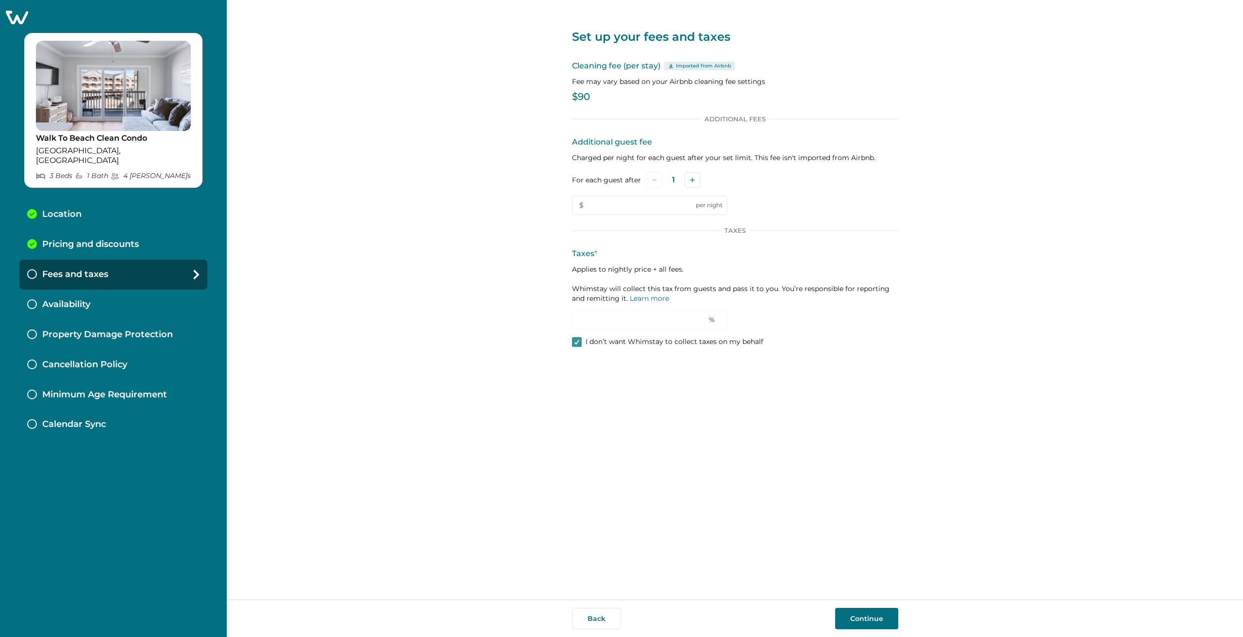
click at [861, 619] on button "Continue" at bounding box center [866, 618] width 63 height 21
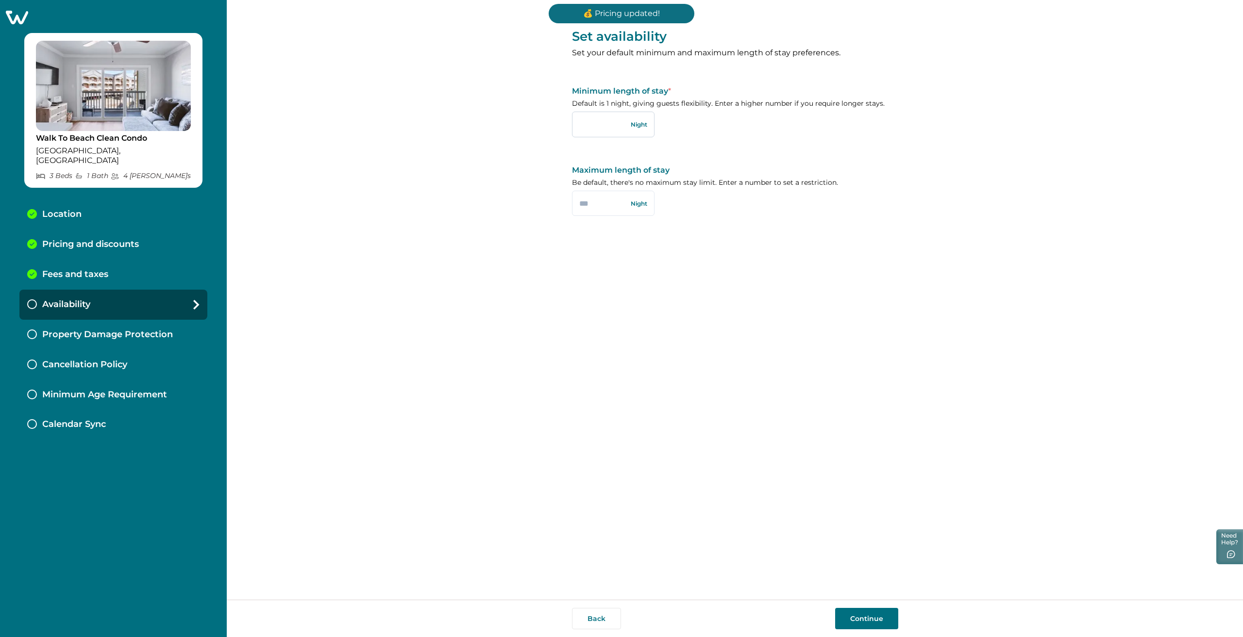
click at [590, 119] on input "text" at bounding box center [613, 124] width 83 height 25
type input "*"
click at [587, 201] on input "text" at bounding box center [613, 203] width 83 height 25
type input "**"
click at [893, 617] on button "Continue" at bounding box center [866, 618] width 63 height 21
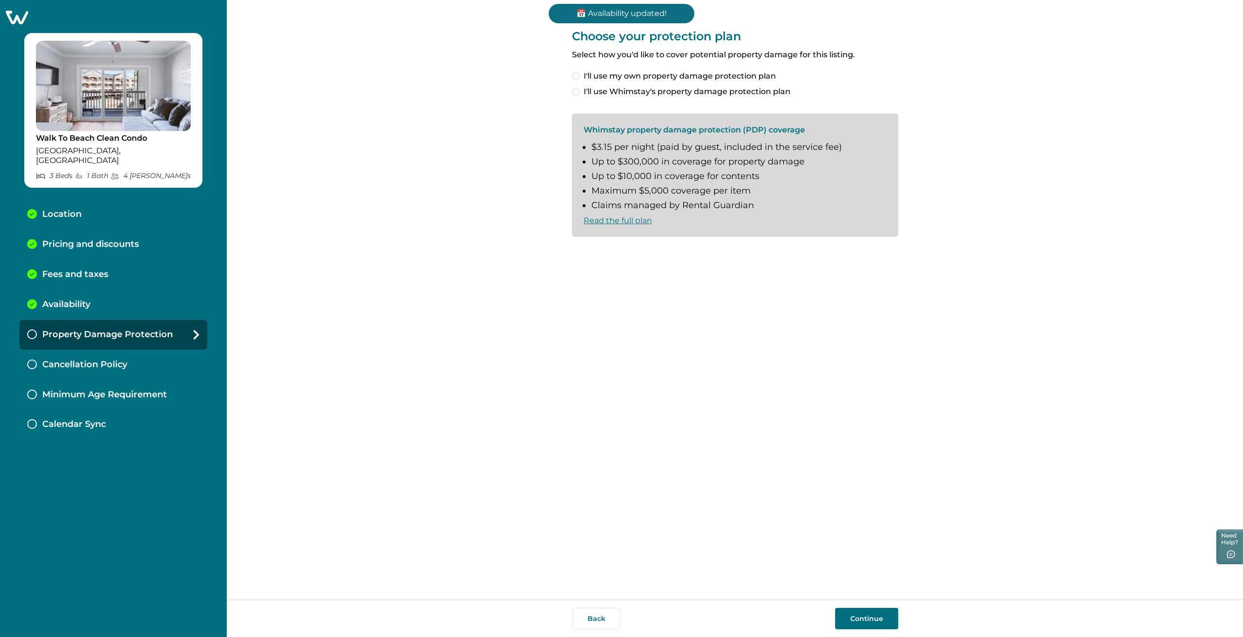
click at [577, 74] on span at bounding box center [576, 76] width 8 height 8
click at [869, 622] on button "Continue" at bounding box center [866, 618] width 63 height 21
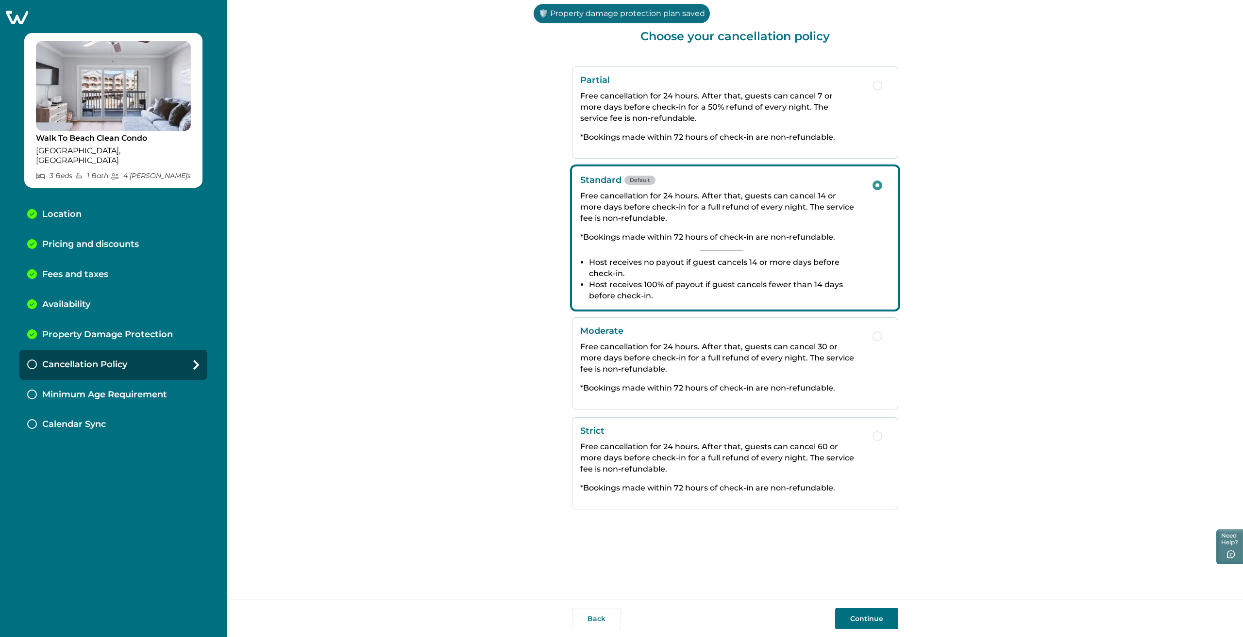
click at [872, 612] on button "Continue" at bounding box center [866, 618] width 63 height 21
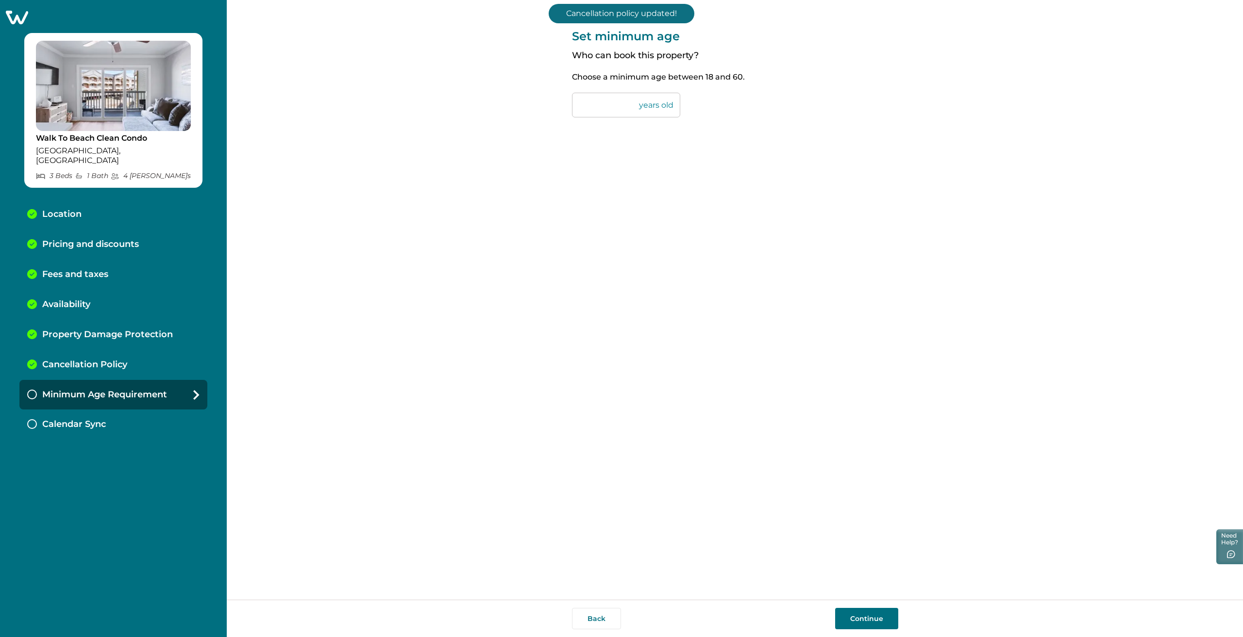
click at [849, 614] on button "Continue" at bounding box center [866, 618] width 63 height 21
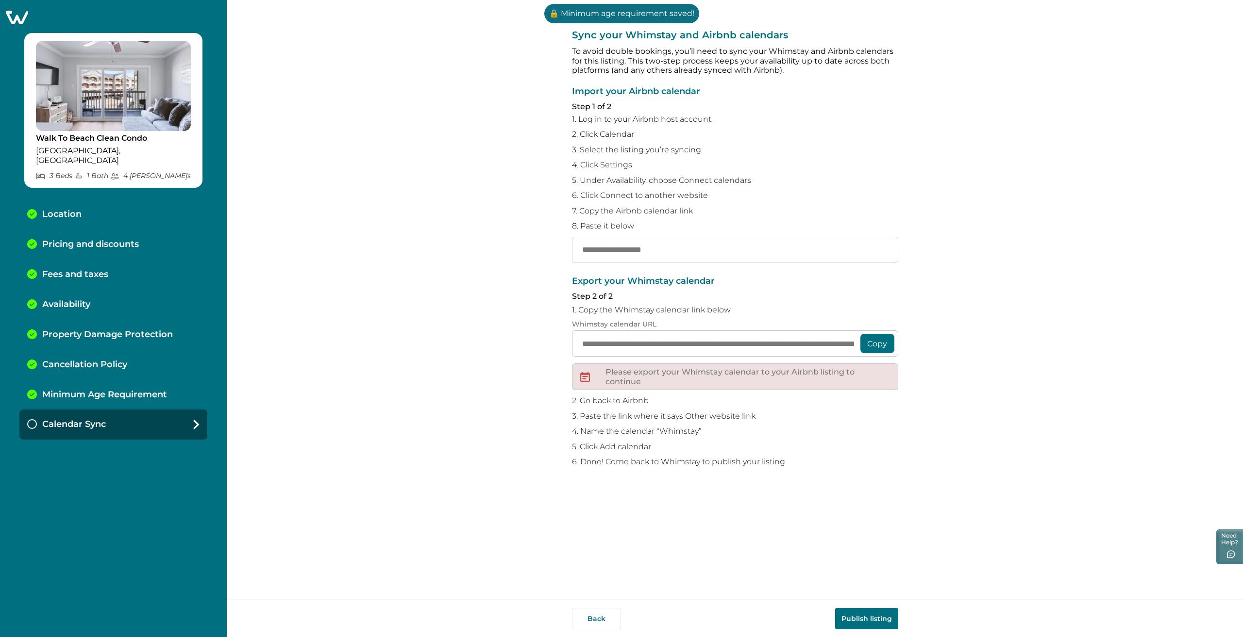
click at [652, 254] on input "text" at bounding box center [735, 250] width 326 height 26
click at [878, 348] on button "Copy" at bounding box center [877, 343] width 34 height 19
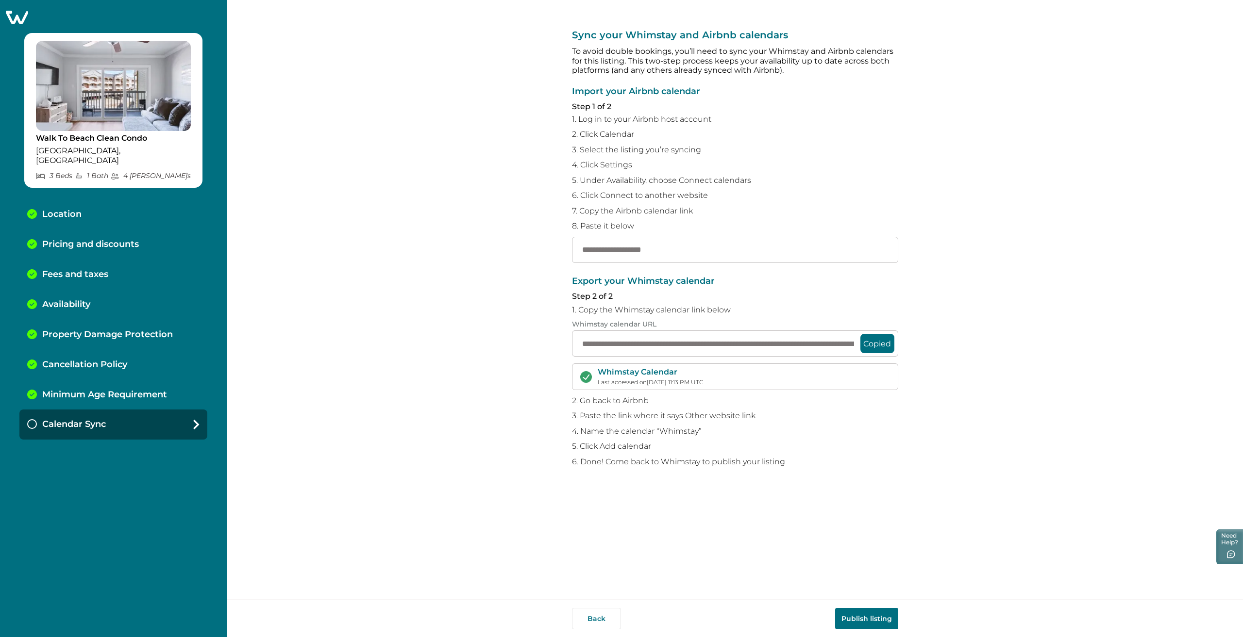
click at [852, 616] on button "Publish listing" at bounding box center [866, 618] width 63 height 21
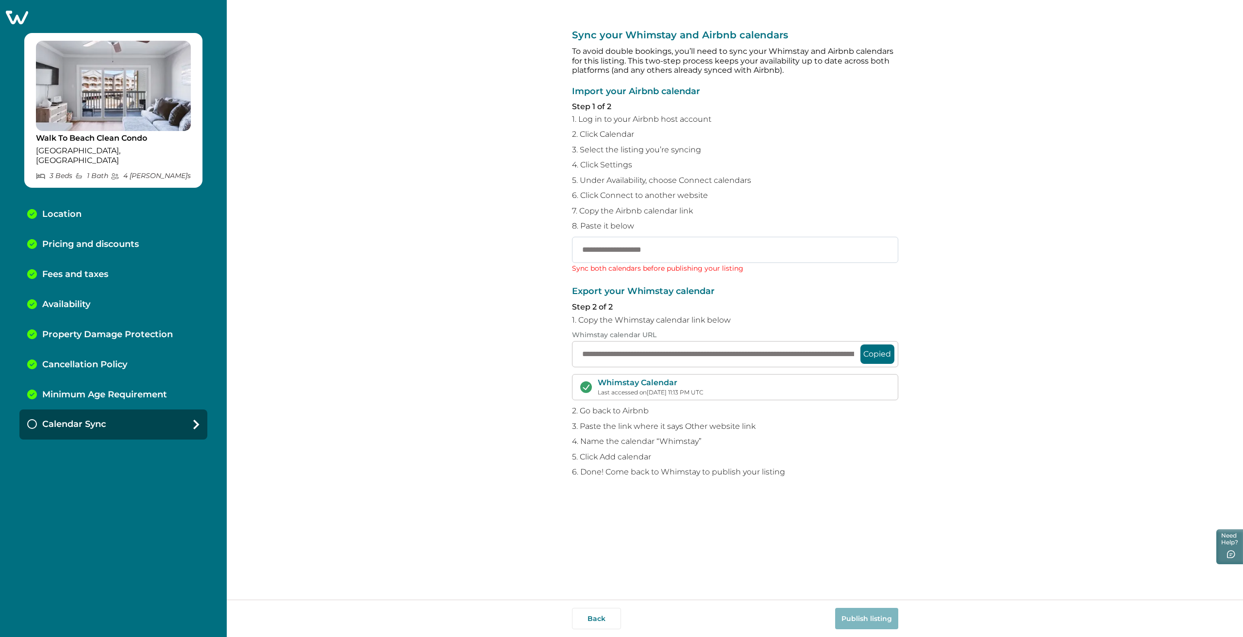
click at [596, 258] on input "text" at bounding box center [735, 250] width 326 height 26
drag, startPoint x: 567, startPoint y: 269, endPoint x: 765, endPoint y: 270, distance: 197.6
click at [765, 270] on div "**********" at bounding box center [735, 300] width 1016 height 600
click at [691, 247] on input "text" at bounding box center [735, 250] width 326 height 26
click at [703, 390] on p "Last accessed on [DATE] 11:13 PM UTC" at bounding box center [650, 392] width 105 height 7
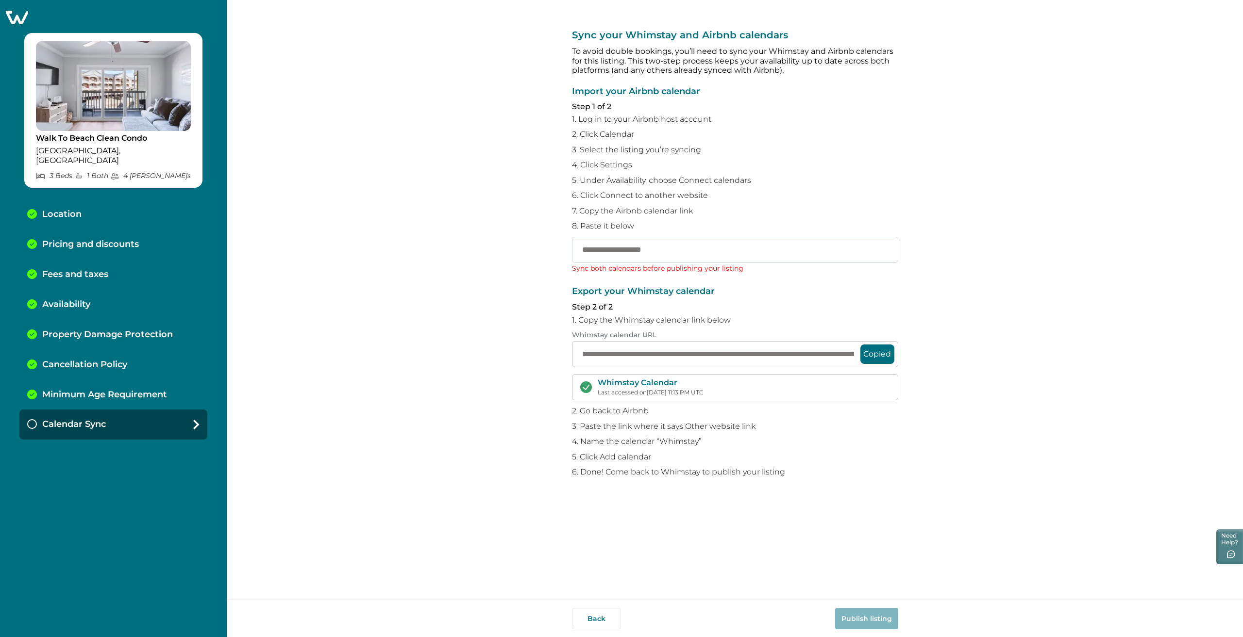
click at [660, 251] on input "text" at bounding box center [735, 250] width 326 height 26
drag, startPoint x: 584, startPoint y: 359, endPoint x: 917, endPoint y: 365, distance: 333.5
click at [917, 365] on div "**********" at bounding box center [735, 300] width 1016 height 600
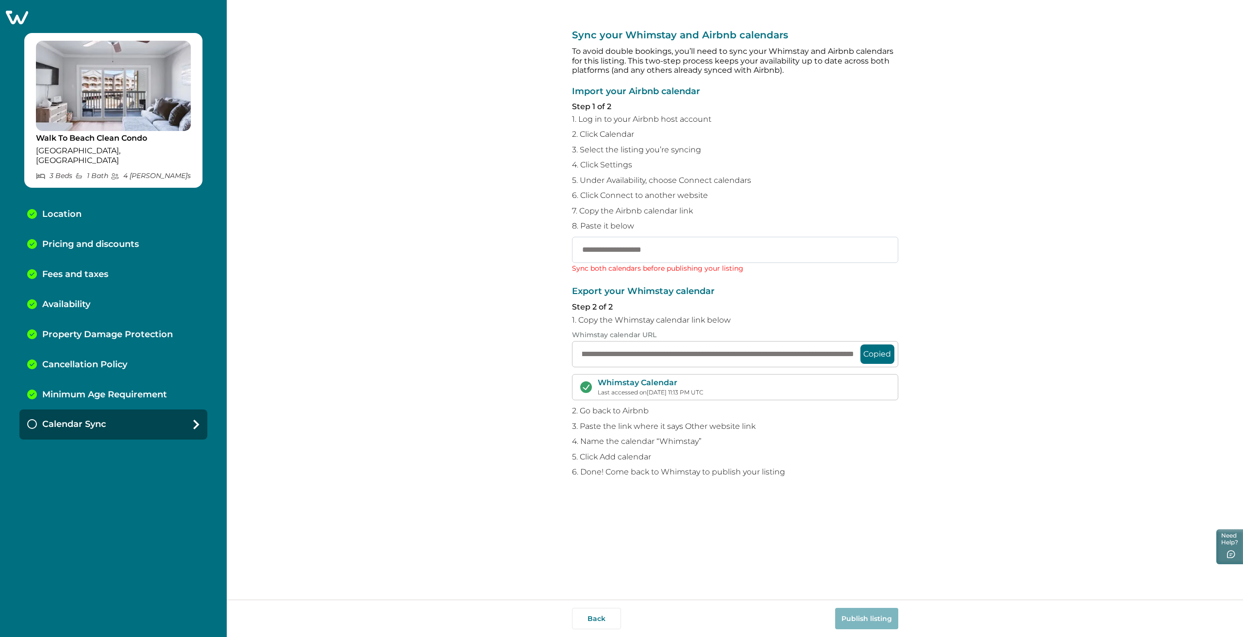
scroll to position [0, 0]
click at [685, 243] on input "text" at bounding box center [735, 250] width 326 height 26
paste input "**********"
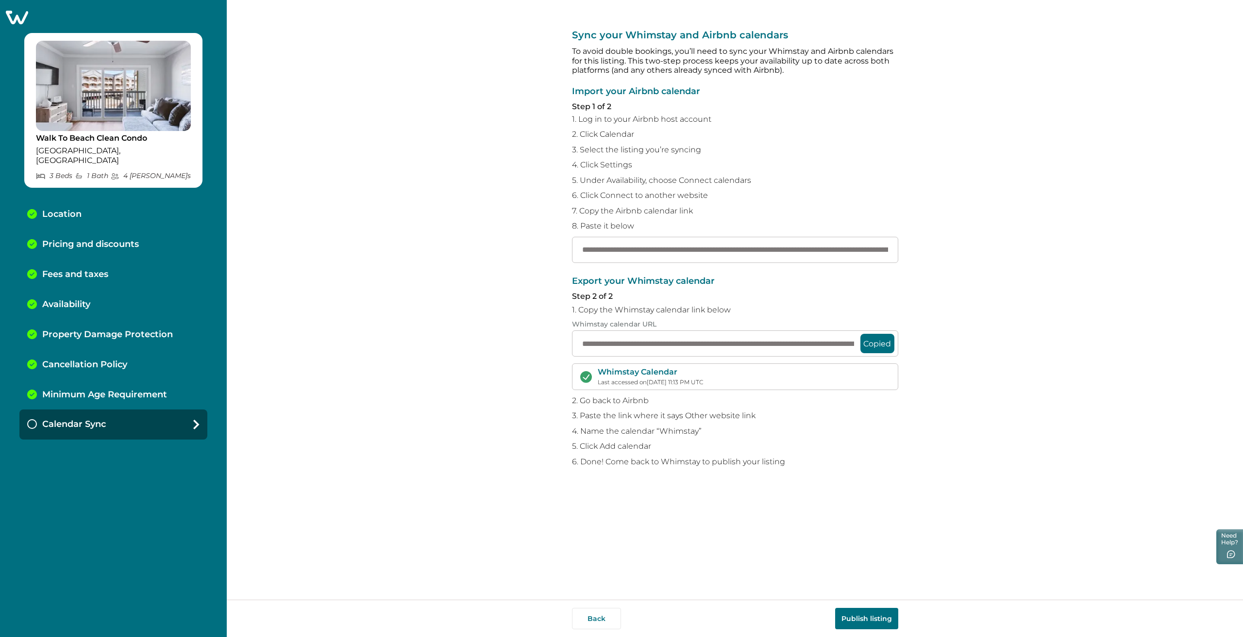
click at [874, 620] on button "Publish listing" at bounding box center [866, 618] width 63 height 21
drag, startPoint x: 802, startPoint y: 247, endPoint x: 609, endPoint y: 259, distance: 193.6
click at [609, 259] on input "**********" at bounding box center [735, 250] width 326 height 26
click at [871, 622] on button "Publish listing" at bounding box center [866, 618] width 63 height 21
drag, startPoint x: 637, startPoint y: 253, endPoint x: 654, endPoint y: 255, distance: 17.2
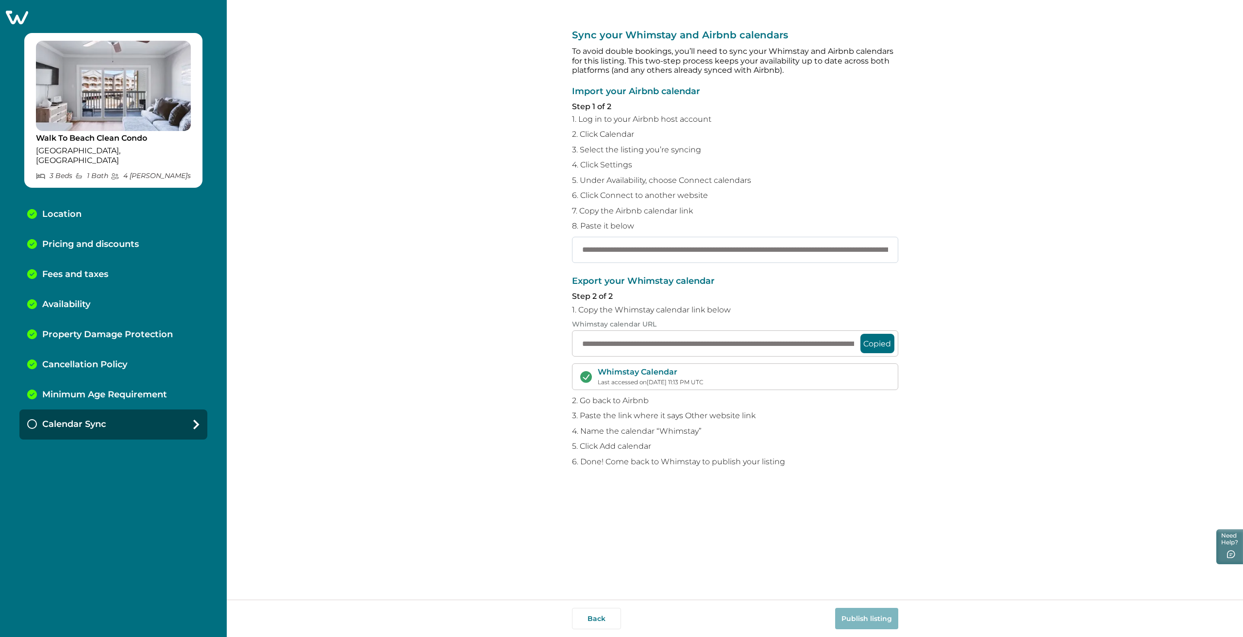
click at [654, 255] on input "**********" at bounding box center [735, 250] width 326 height 26
click at [869, 616] on button "Publish listing" at bounding box center [866, 618] width 63 height 21
drag, startPoint x: 636, startPoint y: 252, endPoint x: 564, endPoint y: 253, distance: 72.8
click at [564, 253] on div "**********" at bounding box center [735, 300] width 1016 height 600
type input "**********"
